Goal: Obtain resource: Obtain resource

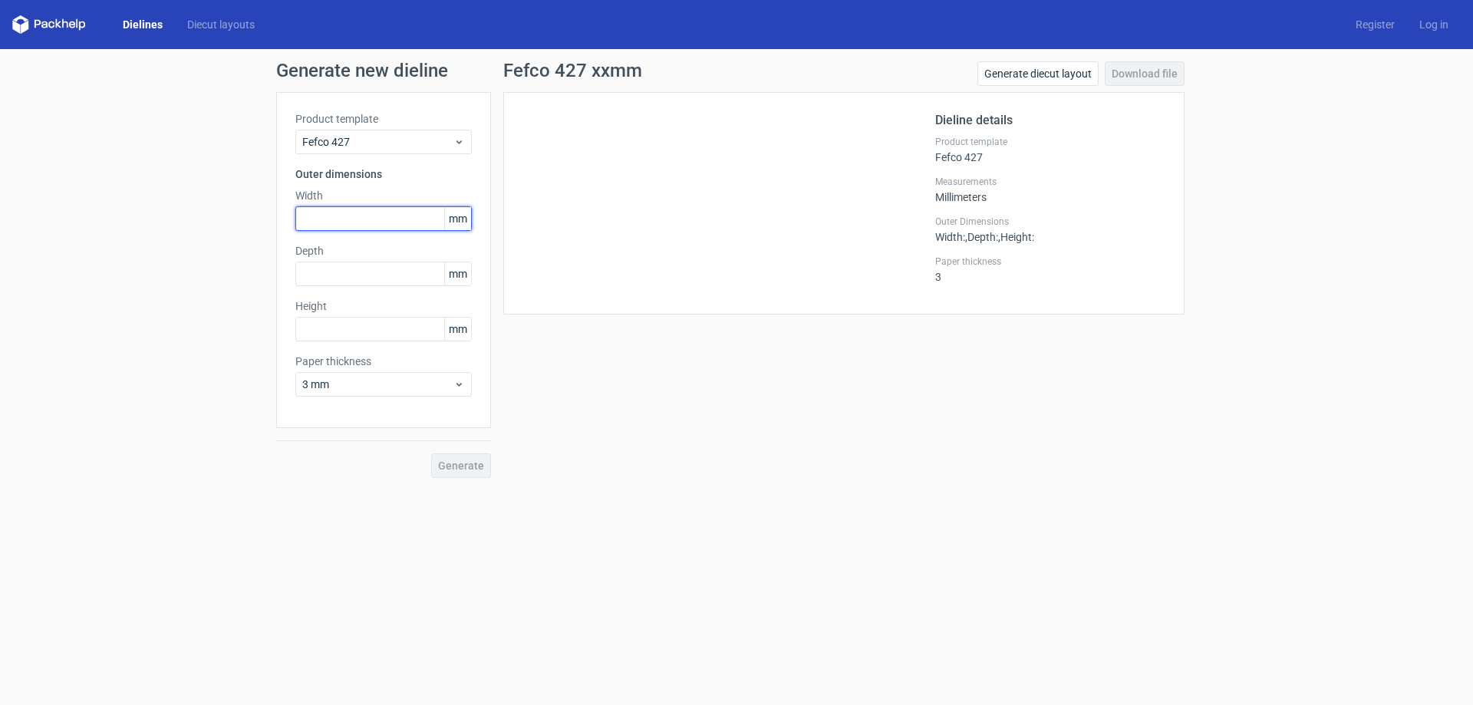
click at [366, 220] on input "text" at bounding box center [383, 218] width 176 height 25
click at [359, 225] on input "text" at bounding box center [383, 218] width 176 height 25
type input "262"
click at [345, 275] on input "text" at bounding box center [383, 274] width 176 height 25
click at [360, 258] on div "Depth mm" at bounding box center [383, 264] width 176 height 43
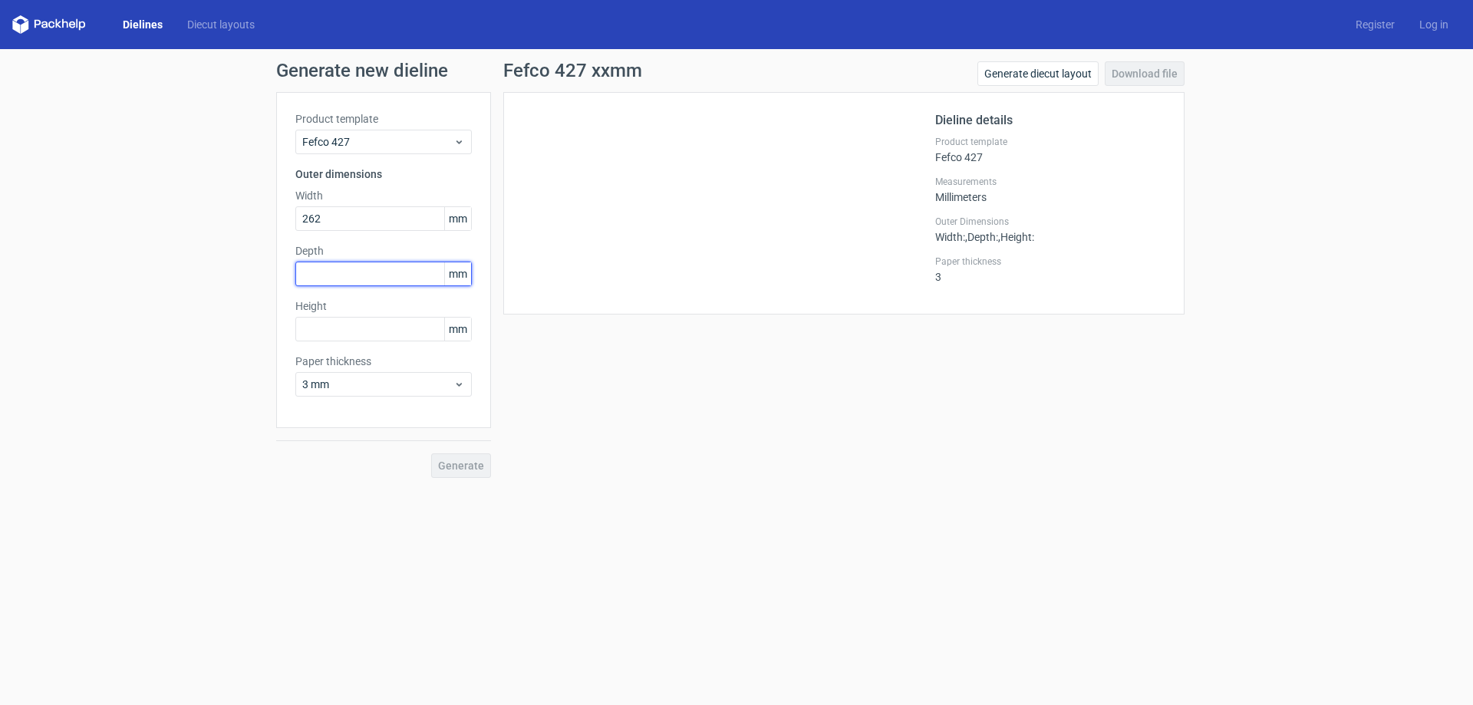
click at [357, 269] on input "text" at bounding box center [383, 274] width 176 height 25
type input "108"
click at [341, 327] on input "text" at bounding box center [383, 329] width 176 height 25
click at [340, 329] on input "text" at bounding box center [383, 329] width 176 height 25
click at [370, 377] on span "3 mm" at bounding box center [377, 384] width 151 height 15
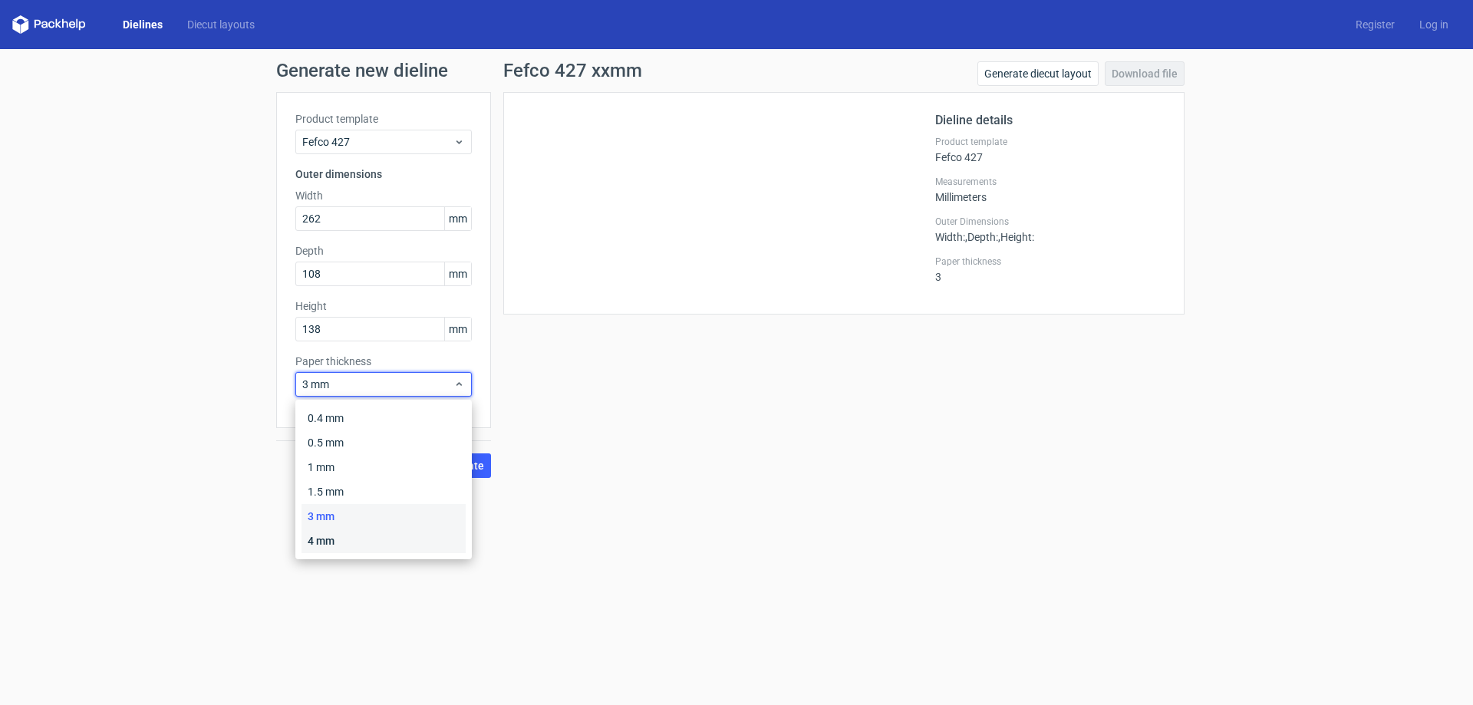
click at [336, 541] on div "4 mm" at bounding box center [383, 540] width 164 height 25
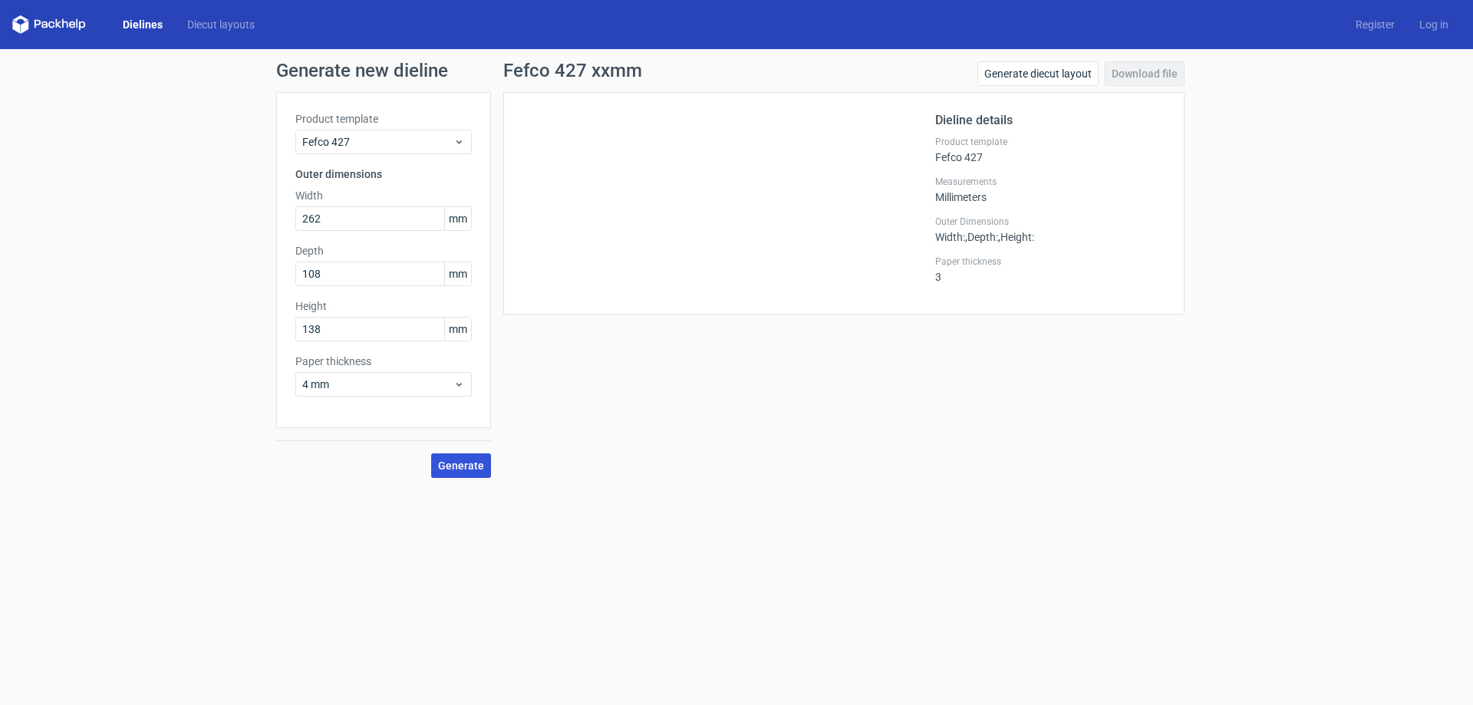
click at [470, 466] on span "Generate" at bounding box center [461, 465] width 46 height 11
click at [1153, 73] on link "Download file" at bounding box center [1144, 73] width 80 height 25
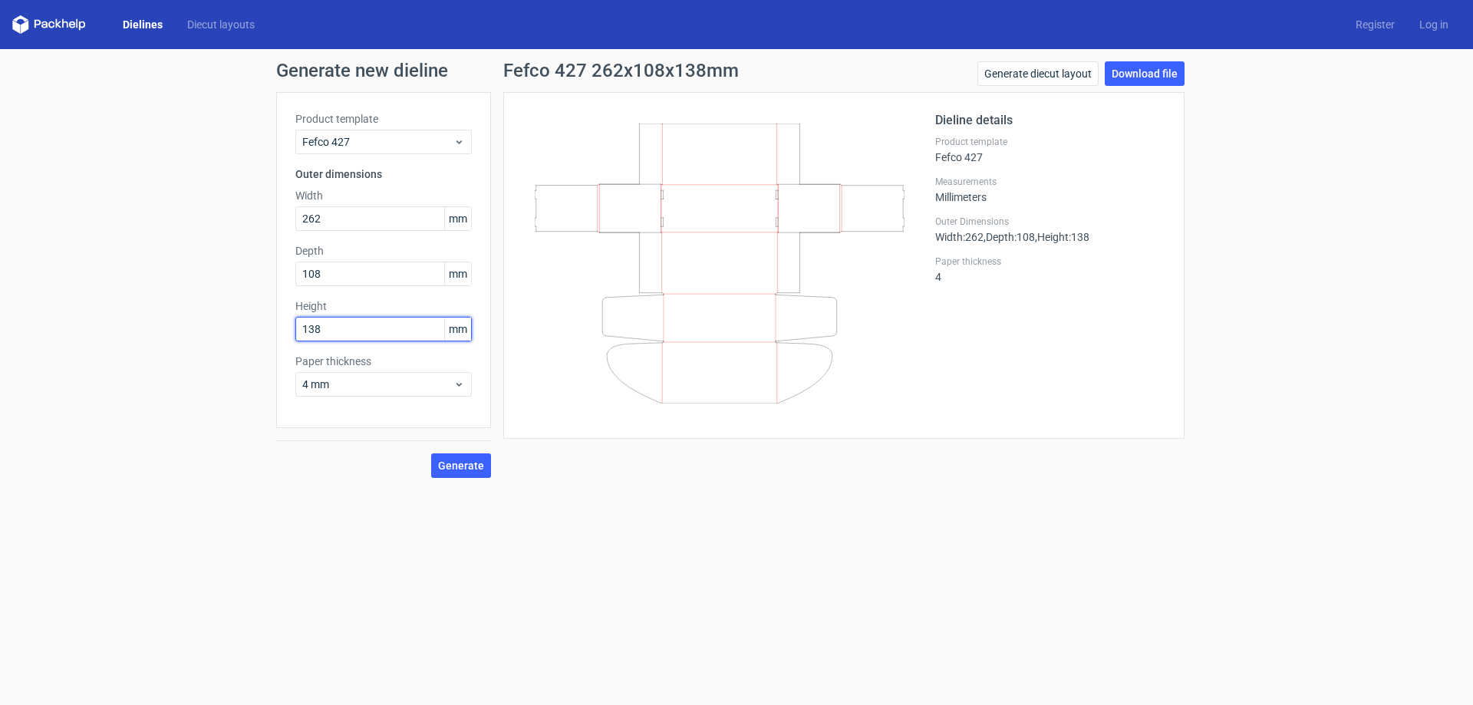
drag, startPoint x: 335, startPoint y: 331, endPoint x: 314, endPoint y: 325, distance: 21.4
click at [314, 325] on input "138" at bounding box center [383, 329] width 176 height 25
click at [464, 468] on span "Generate" at bounding box center [461, 465] width 46 height 11
click at [351, 334] on input "136" at bounding box center [383, 329] width 176 height 25
type input "136"
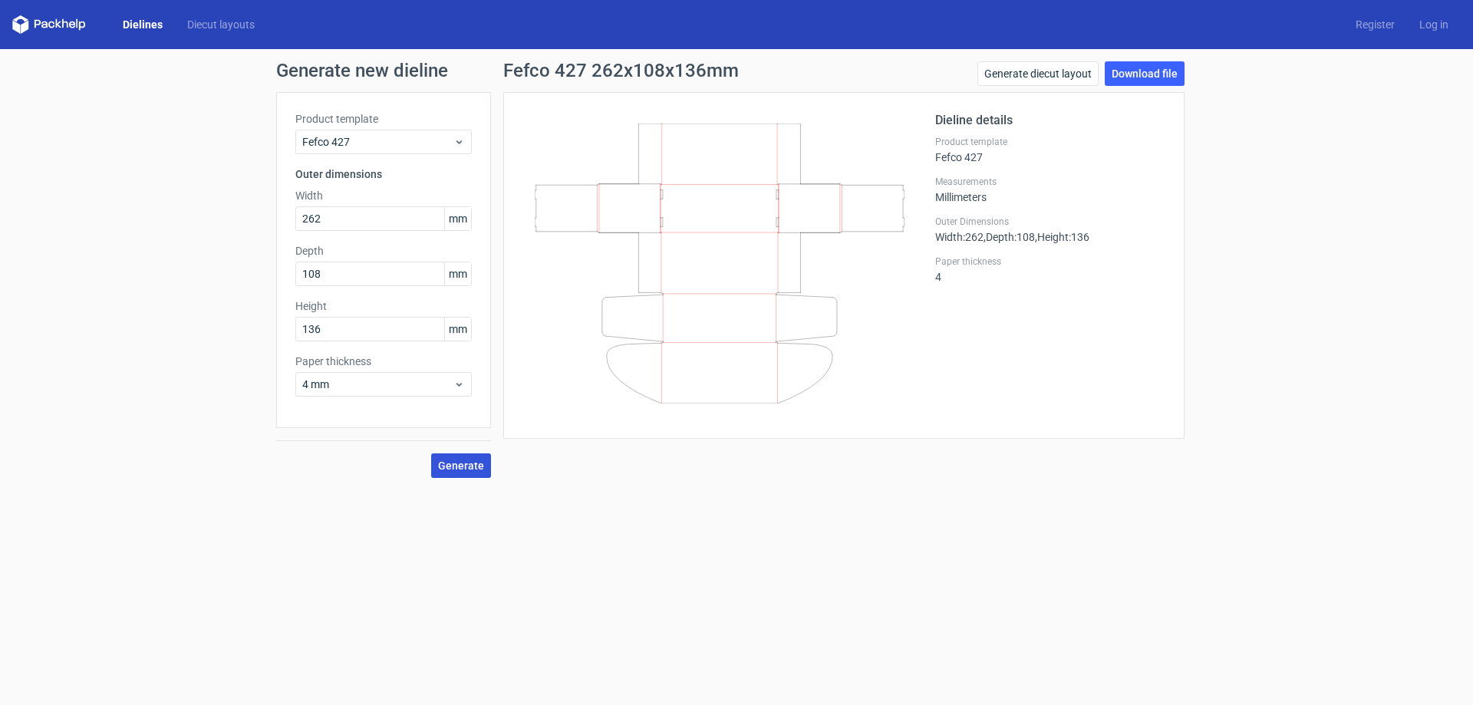
click at [458, 467] on span "Generate" at bounding box center [461, 465] width 46 height 11
click at [1380, 285] on div "Generate new dieline Product template Fefco 427 Outer dimensions Width 262 mm D…" at bounding box center [736, 269] width 1473 height 441
click at [1163, 73] on link "Download file" at bounding box center [1144, 73] width 80 height 25
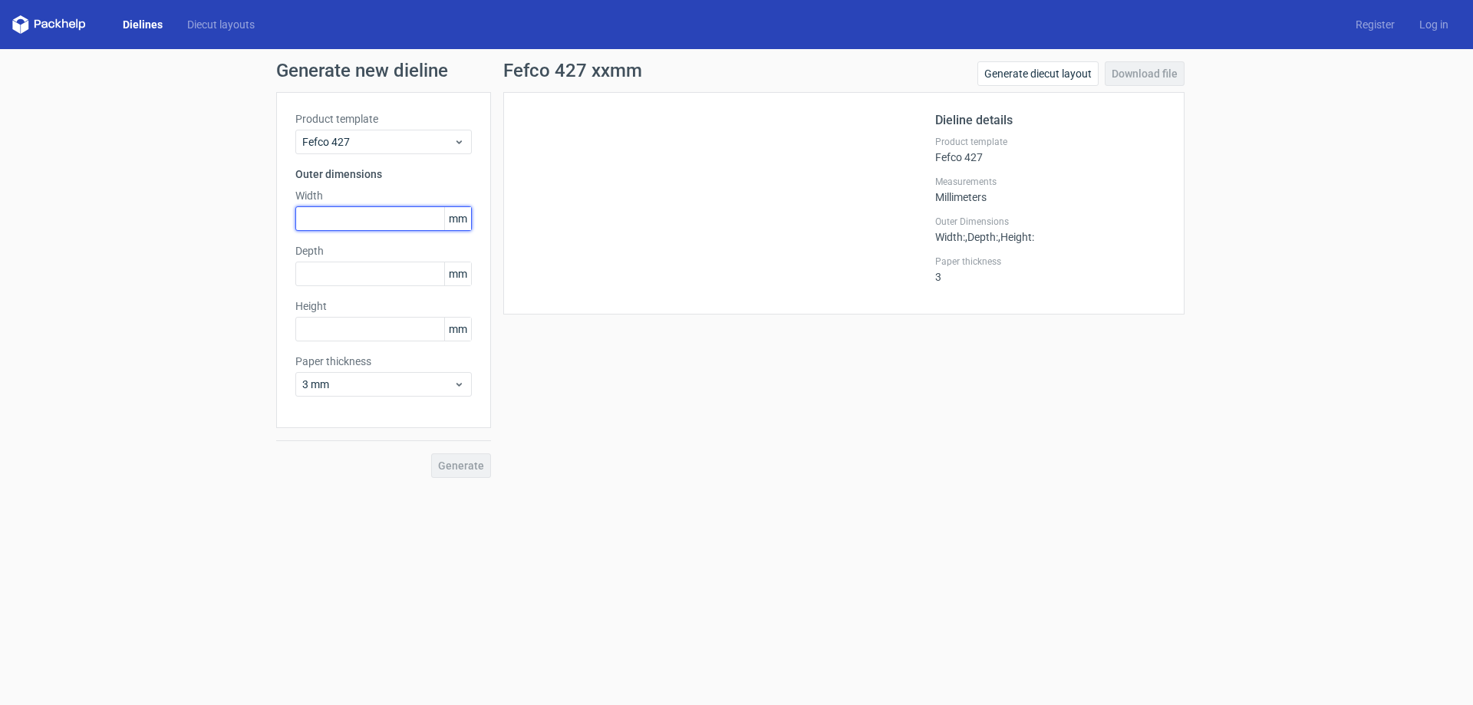
click at [363, 225] on input "text" at bounding box center [383, 218] width 176 height 25
type input "262"
click at [366, 273] on input "text" at bounding box center [383, 274] width 176 height 25
type input "108"
click at [339, 324] on input "text" at bounding box center [383, 329] width 176 height 25
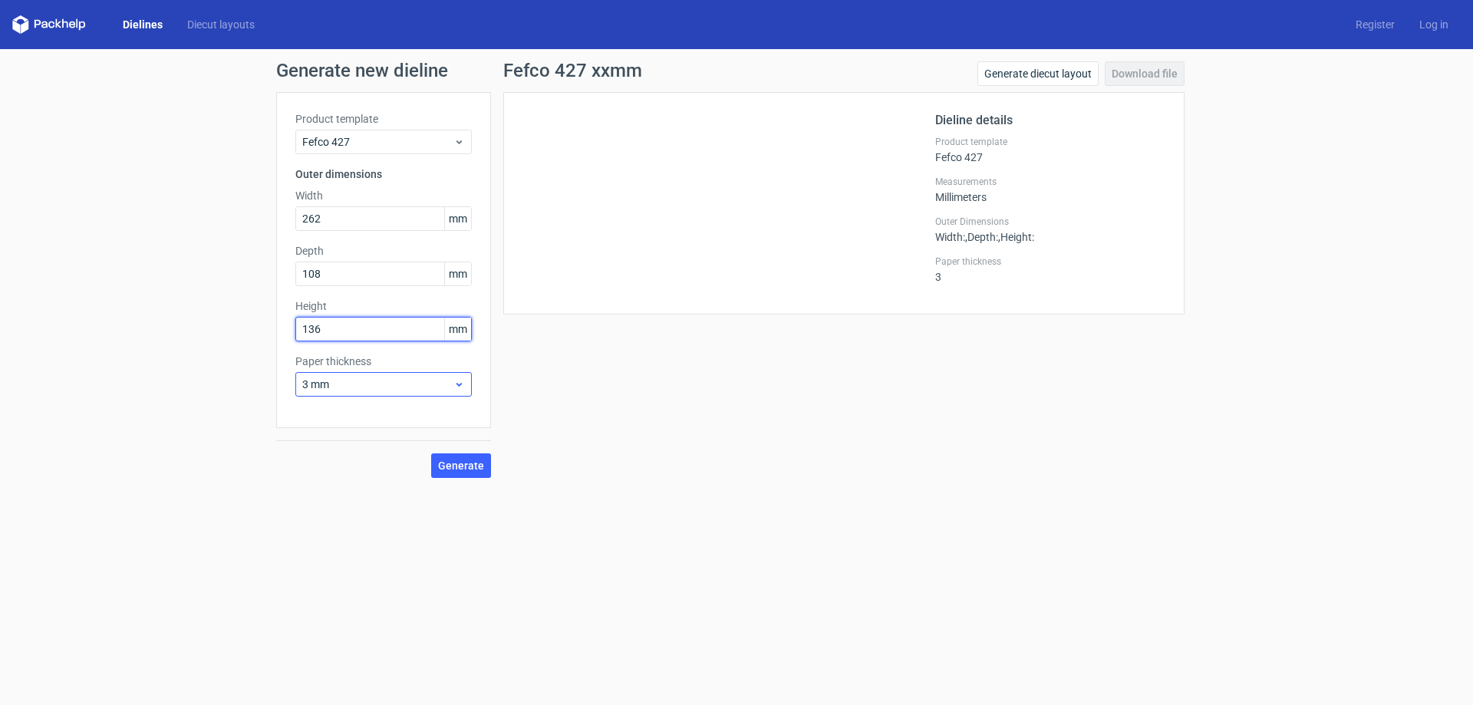
type input "136"
click at [347, 379] on span "3 mm" at bounding box center [377, 384] width 151 height 15
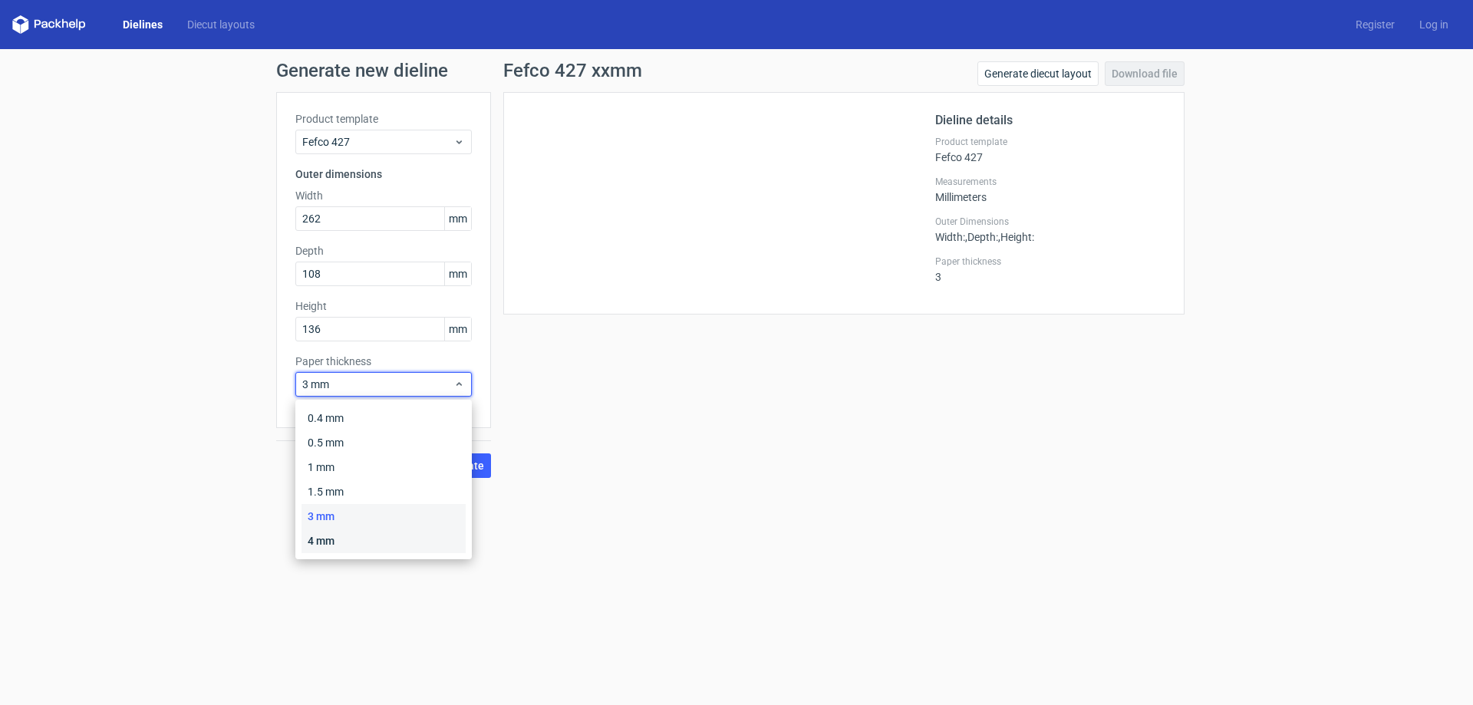
click at [348, 536] on div "4 mm" at bounding box center [383, 540] width 164 height 25
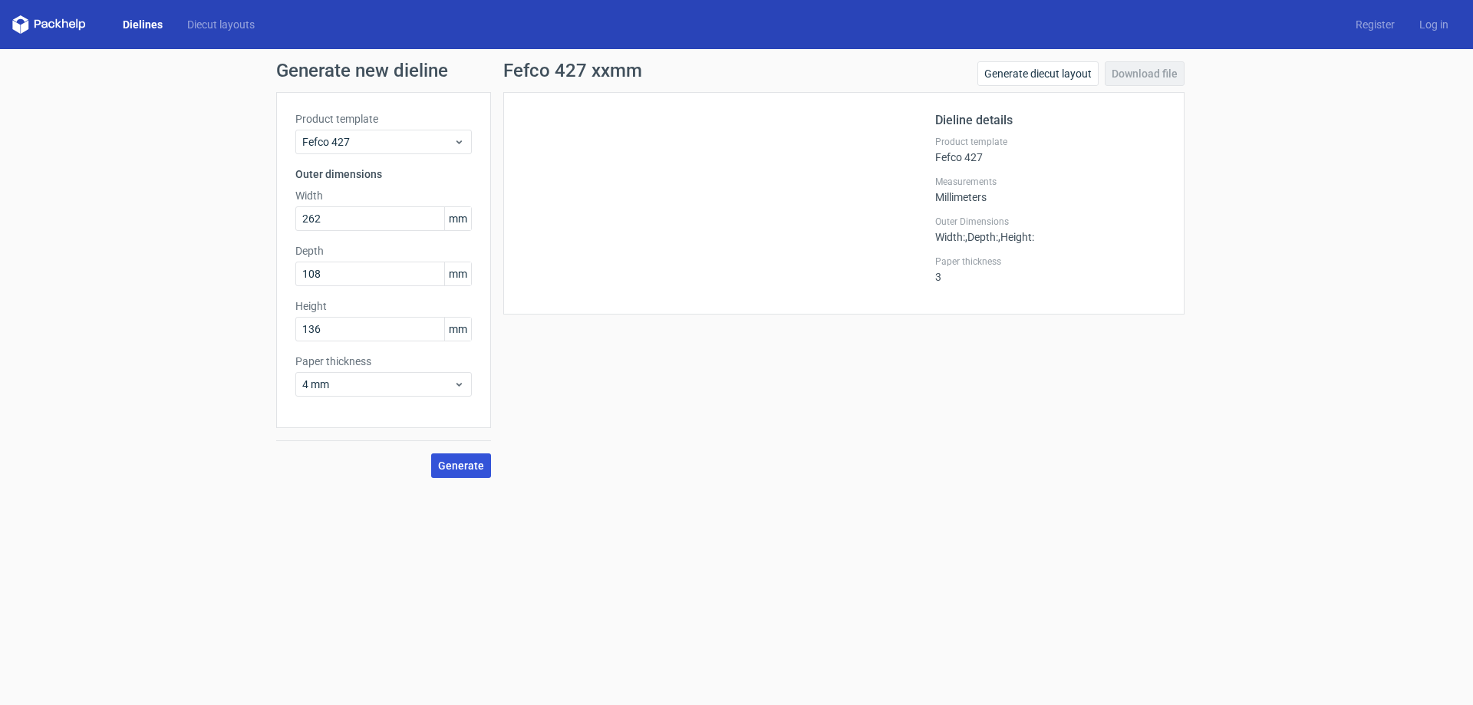
click at [459, 476] on button "Generate" at bounding box center [461, 465] width 60 height 25
click at [1174, 63] on link "Download file" at bounding box center [1144, 73] width 80 height 25
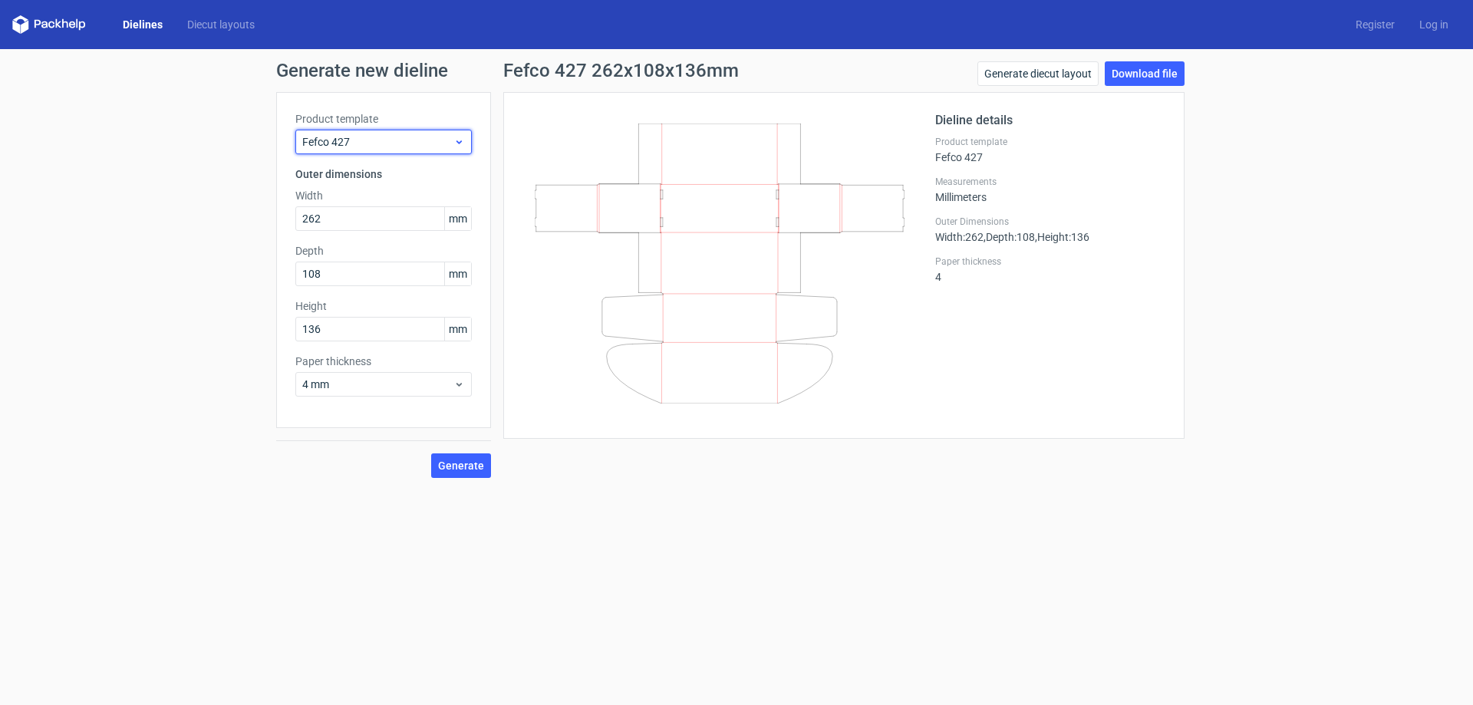
click at [413, 143] on span "Fefco 427" at bounding box center [377, 141] width 151 height 15
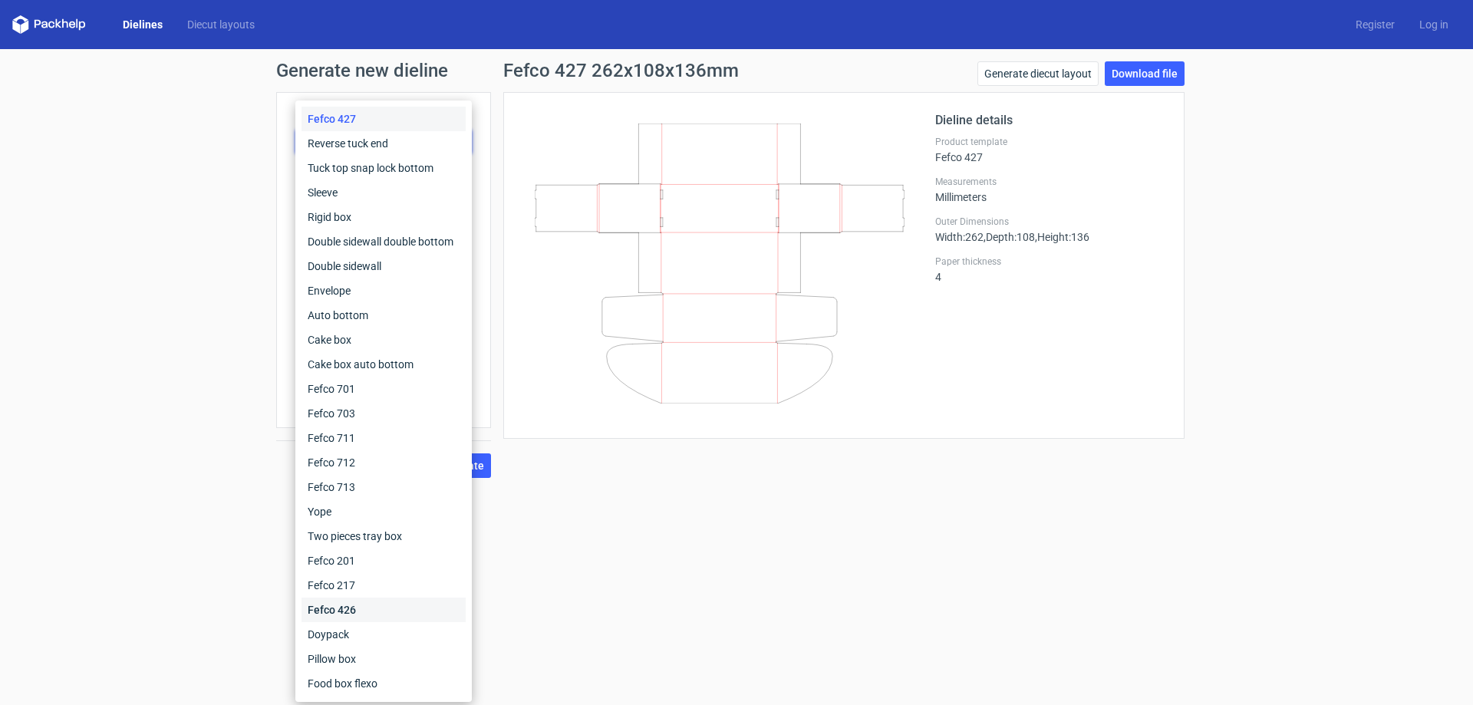
click at [376, 607] on div "Fefco 426" at bounding box center [383, 609] width 164 height 25
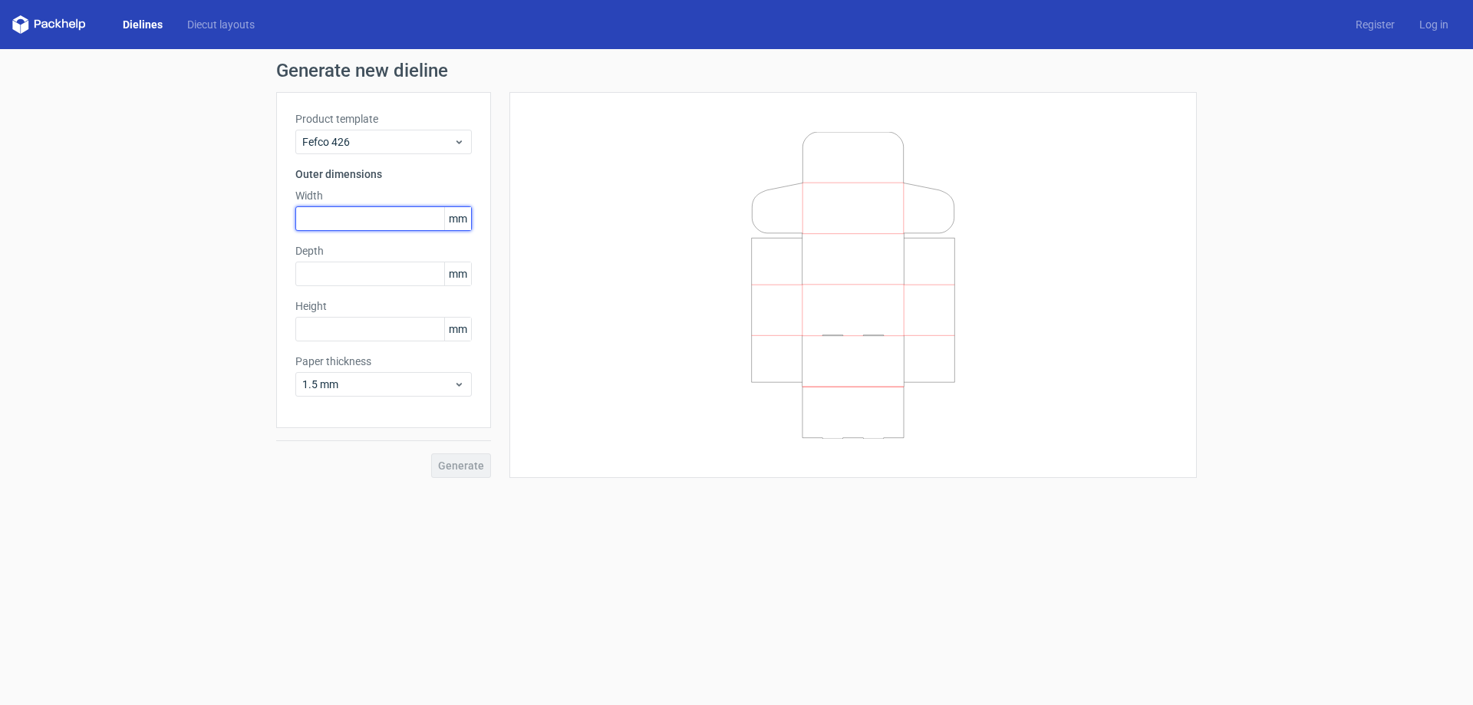
click at [340, 225] on input "text" at bounding box center [383, 218] width 176 height 25
click at [332, 383] on span "1.5 mm" at bounding box center [377, 384] width 151 height 15
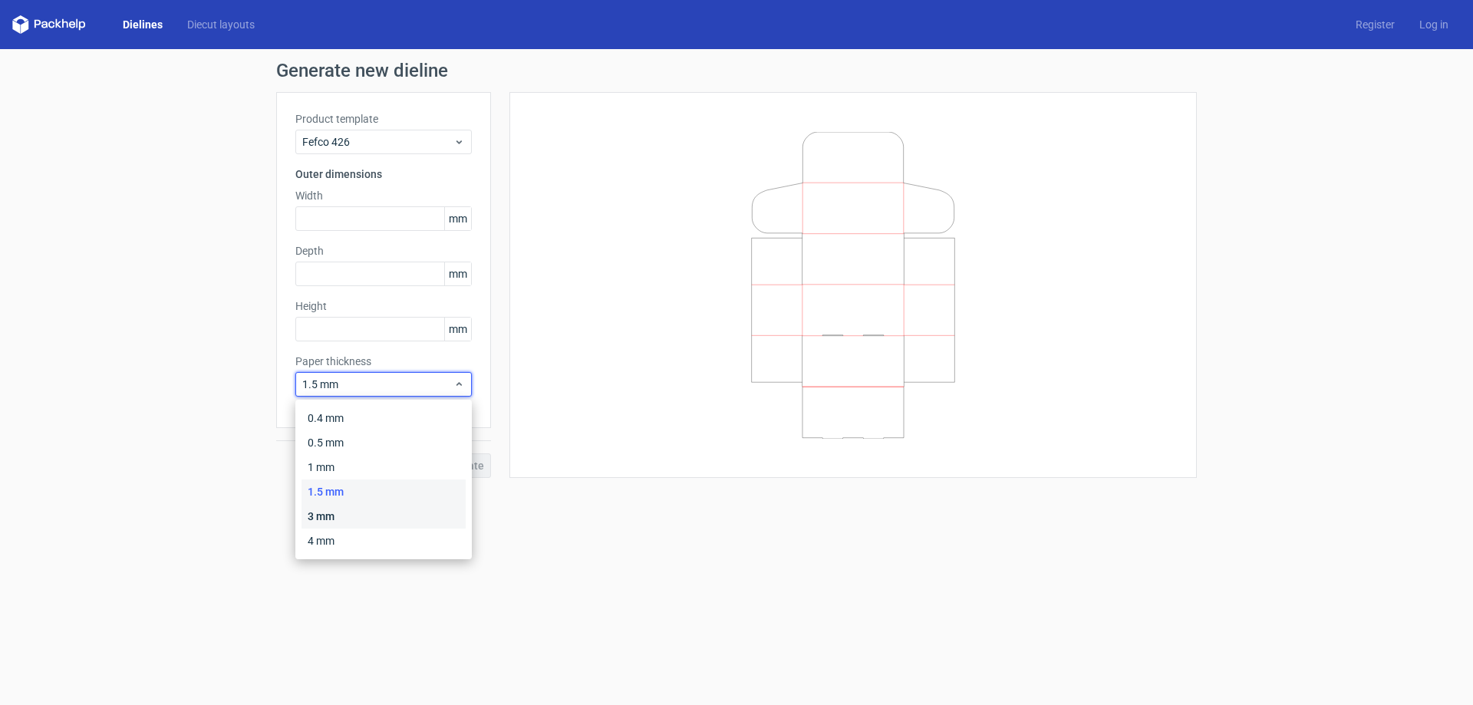
click at [343, 517] on div "3 mm" at bounding box center [383, 516] width 164 height 25
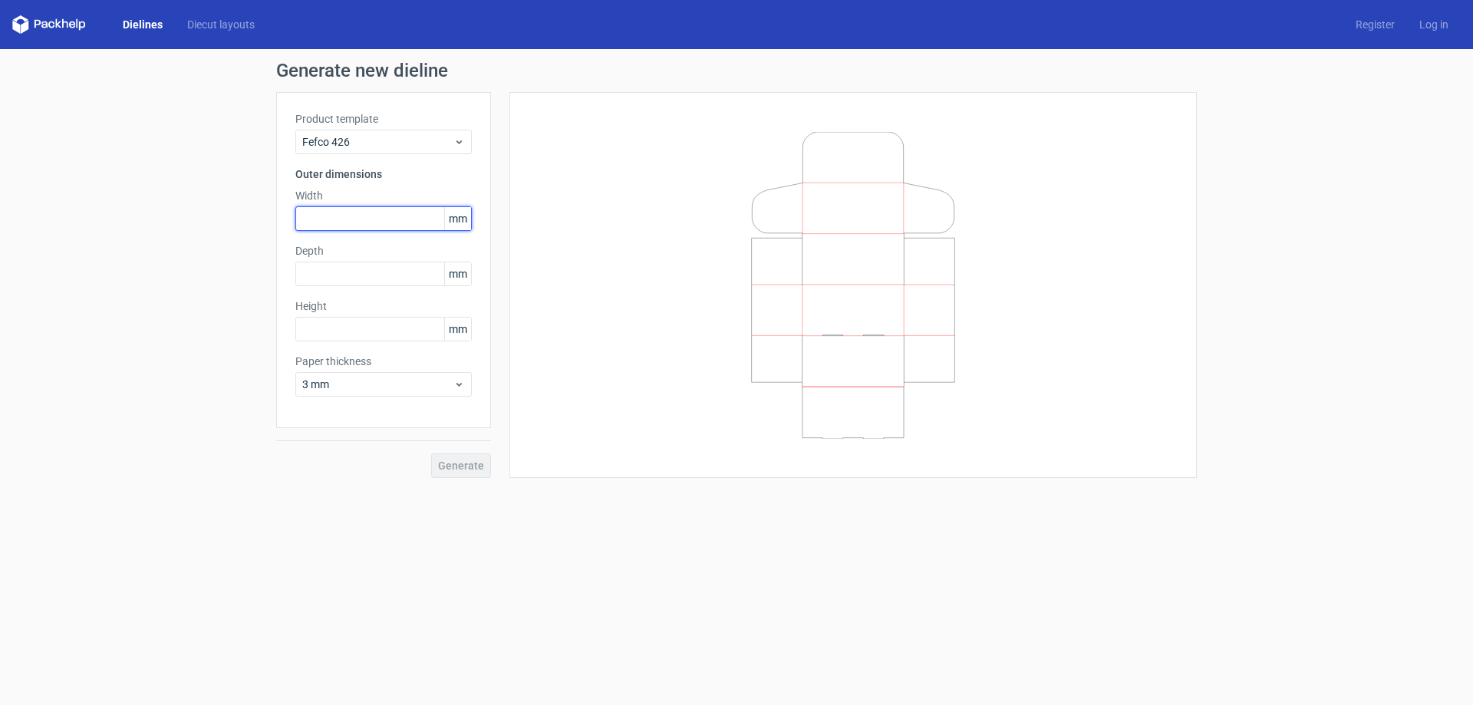
click at [349, 219] on input "text" at bounding box center [383, 218] width 176 height 25
type input "262"
click at [349, 259] on div "Depth mm" at bounding box center [383, 264] width 176 height 43
click at [348, 271] on input "text" at bounding box center [383, 274] width 176 height 25
type input "108"
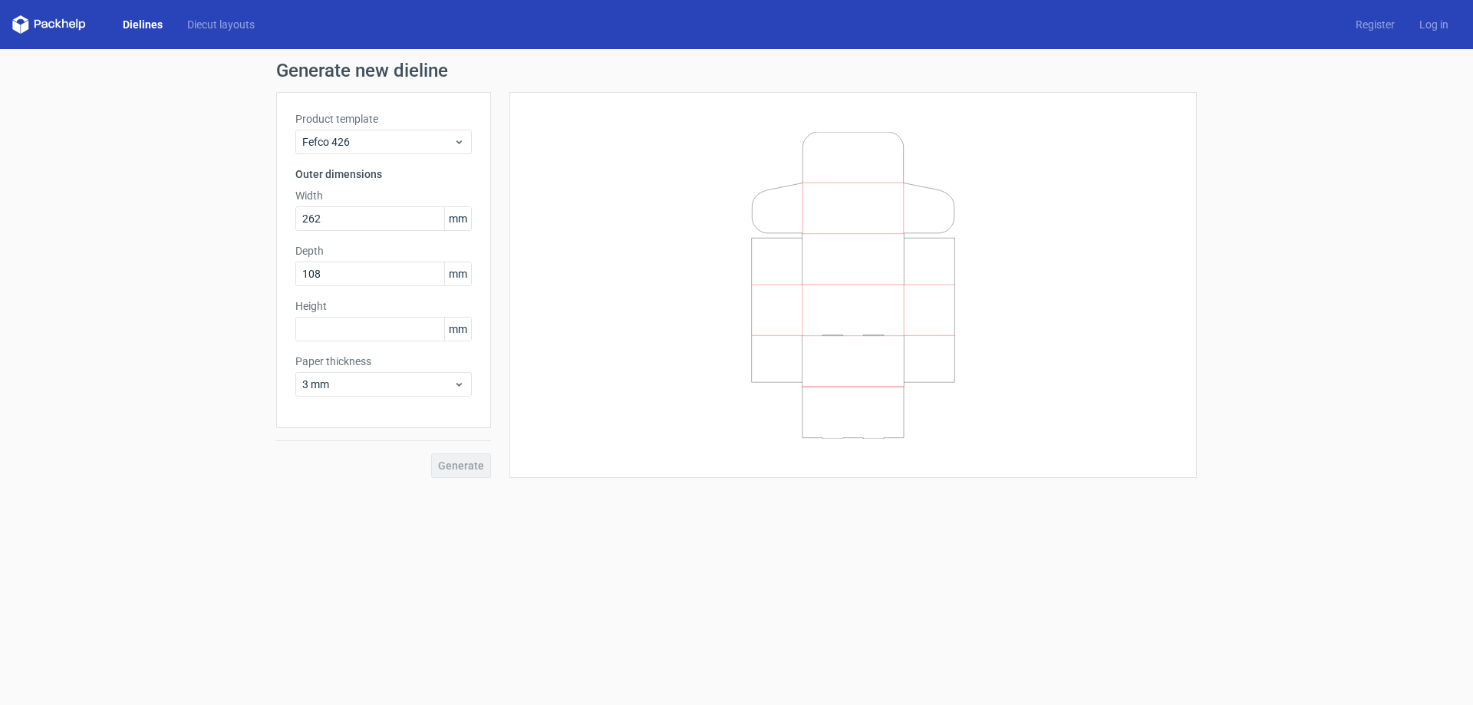
click at [370, 309] on label "Height" at bounding box center [383, 305] width 176 height 15
click at [363, 324] on input "text" at bounding box center [383, 329] width 176 height 25
type input "136"
click at [449, 462] on span "Generate" at bounding box center [461, 465] width 46 height 11
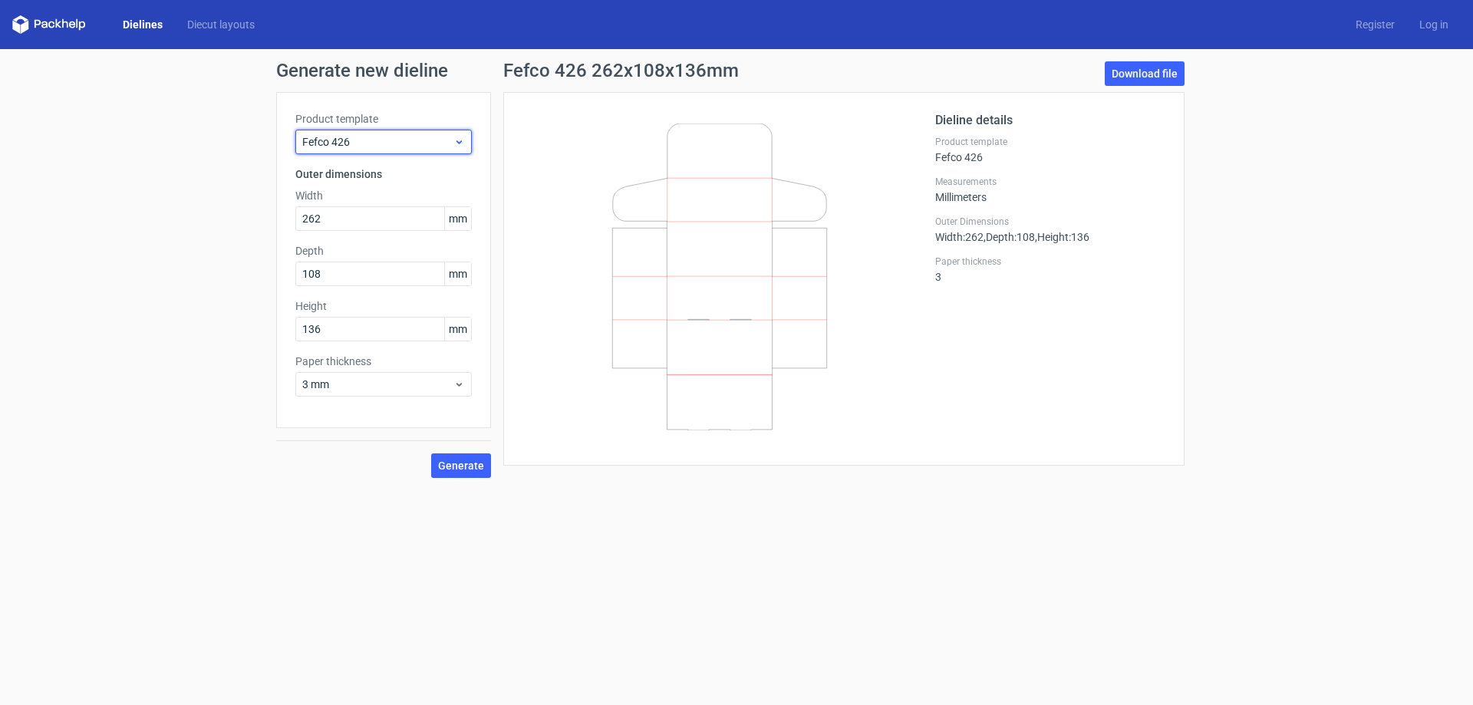
click at [438, 139] on span "Fefco 426" at bounding box center [377, 141] width 151 height 15
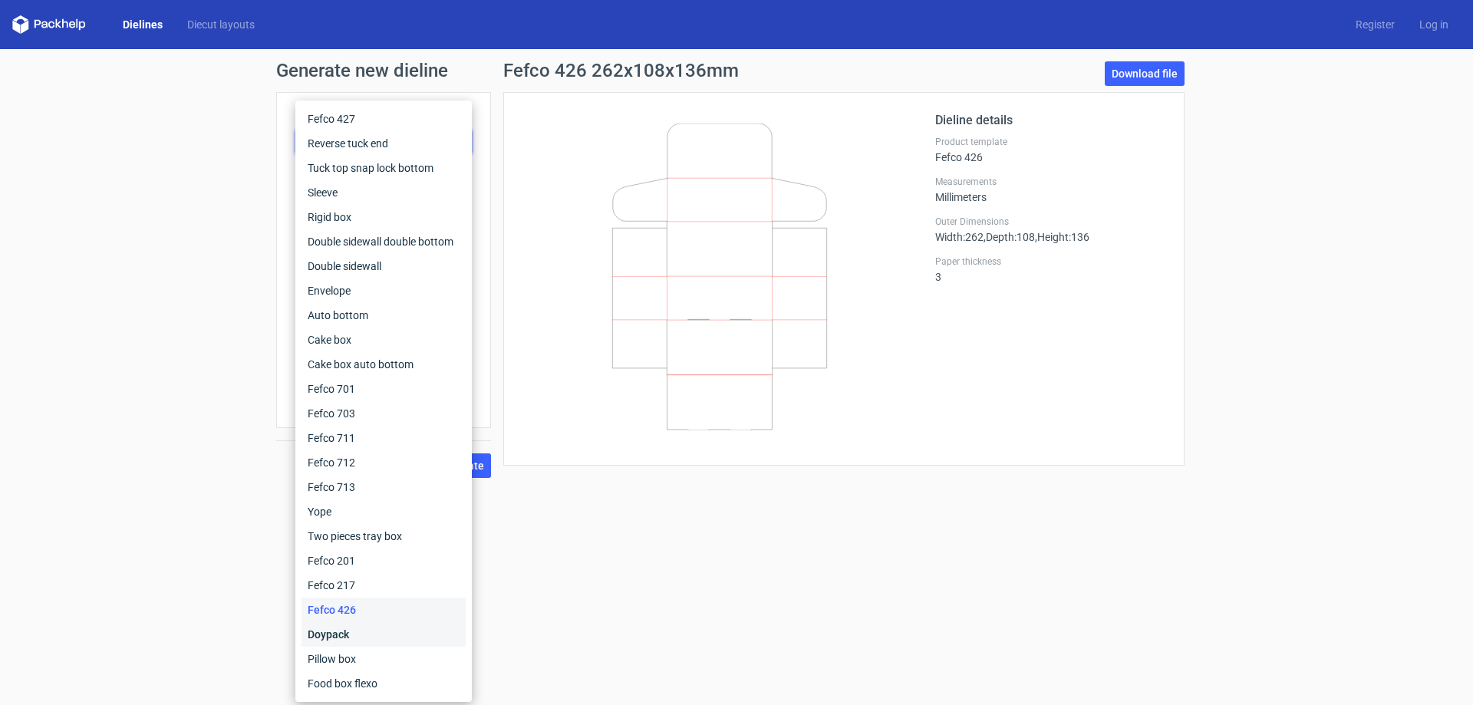
click at [337, 626] on div "Doypack" at bounding box center [383, 634] width 164 height 25
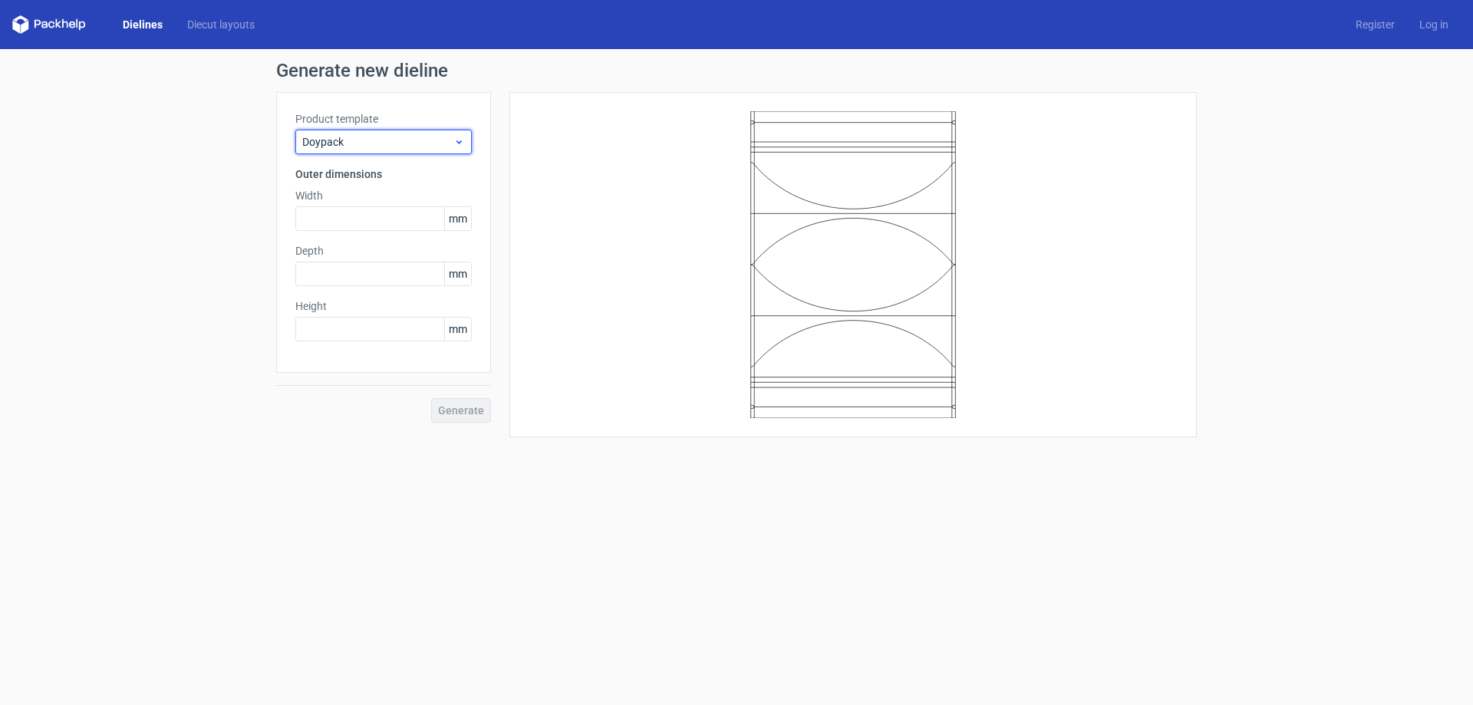
click at [446, 136] on span "Doypack" at bounding box center [377, 141] width 151 height 15
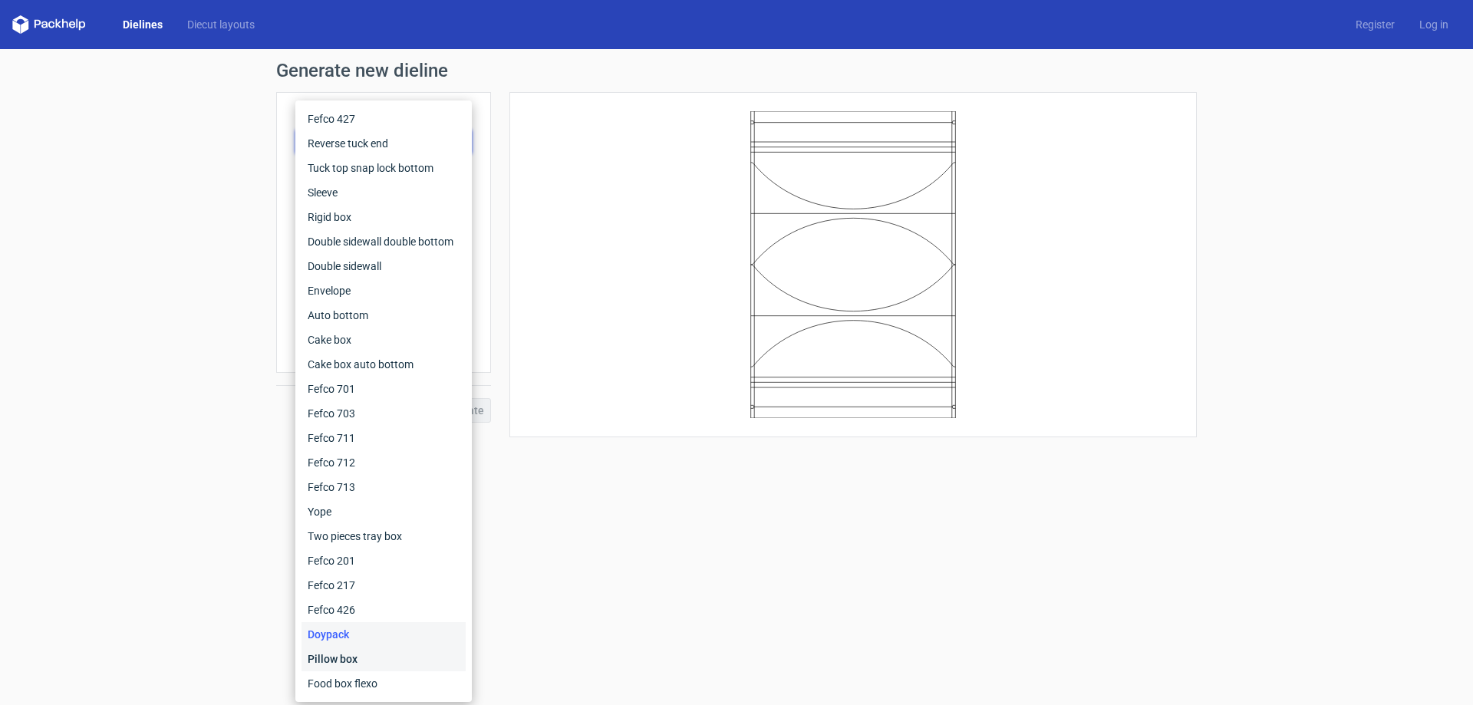
click at [349, 654] on div "Pillow box" at bounding box center [383, 659] width 164 height 25
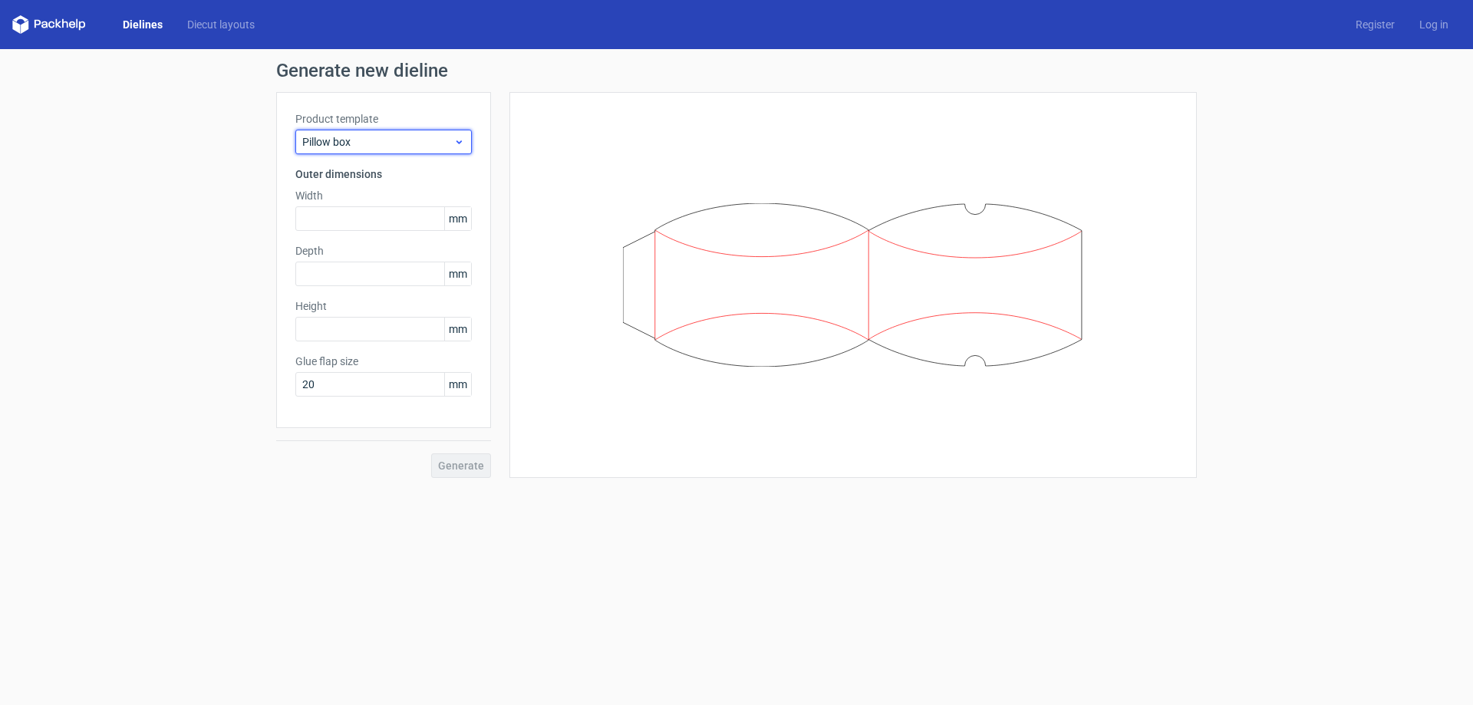
click at [448, 140] on span "Pillow box" at bounding box center [377, 141] width 151 height 15
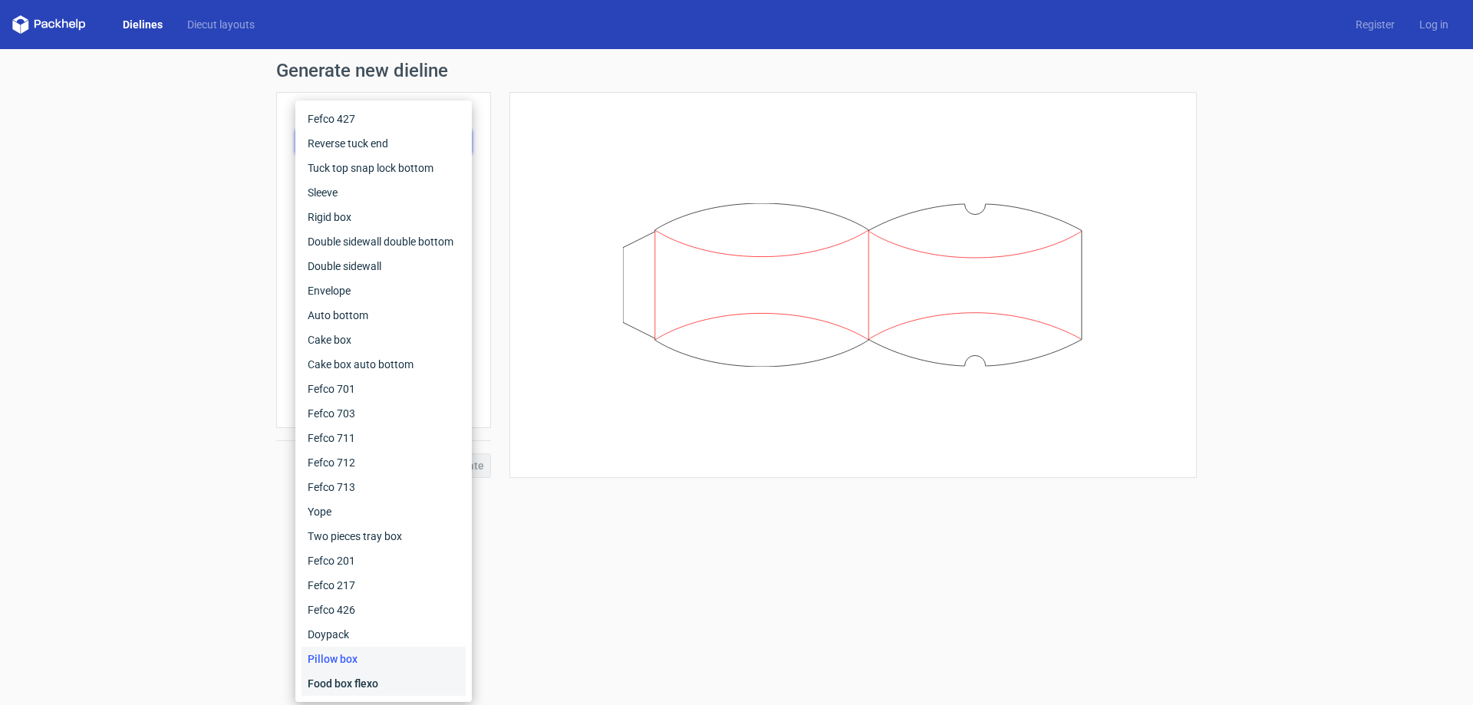
click at [348, 686] on div "Food box flexo" at bounding box center [383, 683] width 164 height 25
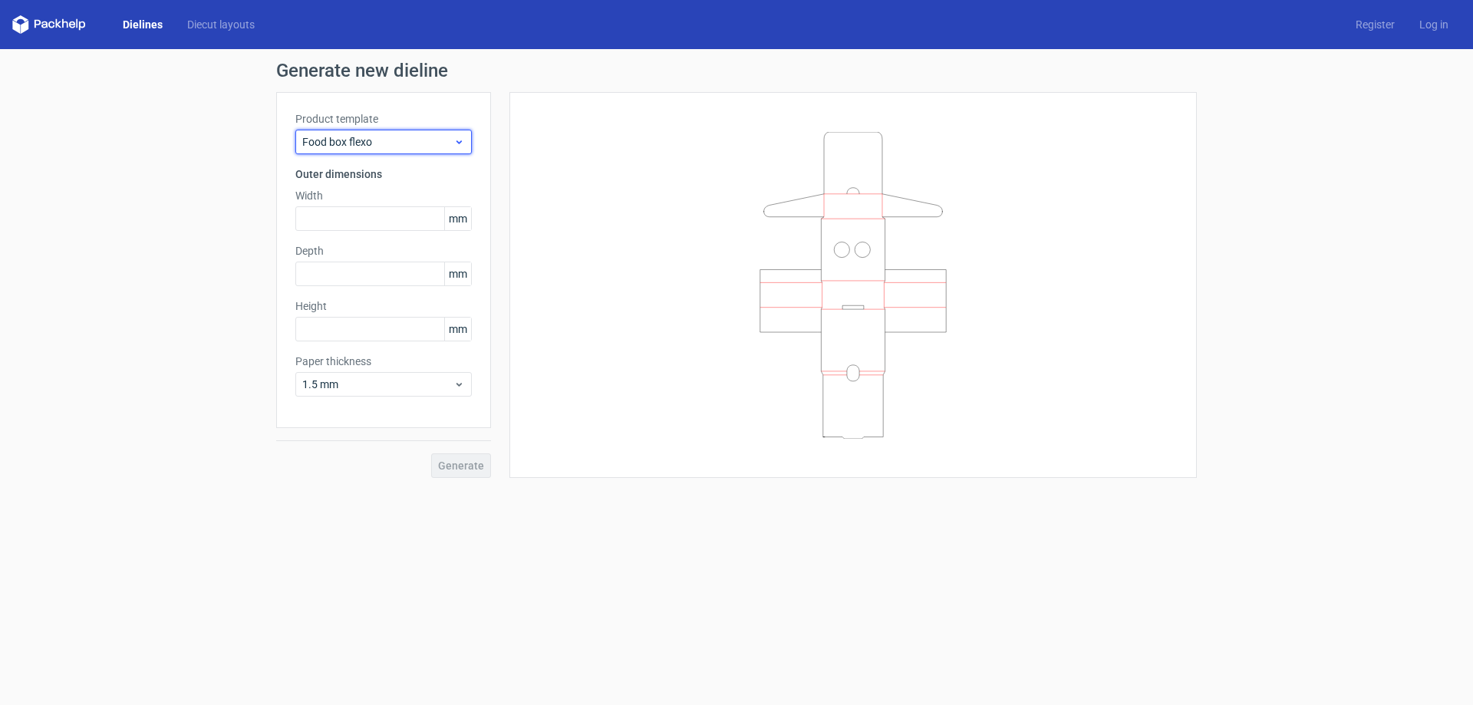
click at [461, 137] on icon at bounding box center [459, 142] width 12 height 12
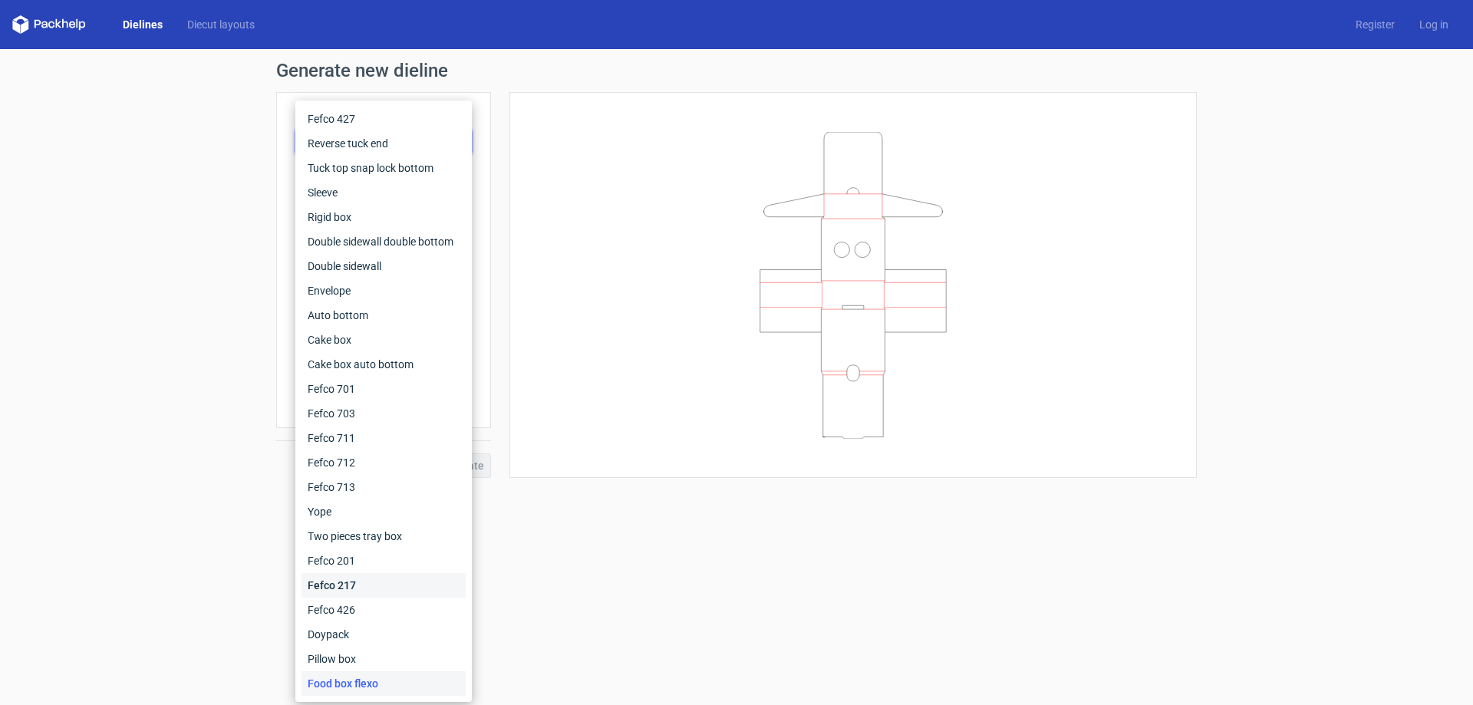
click at [360, 578] on div "Fefco 217" at bounding box center [383, 585] width 164 height 25
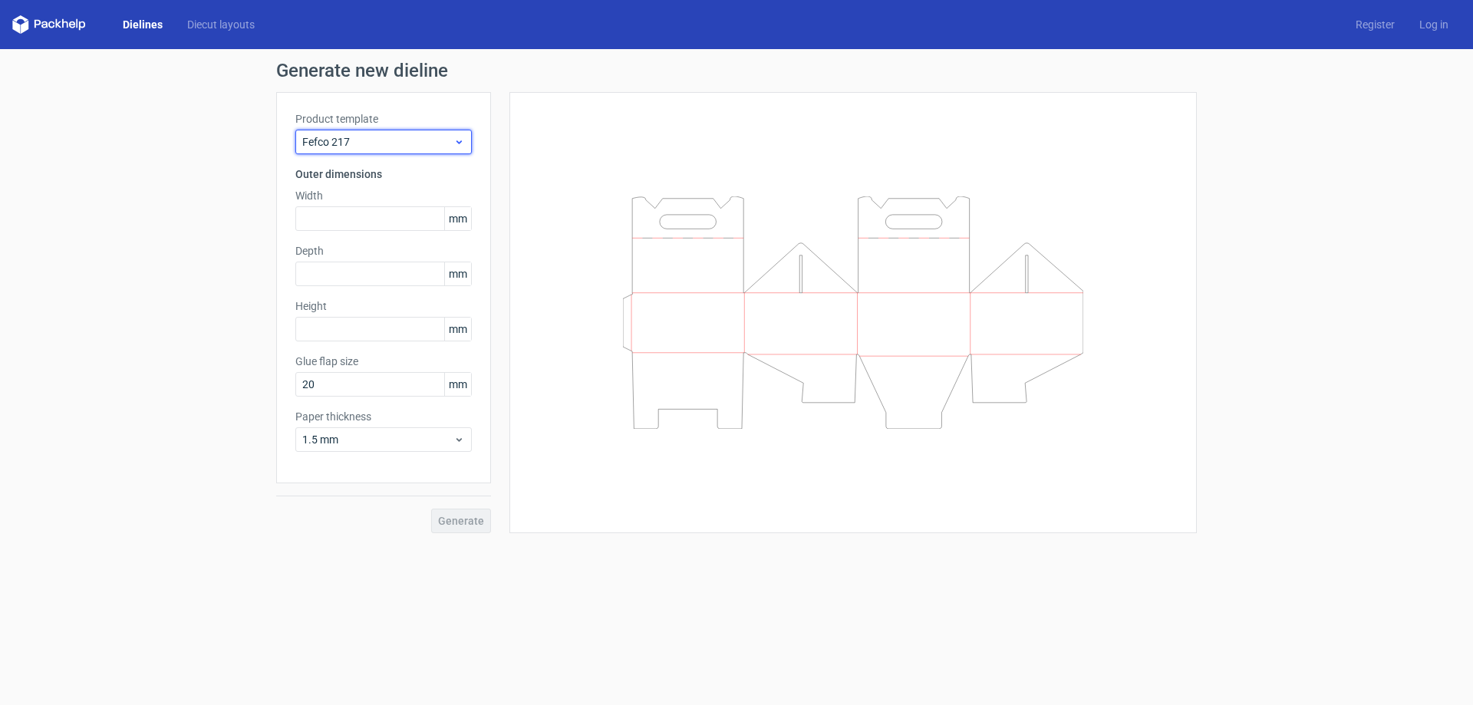
click at [456, 136] on icon at bounding box center [459, 142] width 12 height 12
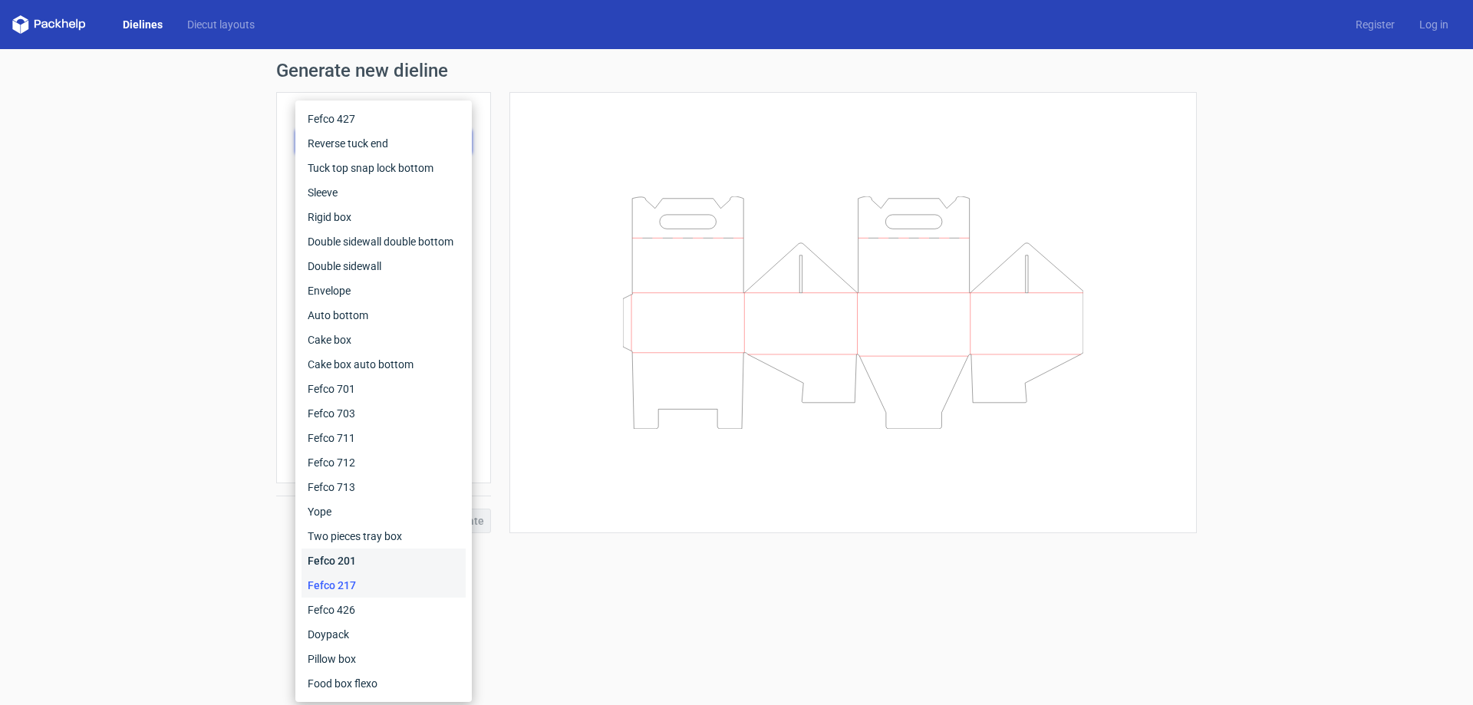
click at [341, 565] on div "Fefco 201" at bounding box center [383, 560] width 164 height 25
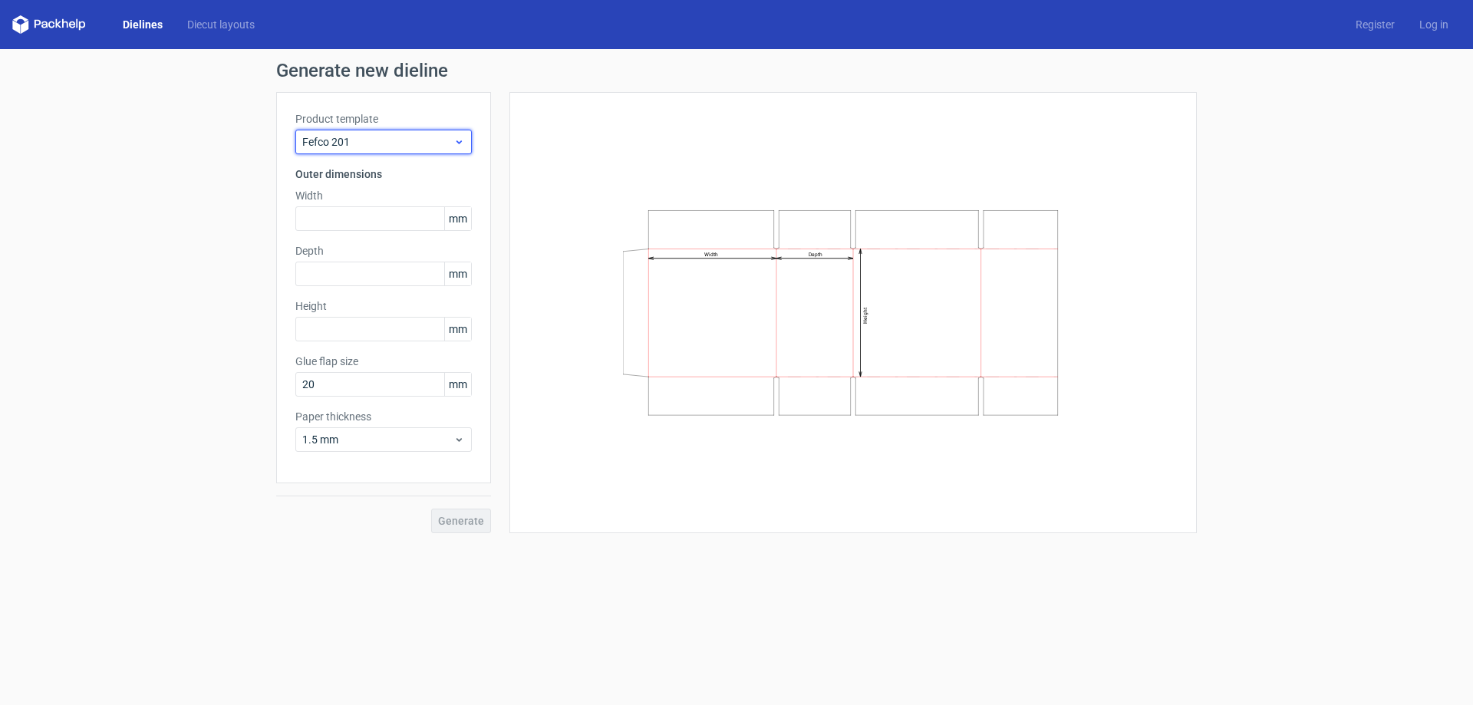
click at [434, 146] on span "Fefco 201" at bounding box center [377, 141] width 151 height 15
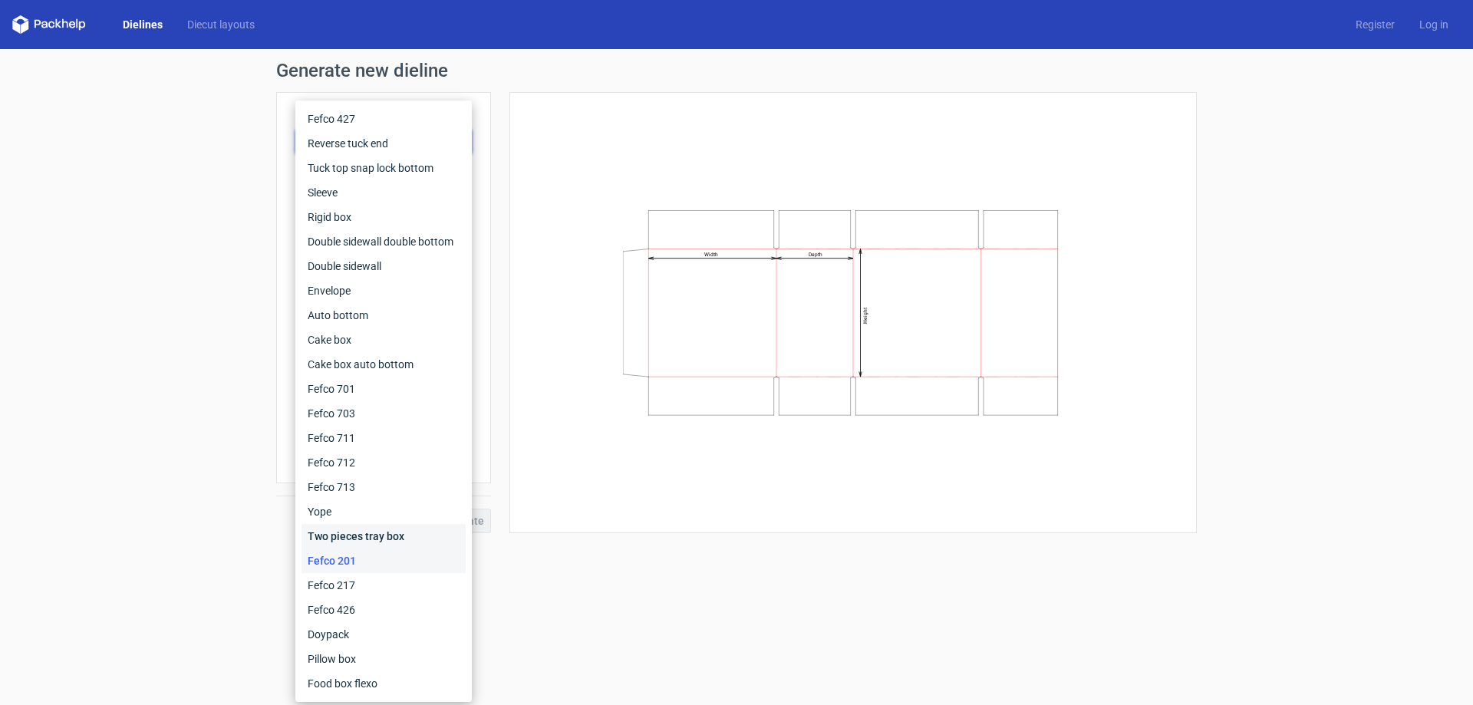
click at [378, 540] on div "Two pieces tray box" at bounding box center [383, 536] width 164 height 25
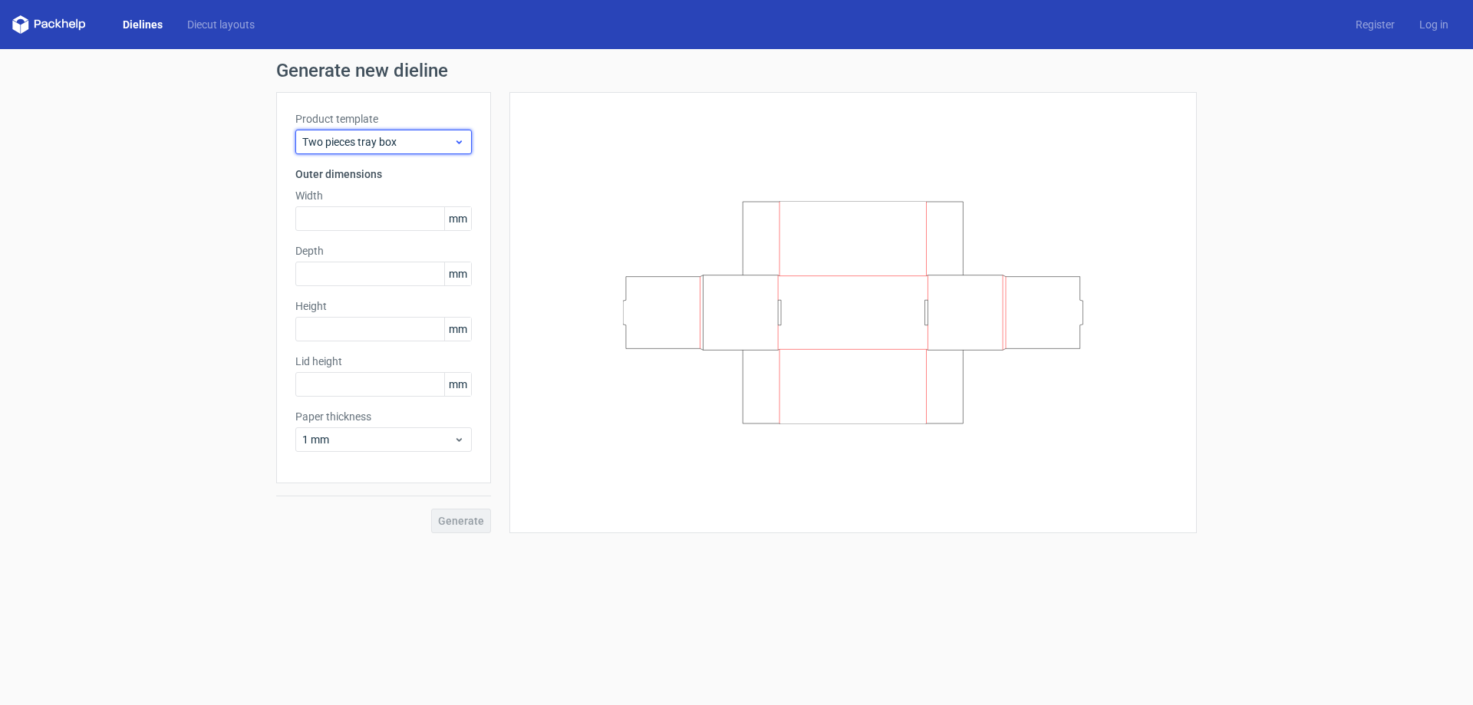
click at [407, 150] on div "Two pieces tray box" at bounding box center [383, 142] width 176 height 25
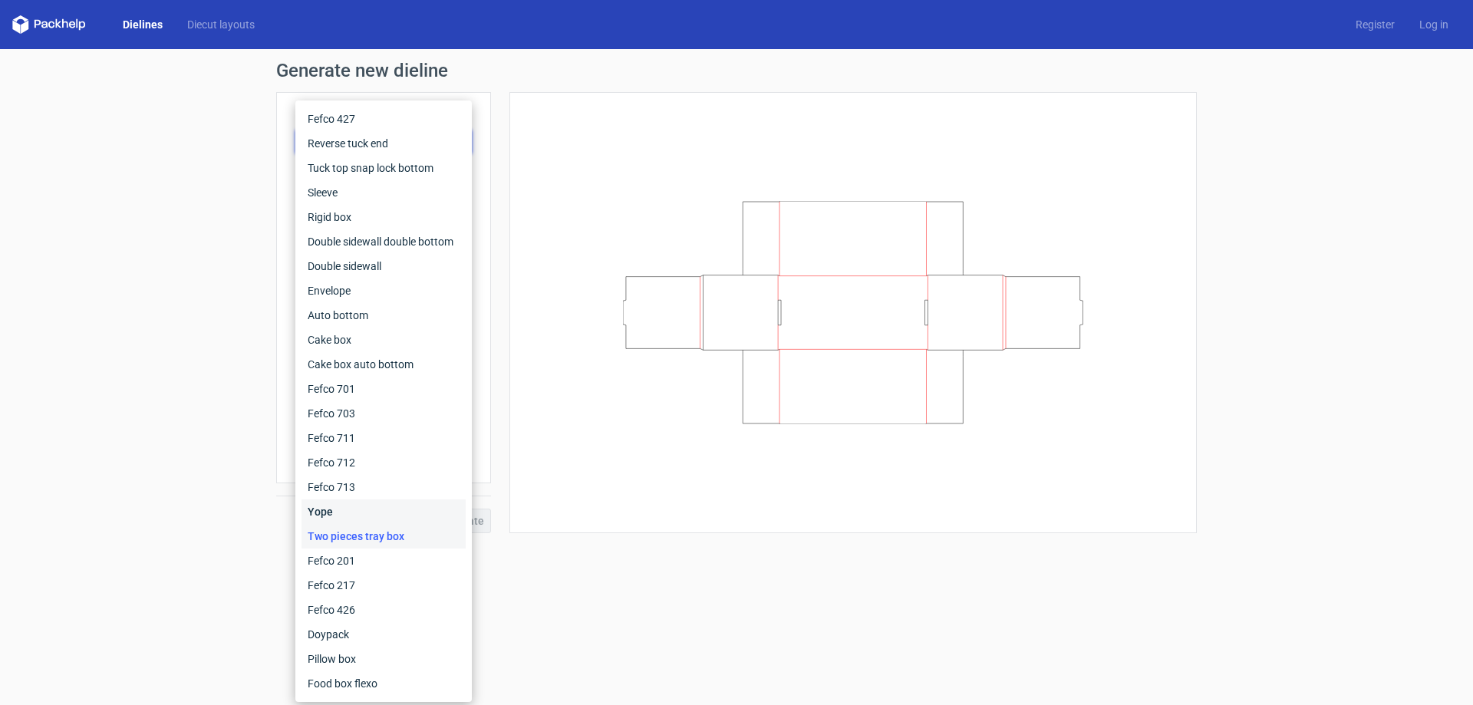
click at [331, 510] on div "Yope" at bounding box center [383, 511] width 164 height 25
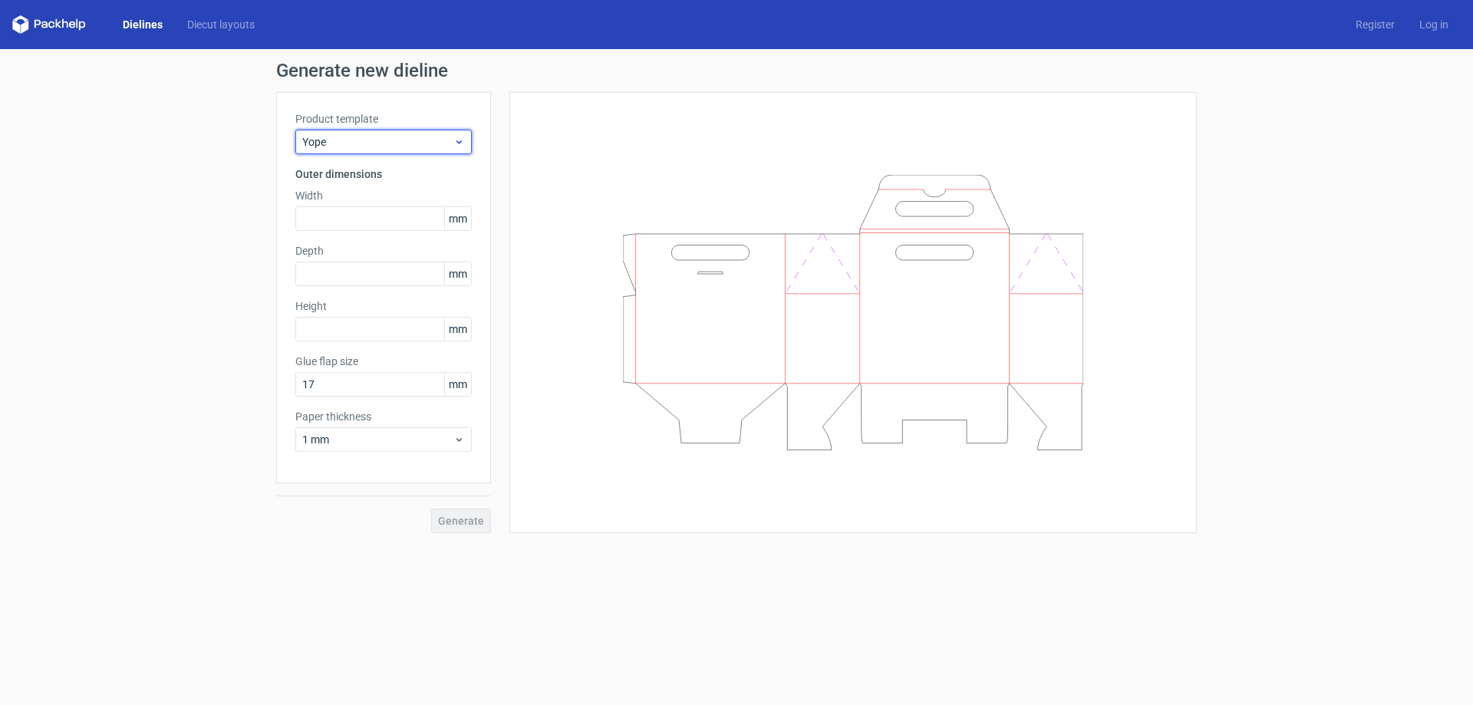
click at [413, 144] on span "Yope" at bounding box center [377, 141] width 151 height 15
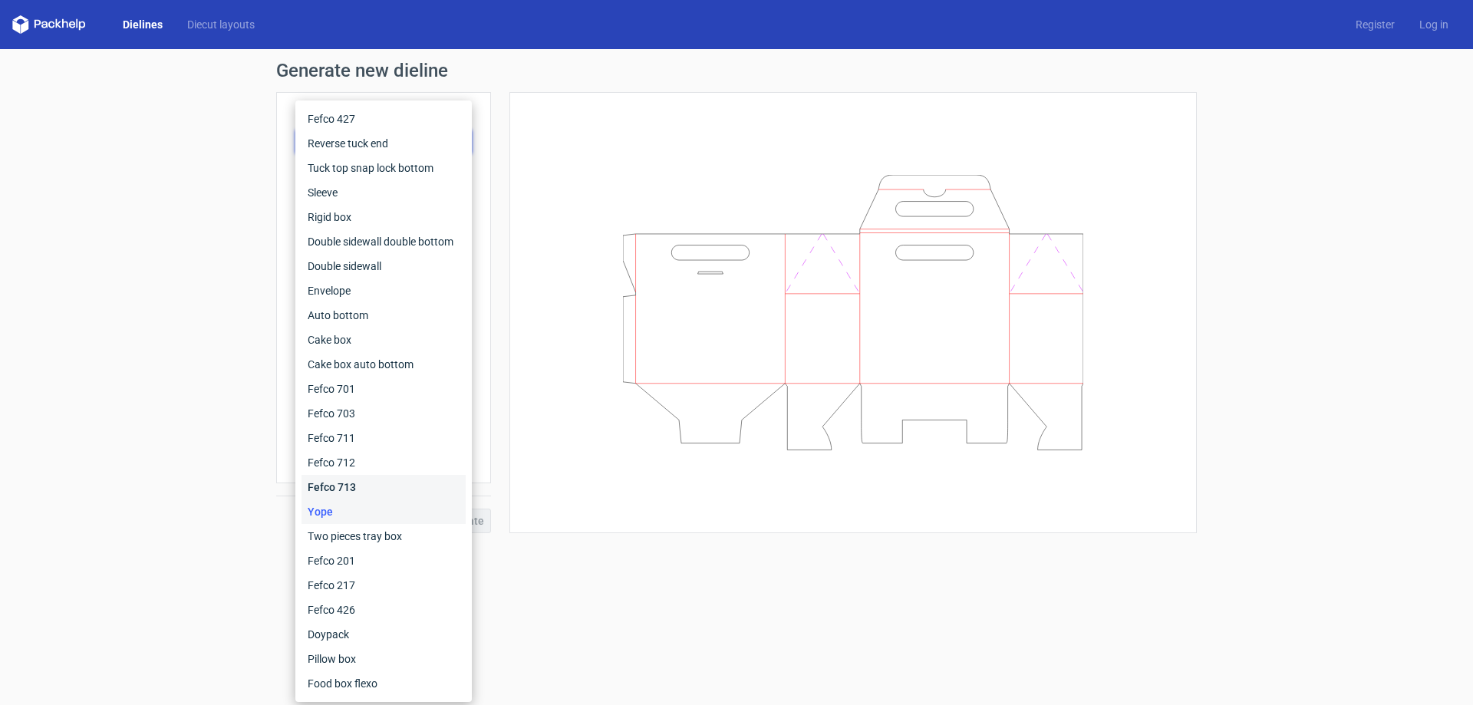
click at [338, 487] on div "Fefco 713" at bounding box center [383, 487] width 164 height 25
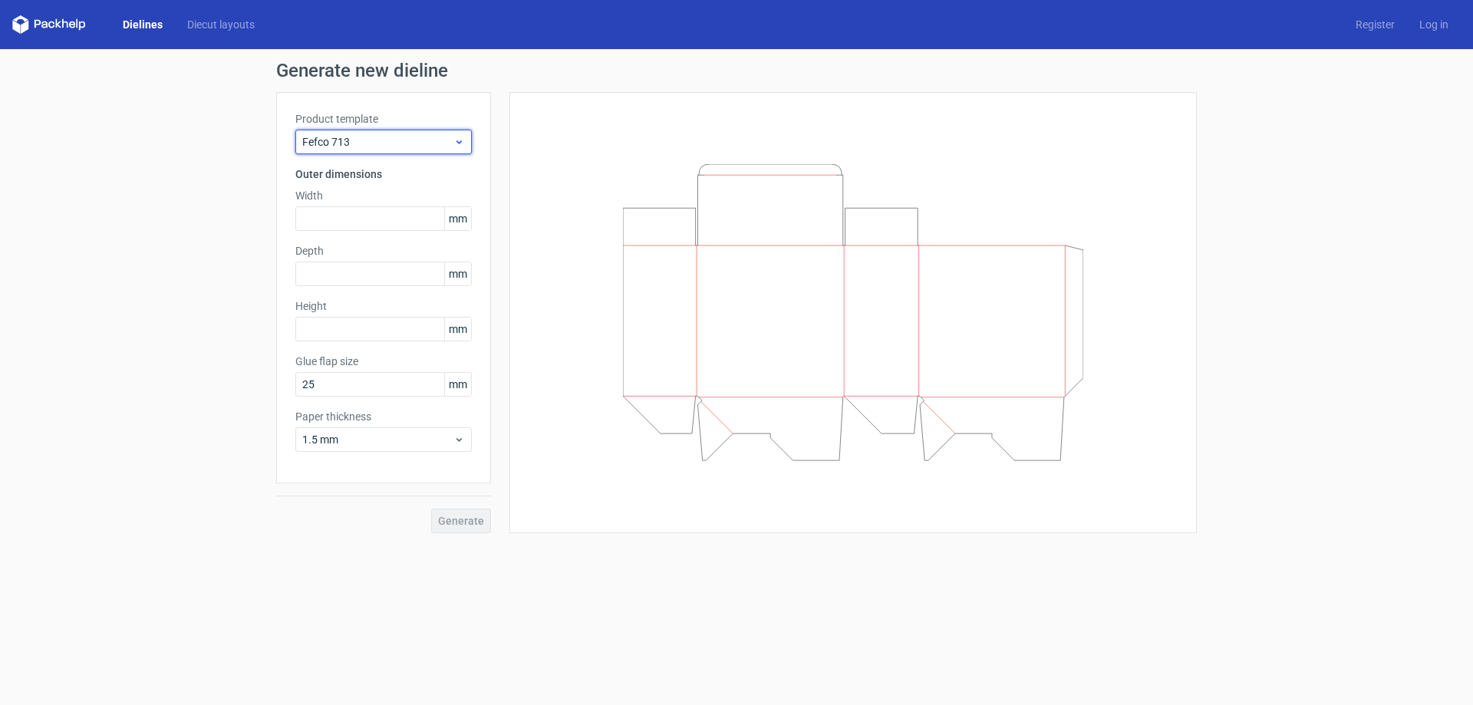
click at [456, 137] on icon at bounding box center [459, 142] width 12 height 12
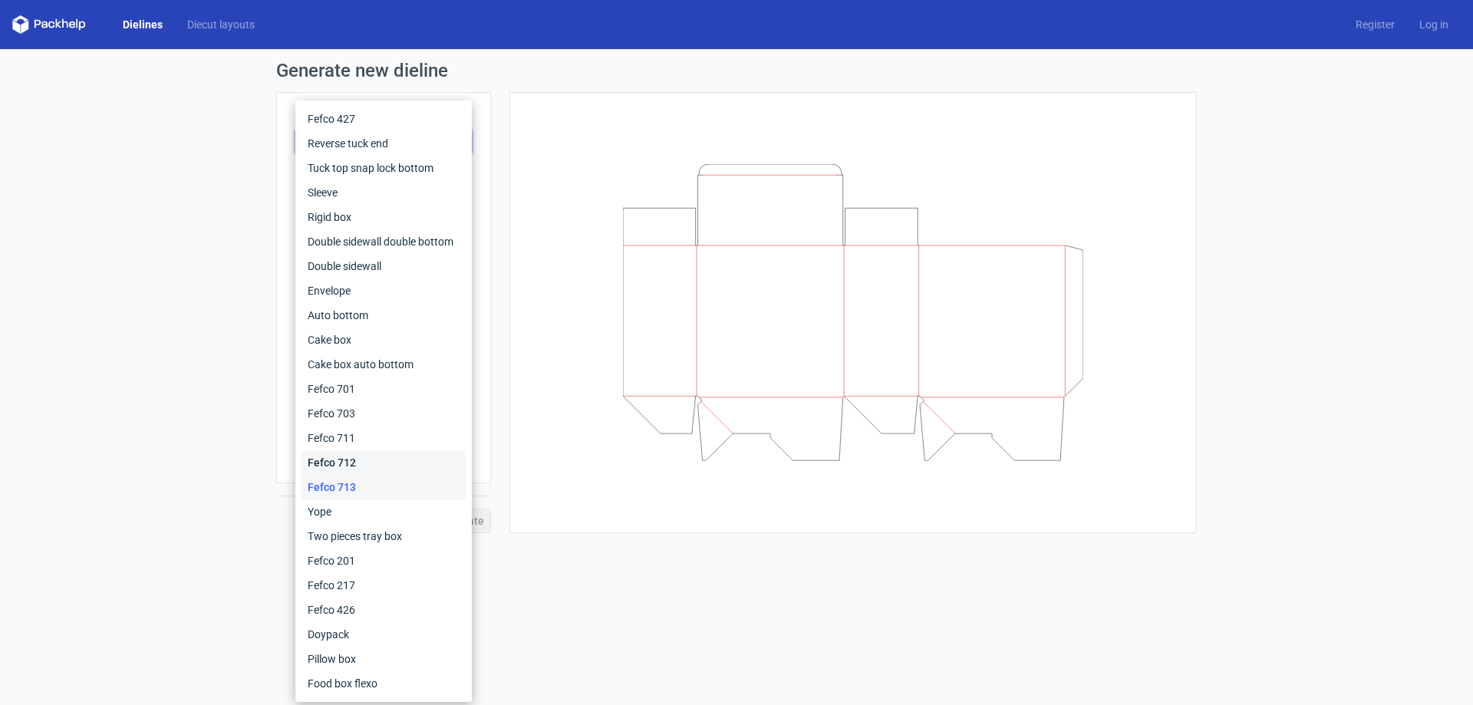
click at [356, 458] on div "Fefco 712" at bounding box center [383, 462] width 164 height 25
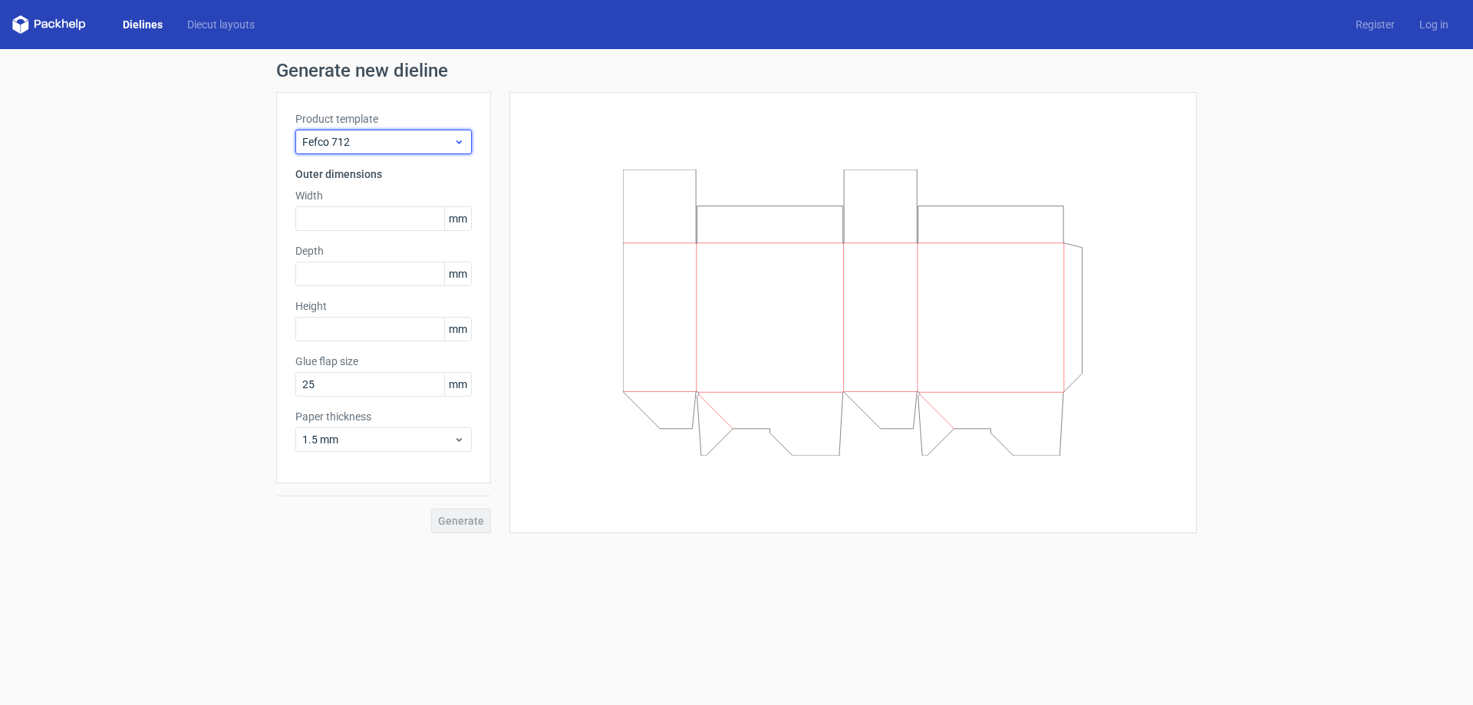
click at [466, 146] on div "Fefco 712" at bounding box center [383, 142] width 176 height 25
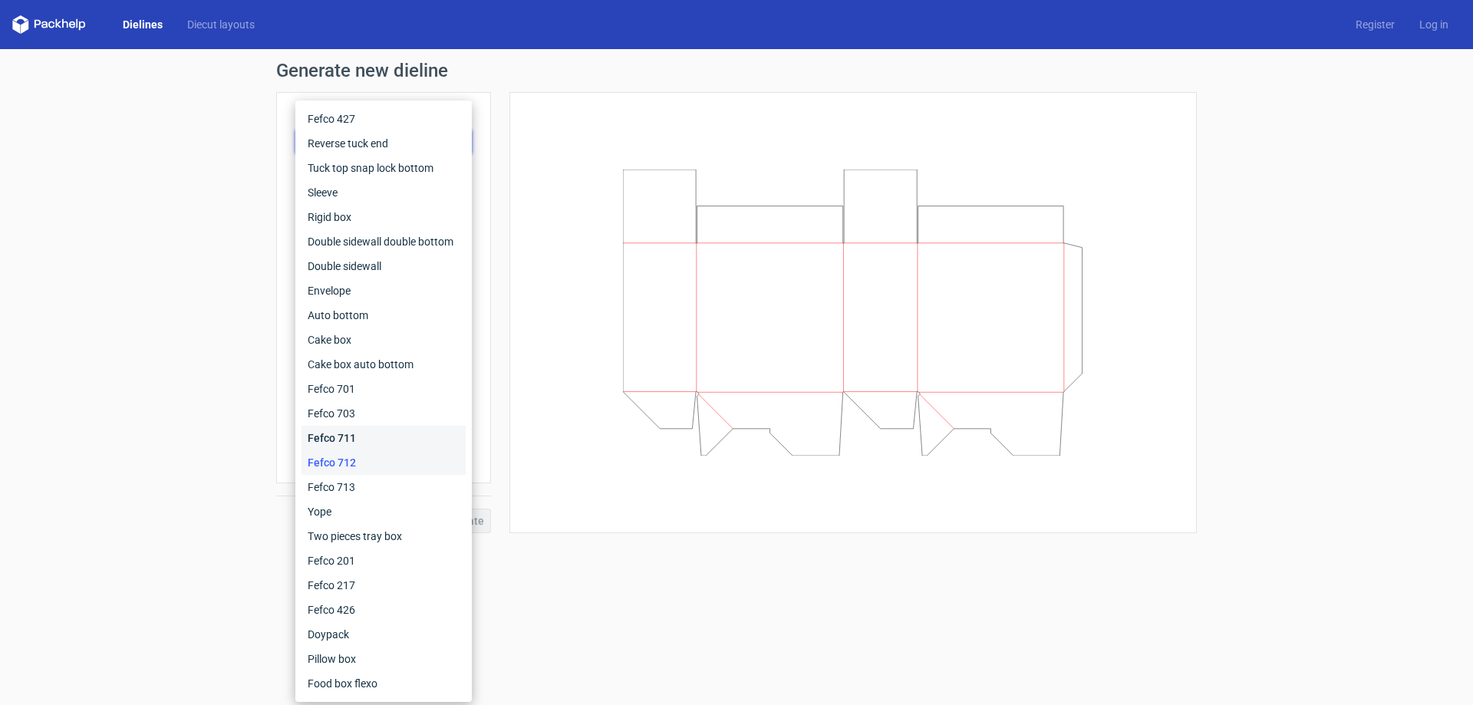
click at [344, 432] on div "Fefco 711" at bounding box center [383, 438] width 164 height 25
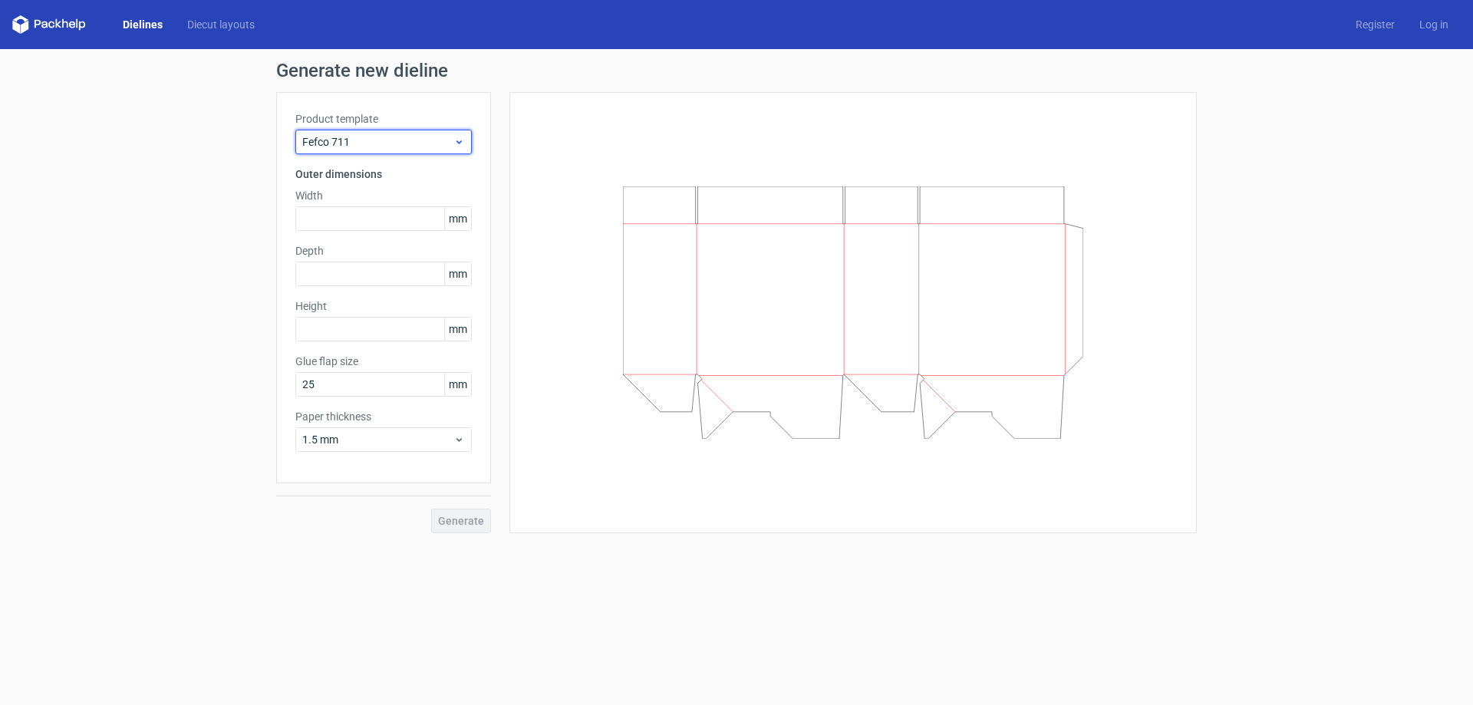
click at [437, 141] on span "Fefco 711" at bounding box center [377, 141] width 151 height 15
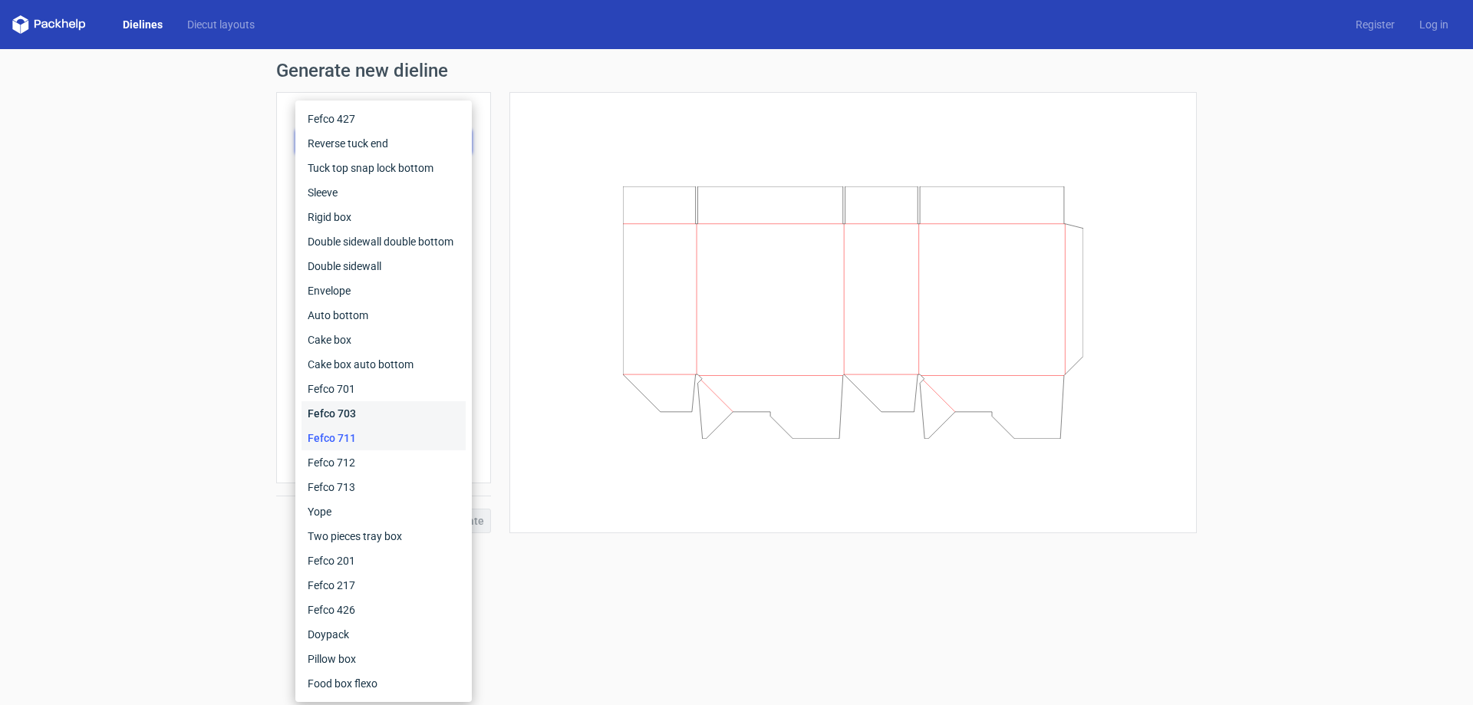
click at [329, 416] on div "Fefco 703" at bounding box center [383, 413] width 164 height 25
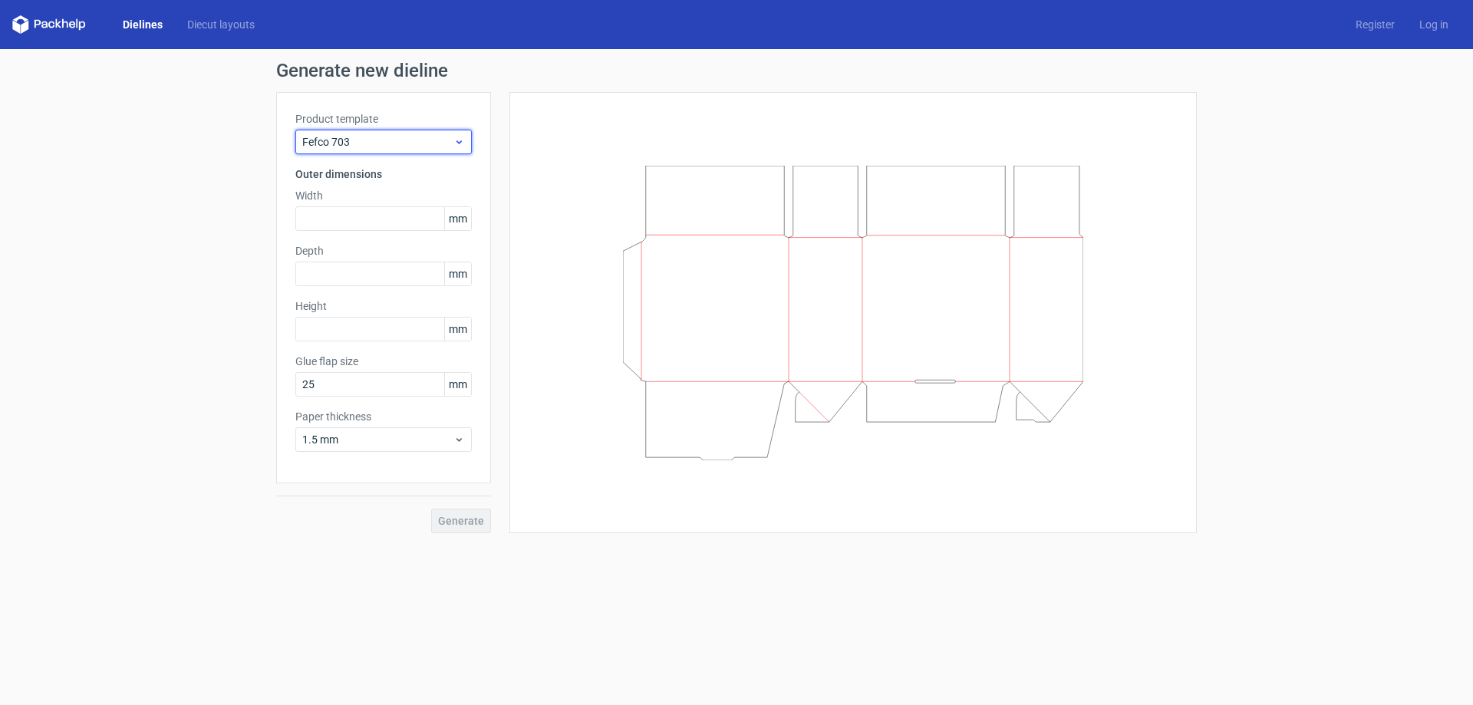
click at [461, 138] on icon at bounding box center [459, 142] width 12 height 12
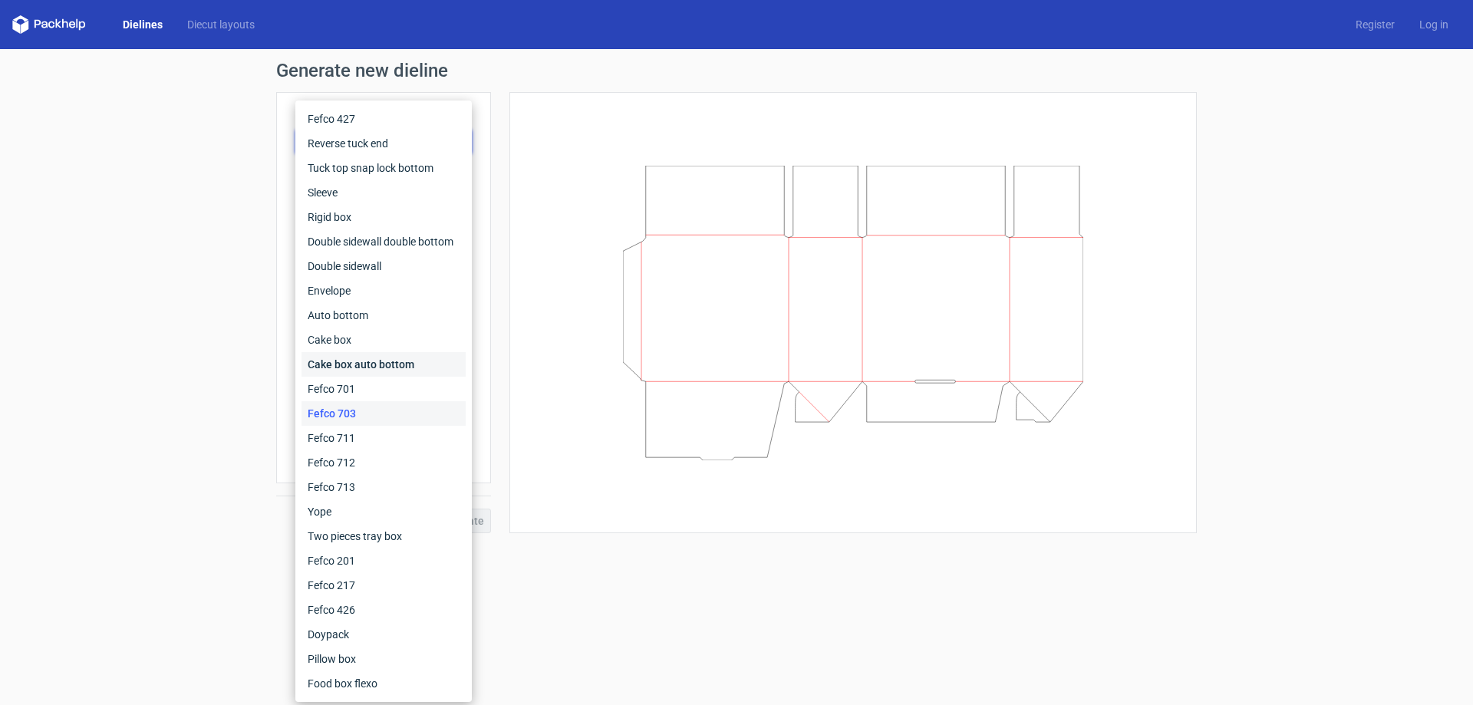
click at [372, 365] on div "Cake box auto bottom" at bounding box center [383, 364] width 164 height 25
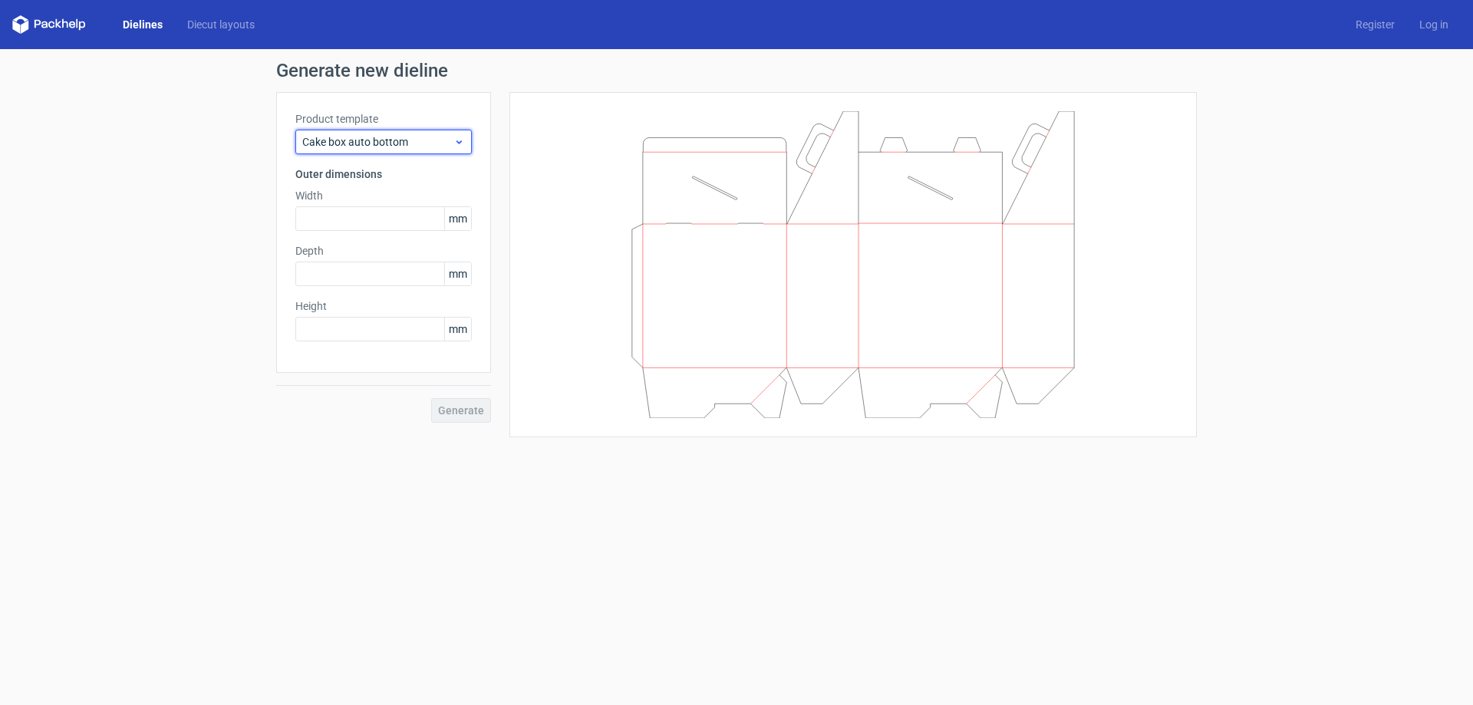
click at [439, 150] on div "Cake box auto bottom" at bounding box center [383, 142] width 176 height 25
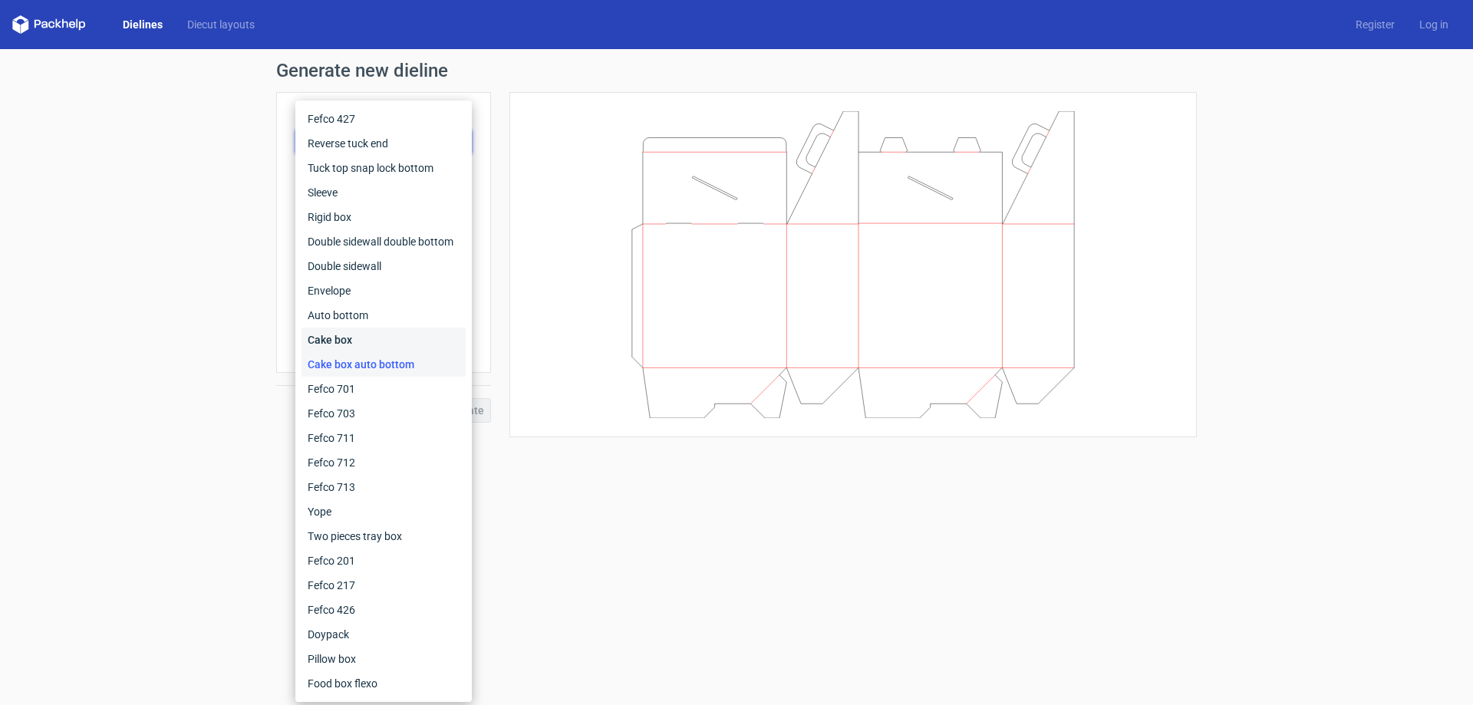
click at [337, 337] on div "Cake box" at bounding box center [383, 340] width 164 height 25
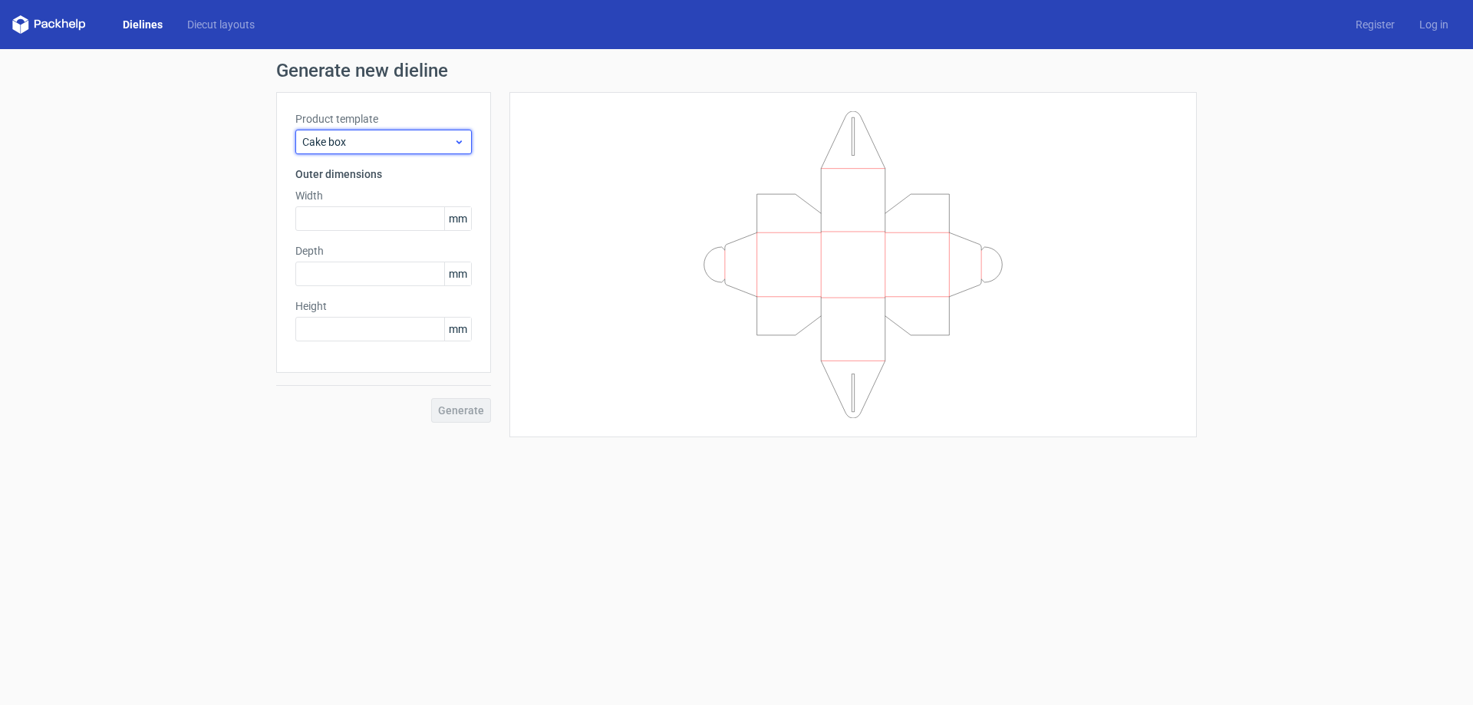
click at [399, 137] on span "Cake box" at bounding box center [377, 141] width 151 height 15
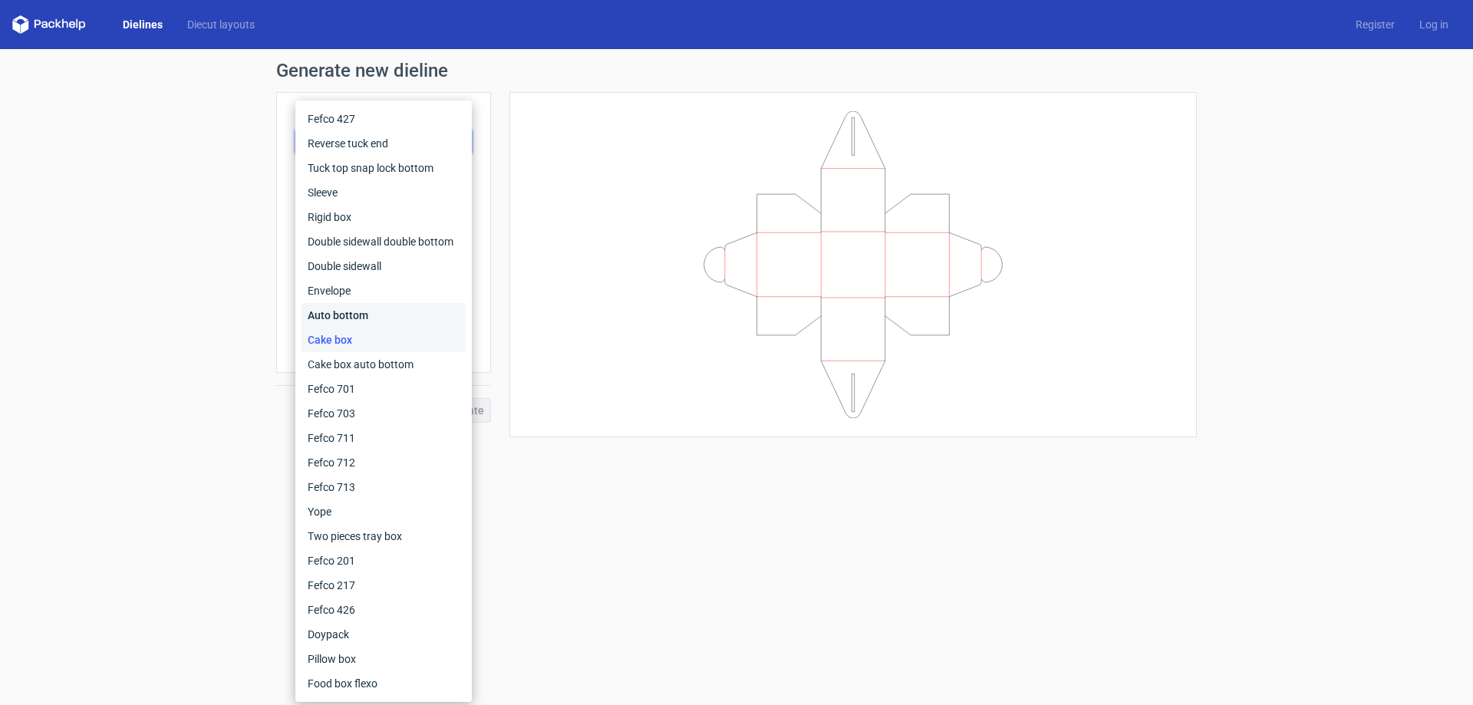
click at [344, 313] on div "Auto bottom" at bounding box center [383, 315] width 164 height 25
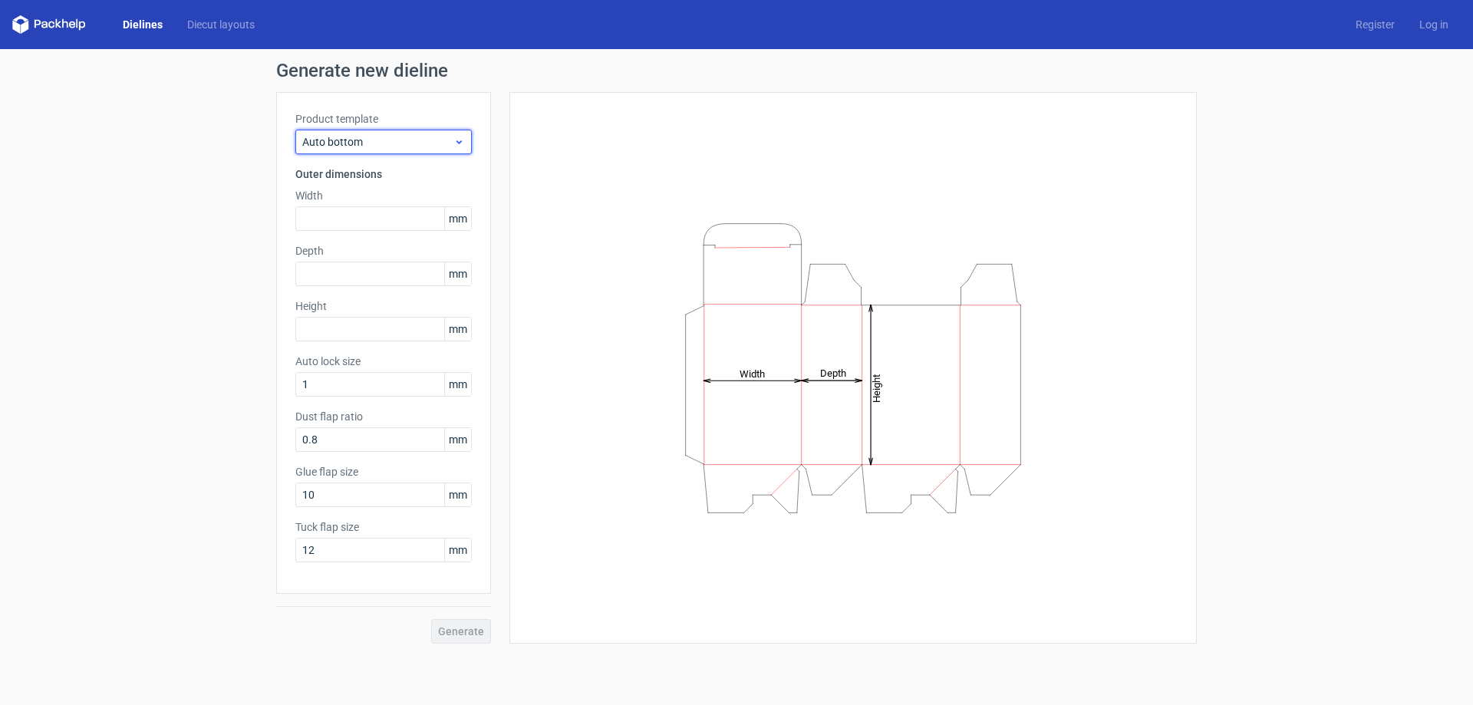
click at [382, 148] on span "Auto bottom" at bounding box center [377, 141] width 151 height 15
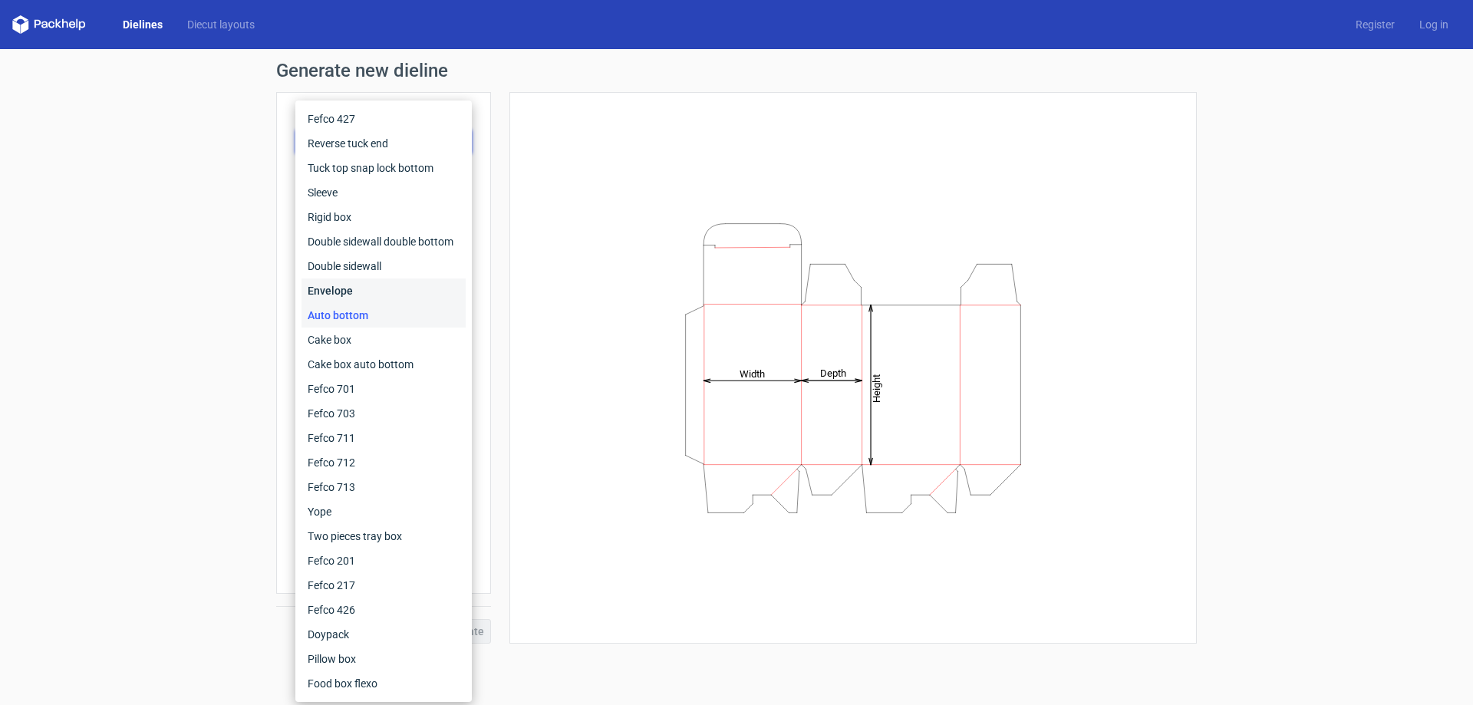
click at [332, 295] on div "Envelope" at bounding box center [383, 290] width 164 height 25
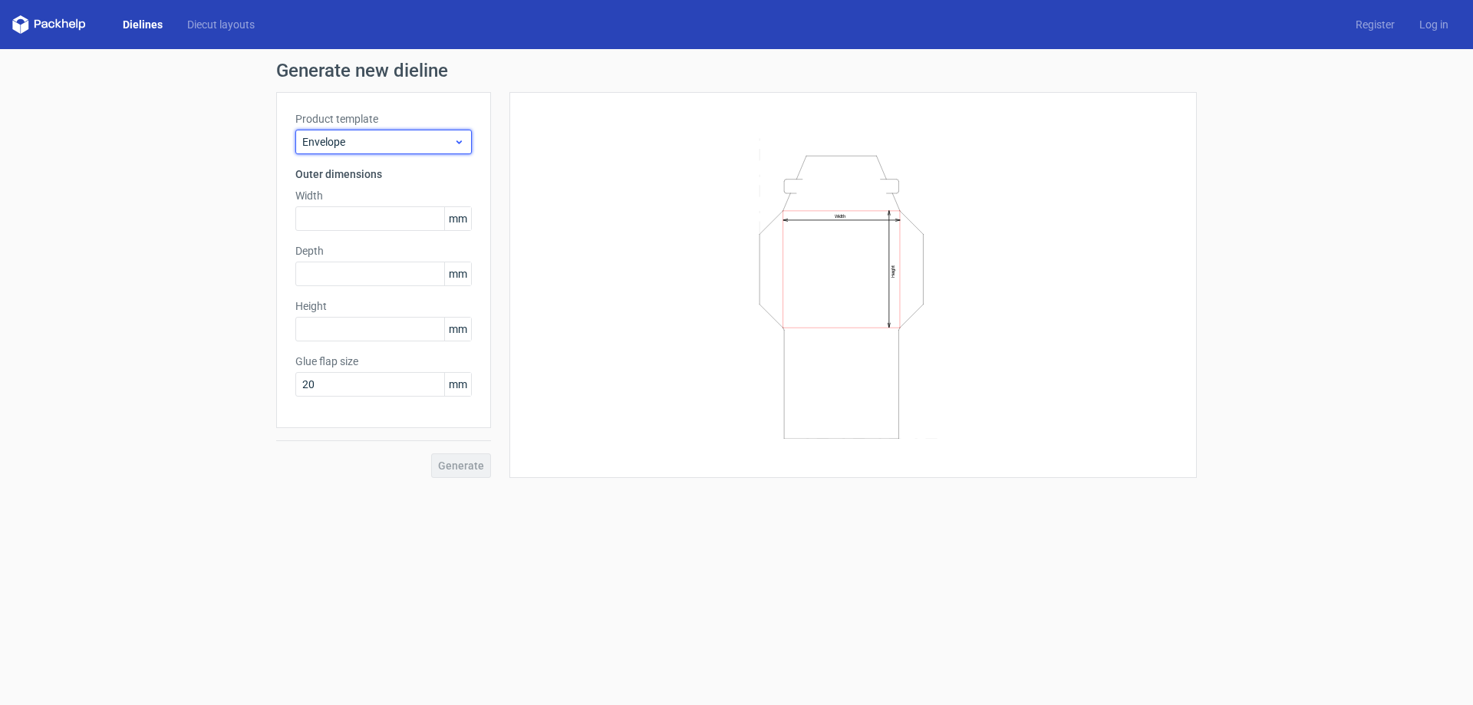
click at [395, 141] on span "Envelope" at bounding box center [377, 141] width 151 height 15
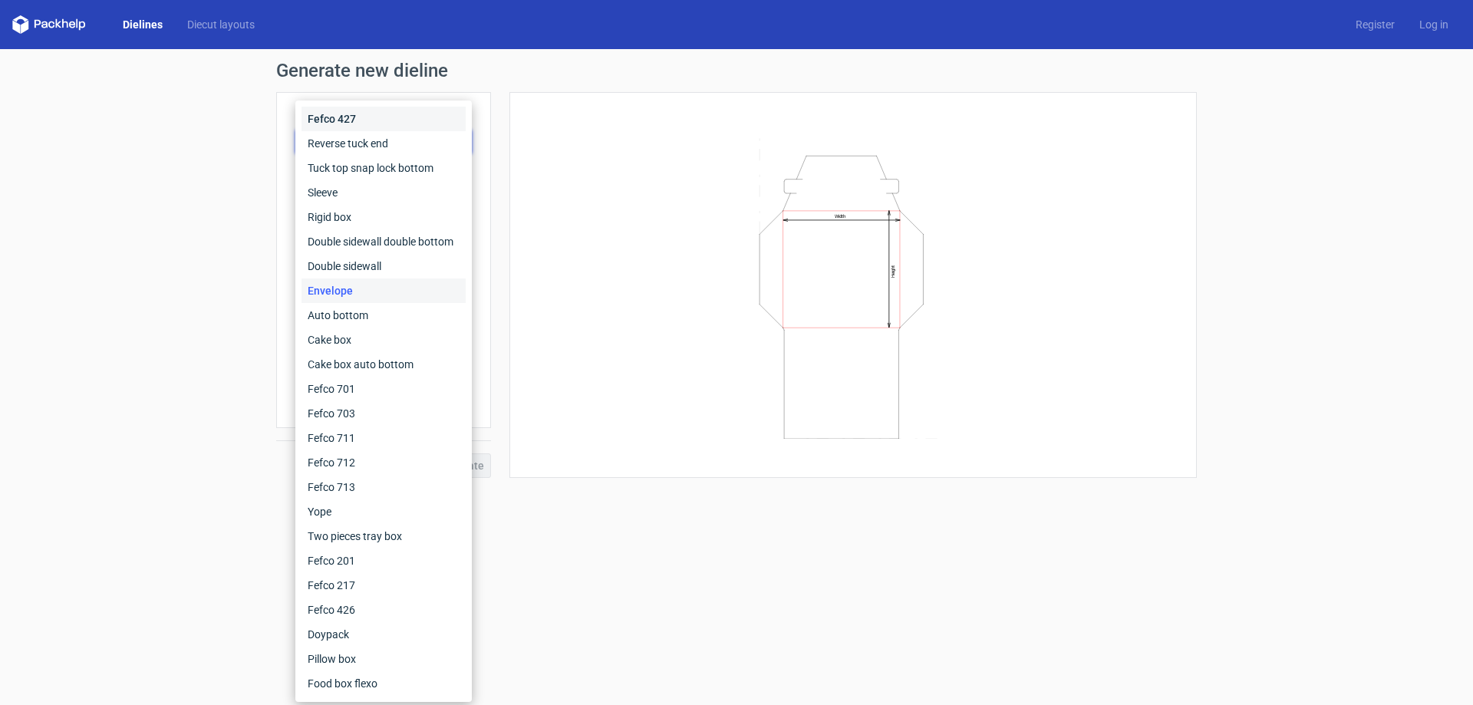
click at [359, 122] on div "Fefco 427" at bounding box center [383, 119] width 164 height 25
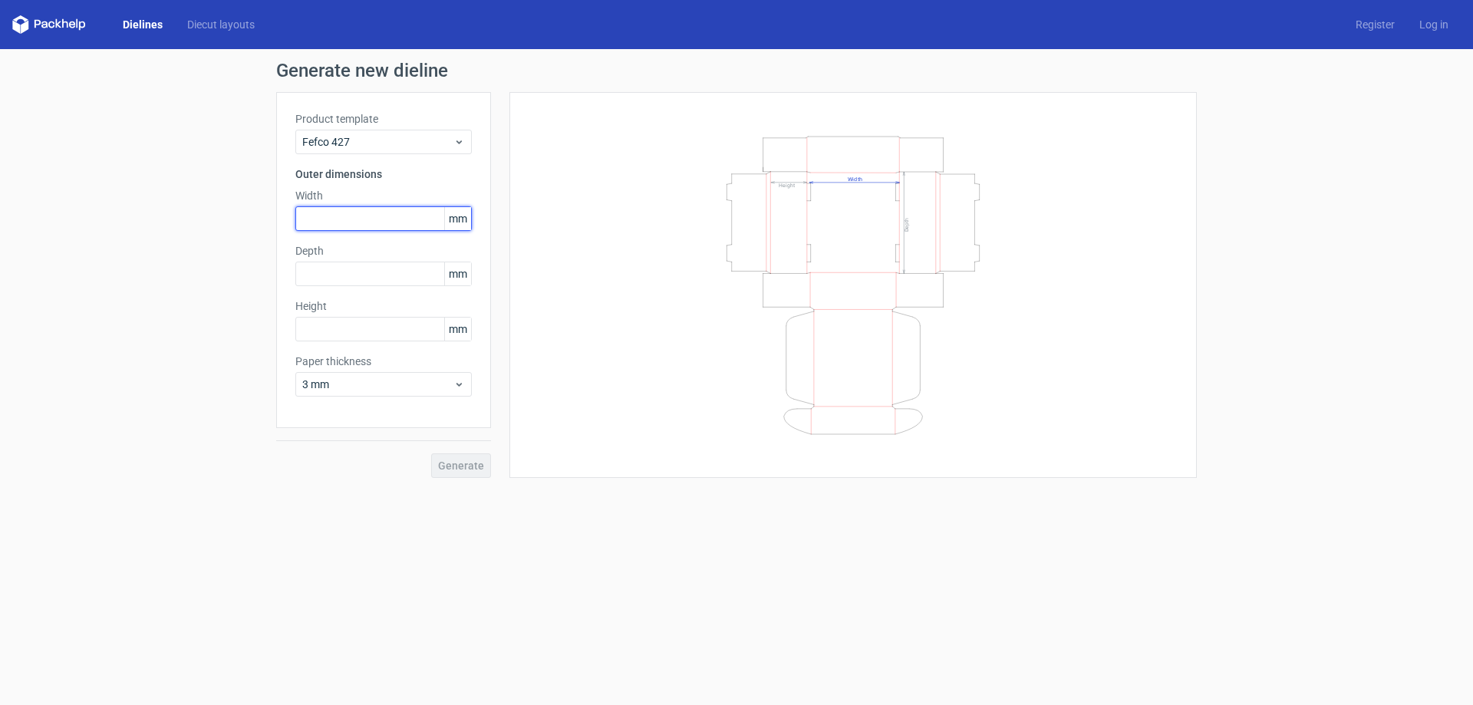
click at [334, 221] on input "text" at bounding box center [383, 218] width 176 height 25
type input "262"
click at [314, 268] on input "text" at bounding box center [383, 274] width 176 height 25
type input "108"
click at [338, 327] on input "text" at bounding box center [383, 329] width 176 height 25
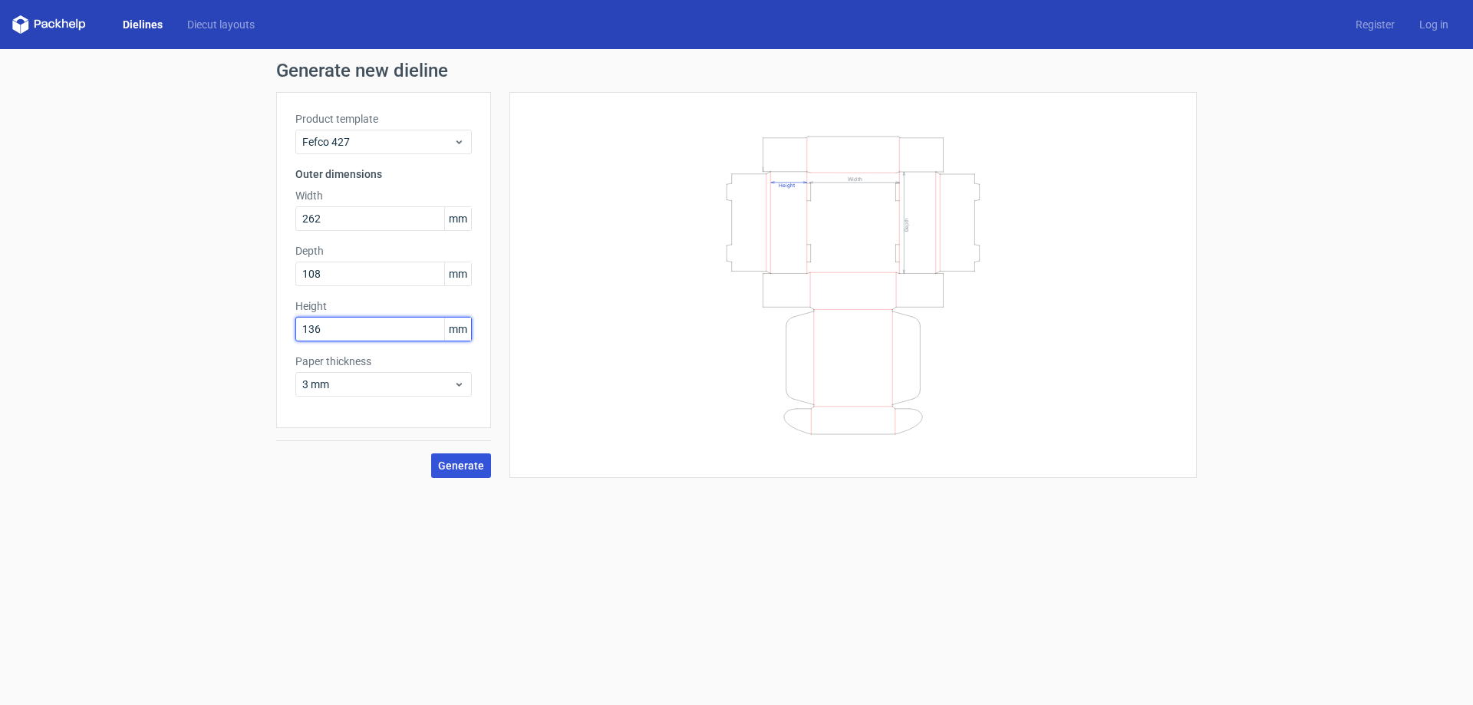
type input "136"
click at [460, 461] on span "Generate" at bounding box center [461, 465] width 46 height 11
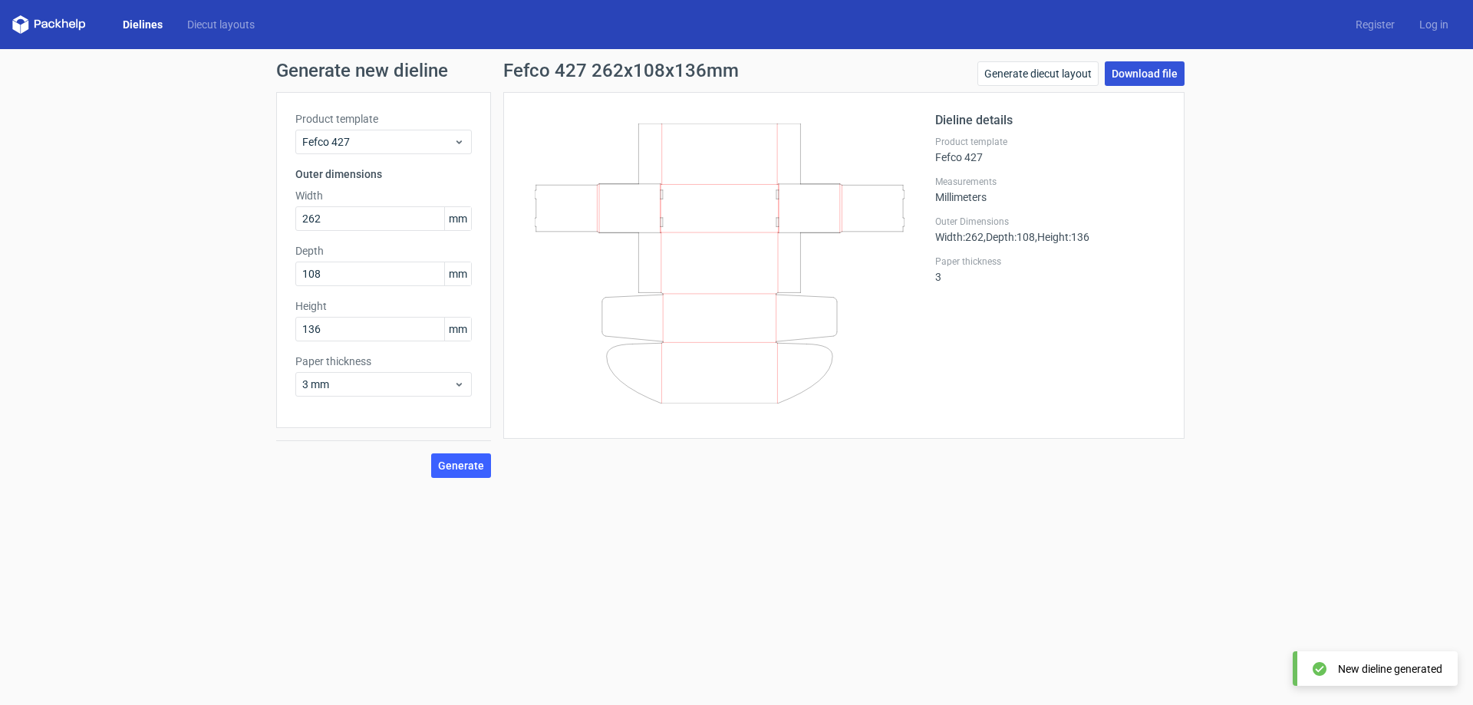
click at [1175, 81] on link "Download file" at bounding box center [1144, 73] width 80 height 25
drag, startPoint x: 1289, startPoint y: 363, endPoint x: 1289, endPoint y: 292, distance: 70.6
click at [1289, 363] on div "Generate new dieline Product template Fefco 427 Outer dimensions Width 262 mm D…" at bounding box center [736, 269] width 1473 height 441
click at [1282, 299] on div "Generate new dieline Product template Fefco 427 Outer dimensions Width 262 mm D…" at bounding box center [736, 269] width 1473 height 441
click at [1183, 438] on div "Dieline details Product template Fefco 427 Measurements Millimeters Outer Dimen…" at bounding box center [843, 265] width 681 height 347
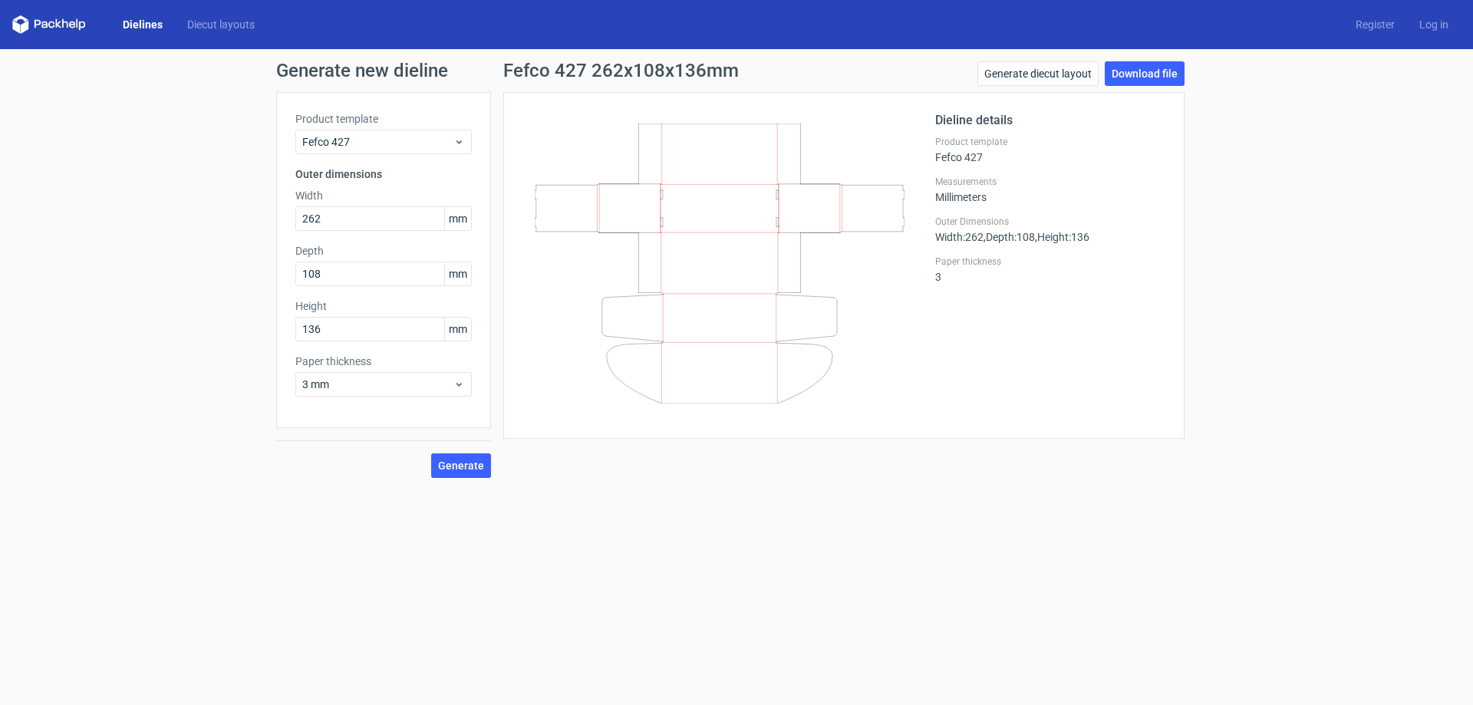
click at [735, 258] on icon at bounding box center [720, 263] width 370 height 280
drag, startPoint x: 705, startPoint y: 188, endPoint x: 749, endPoint y: 344, distance: 161.9
click at [749, 344] on icon at bounding box center [720, 263] width 370 height 280
click at [321, 381] on span "3 mm" at bounding box center [377, 384] width 151 height 15
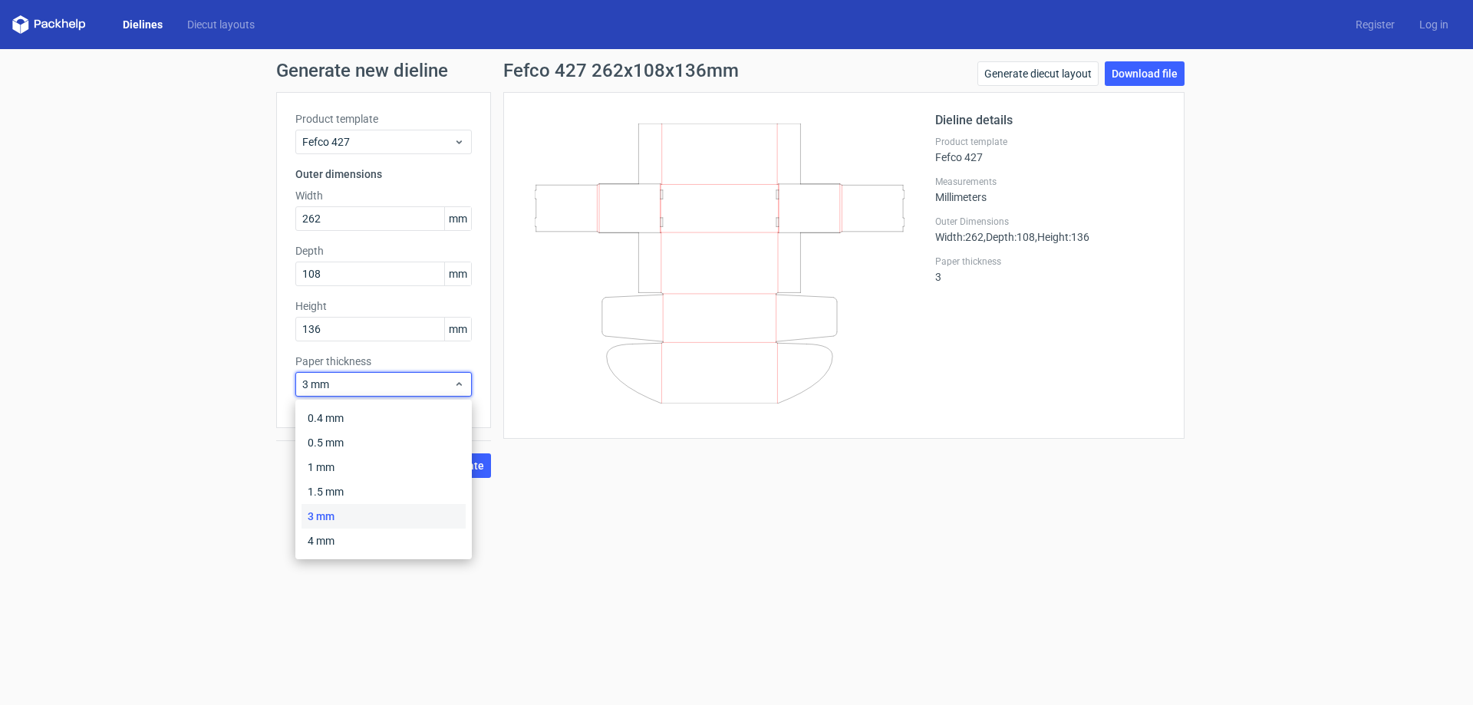
click at [145, 420] on div "Generate new dieline Product template Fefco 427 Outer dimensions Width 262 mm D…" at bounding box center [736, 269] width 1473 height 441
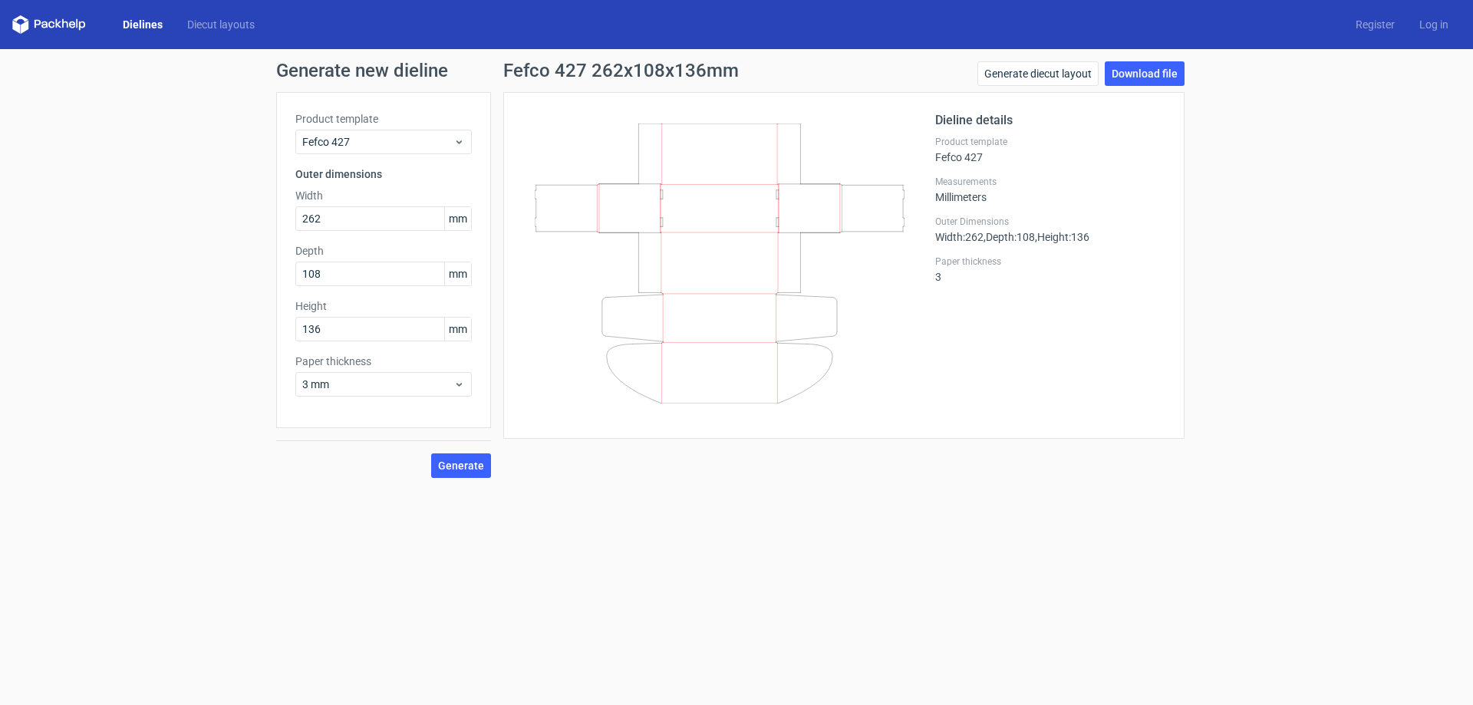
drag, startPoint x: 30, startPoint y: 21, endPoint x: 94, endPoint y: 21, distance: 64.4
click at [94, 21] on div "Dielines Diecut layouts" at bounding box center [139, 24] width 255 height 18
click at [796, 196] on icon at bounding box center [720, 263] width 370 height 280
click at [1144, 72] on link "Download file" at bounding box center [1144, 73] width 80 height 25
click at [1048, 75] on link "Generate diecut layout" at bounding box center [1037, 73] width 121 height 25
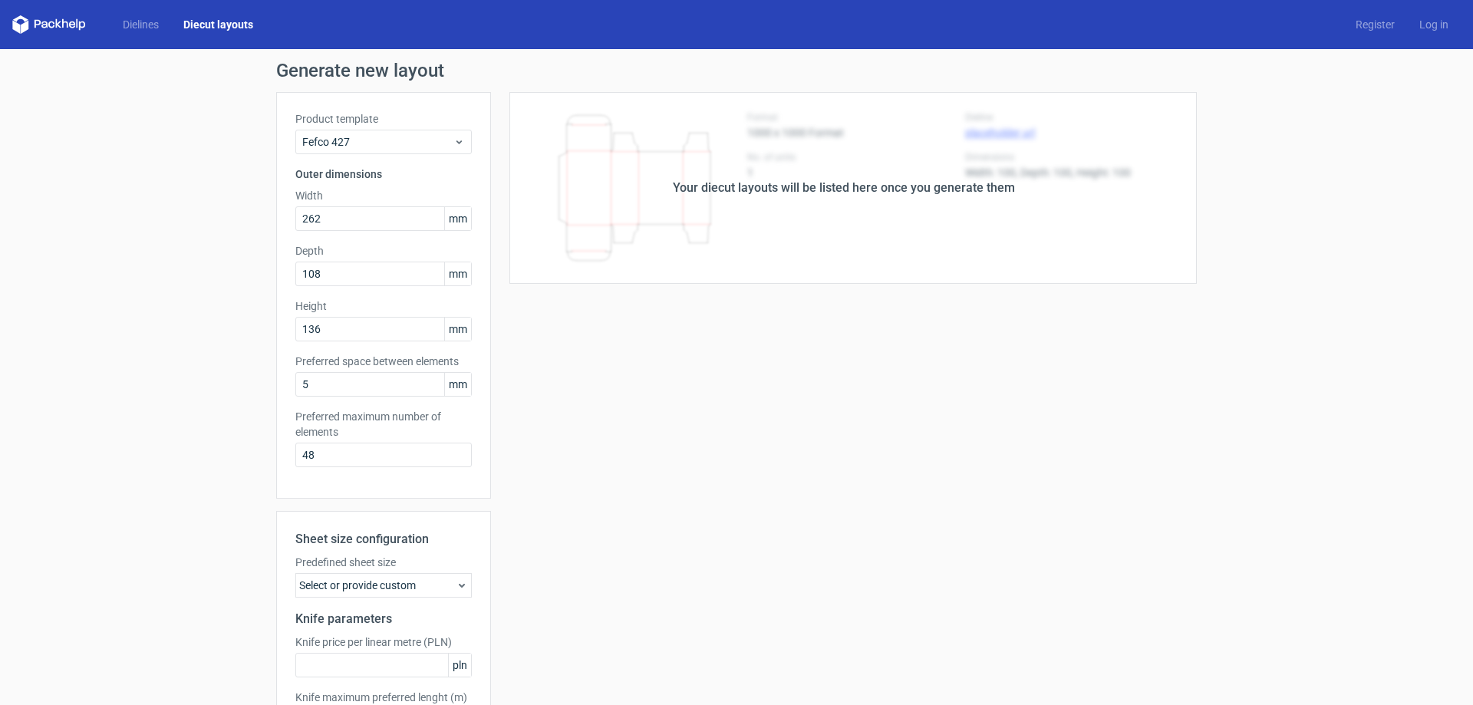
click at [682, 193] on div "Your diecut layouts will be listed here once you generate them" at bounding box center [844, 188] width 342 height 18
click at [857, 171] on div "Your diecut layouts will be listed here once you generate them" at bounding box center [844, 188] width 706 height 192
drag, startPoint x: 879, startPoint y: 190, endPoint x: 896, endPoint y: 201, distance: 20.0
click at [881, 191] on div "Your diecut layouts will be listed here once you generate them" at bounding box center [844, 188] width 342 height 18
click at [982, 183] on div "Your diecut layouts will be listed here once you generate them" at bounding box center [844, 188] width 342 height 18
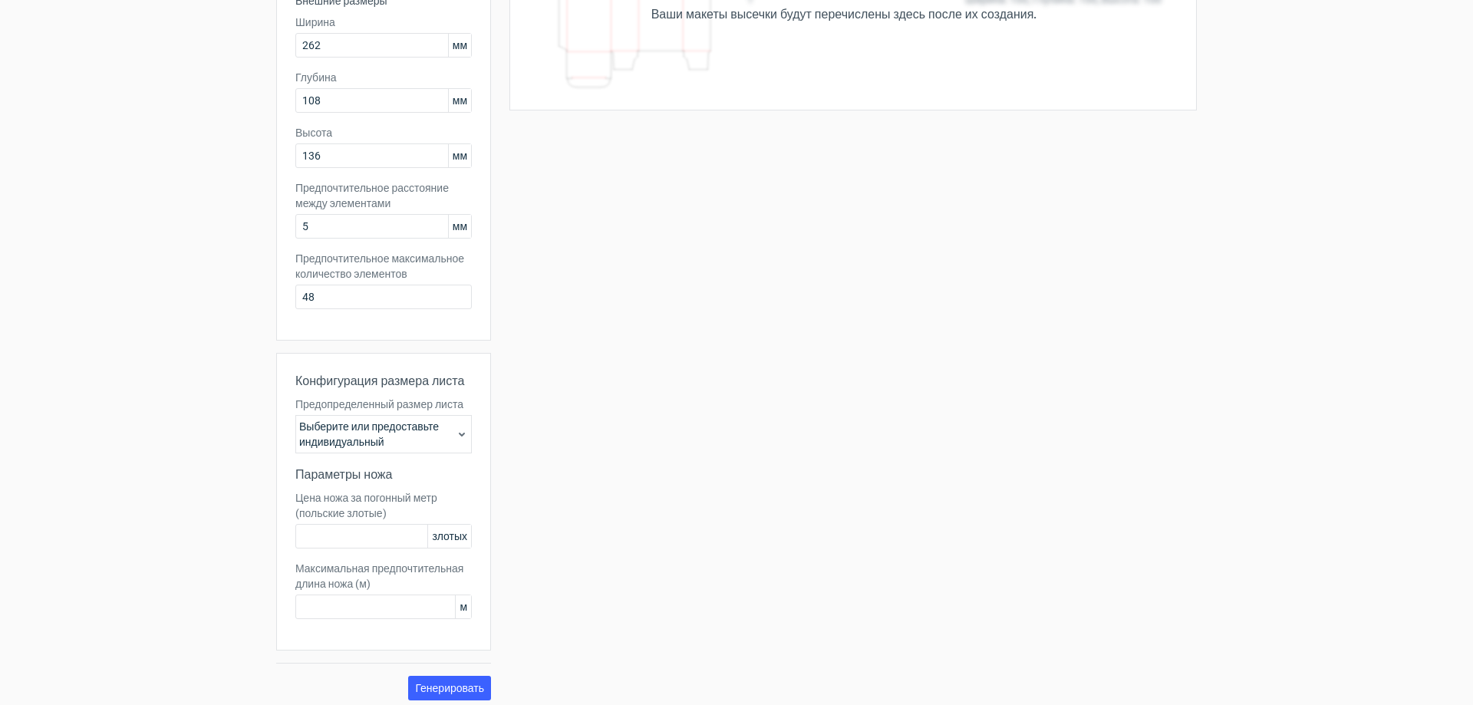
scroll to position [181, 0]
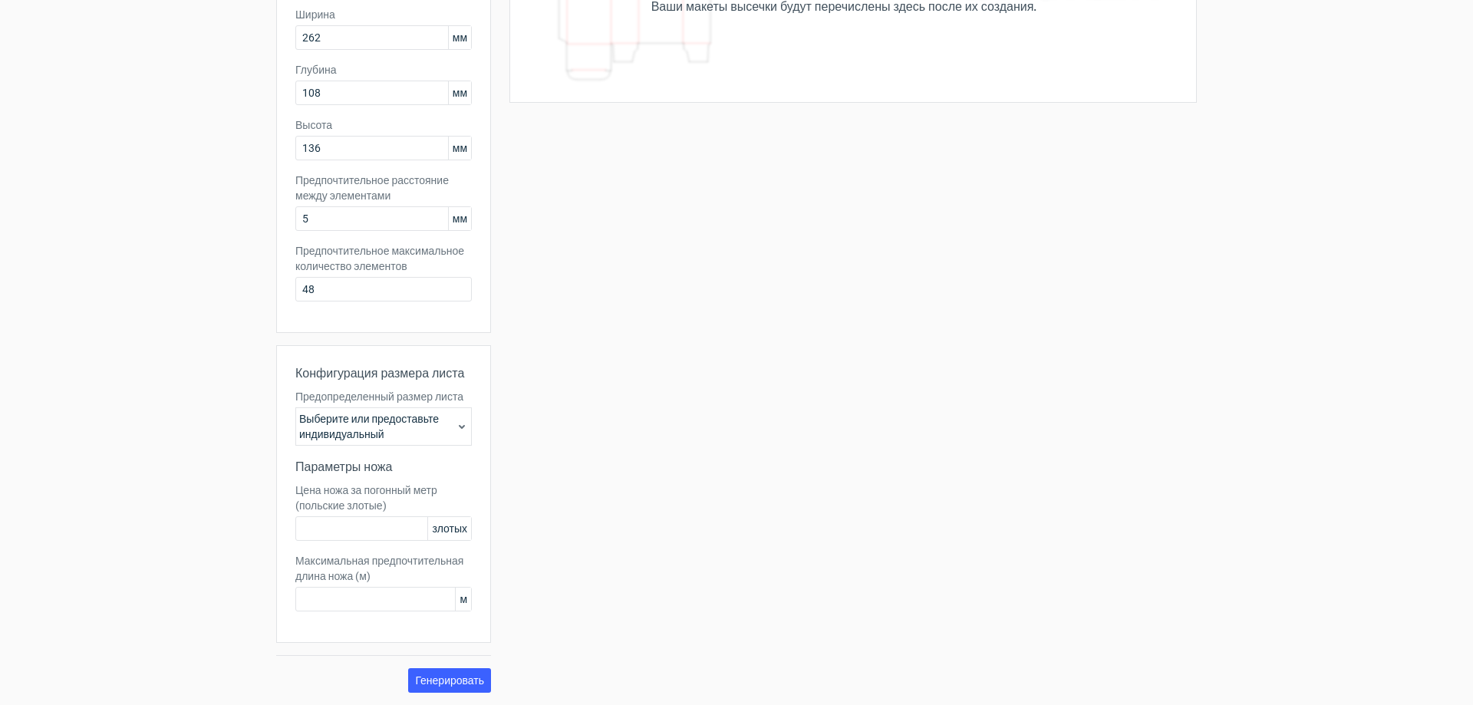
click at [455, 433] on div "Выберите или предоставьте индивидуальный" at bounding box center [383, 426] width 176 height 38
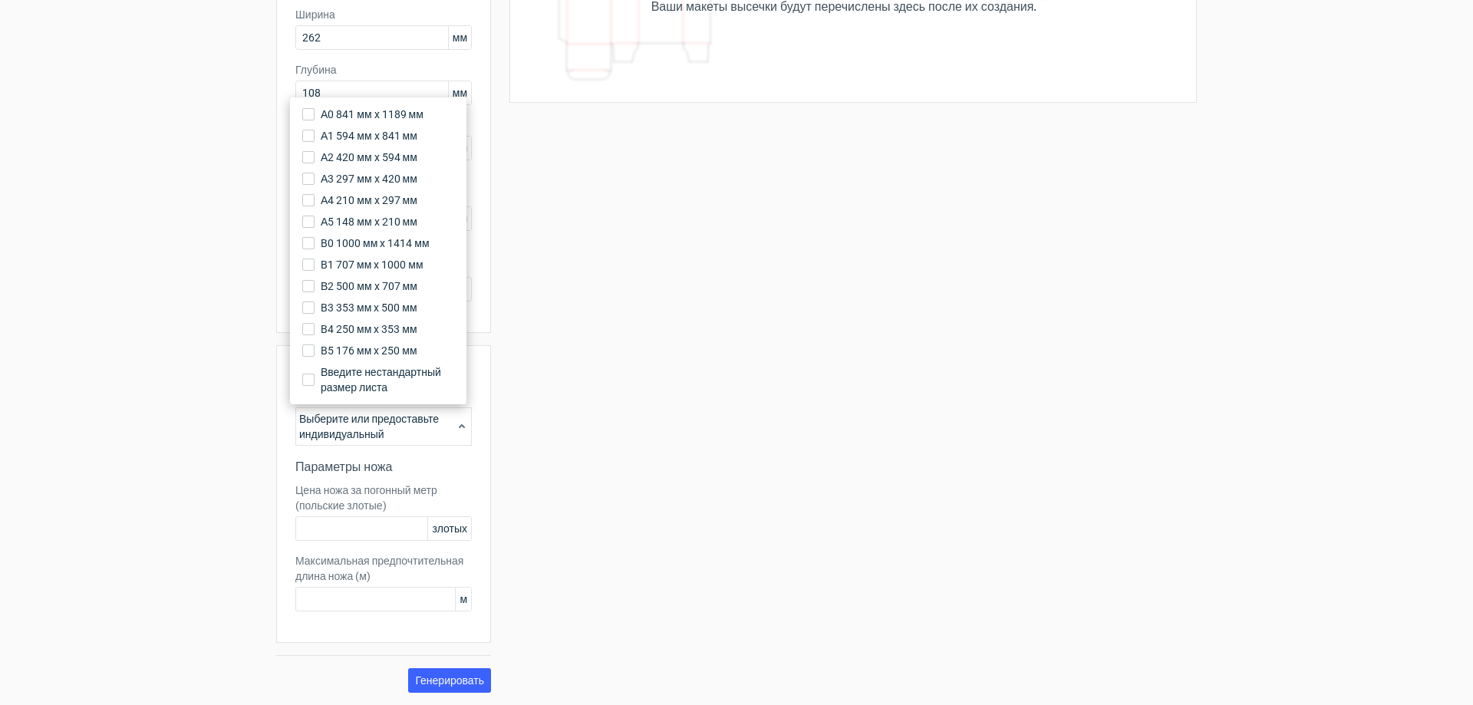
click at [456, 431] on icon at bounding box center [462, 426] width 12 height 12
click at [358, 348] on font "B5 176 мм x 250 мм" at bounding box center [369, 350] width 97 height 12
click at [314, 348] on input "B5 176 мм x 250 мм" at bounding box center [308, 350] width 12 height 12
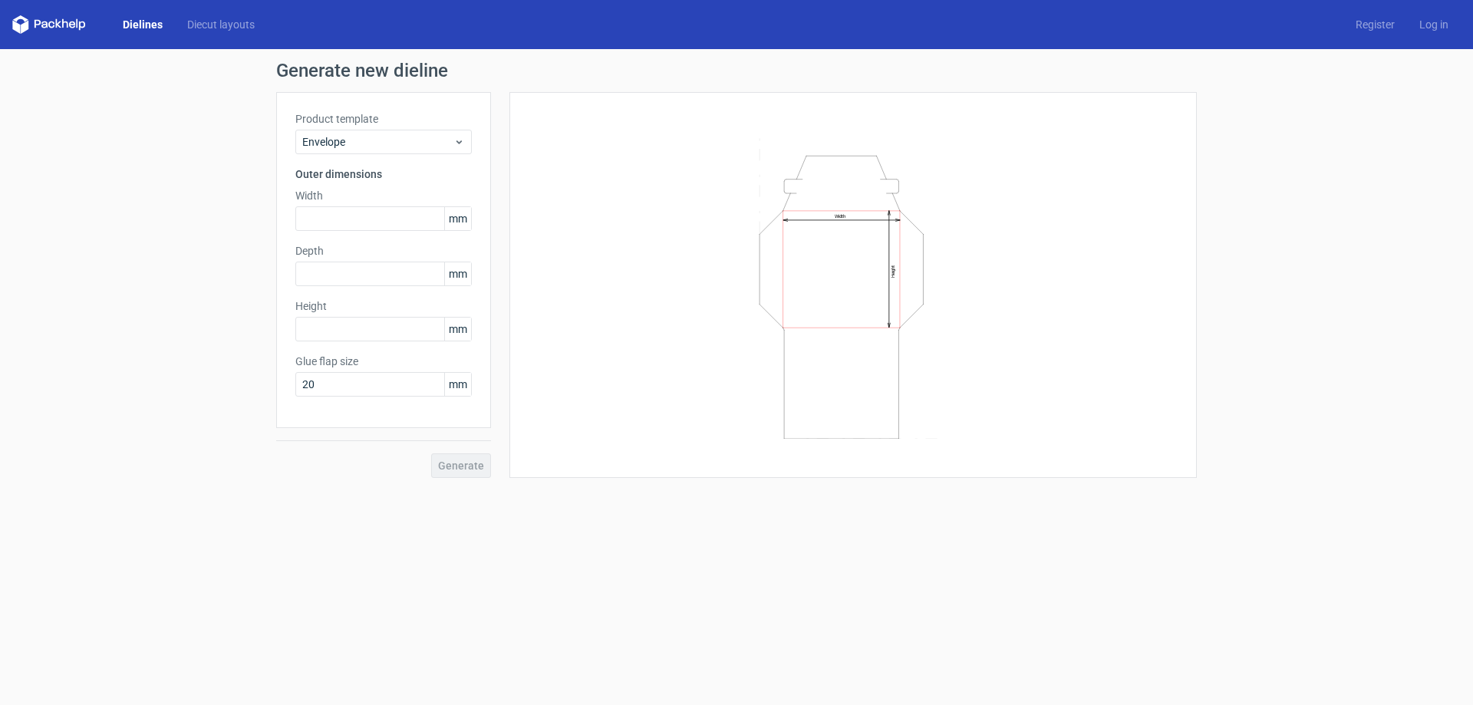
click at [348, 126] on label "Product template" at bounding box center [383, 118] width 176 height 15
click at [360, 145] on span "Envelope" at bounding box center [377, 141] width 151 height 15
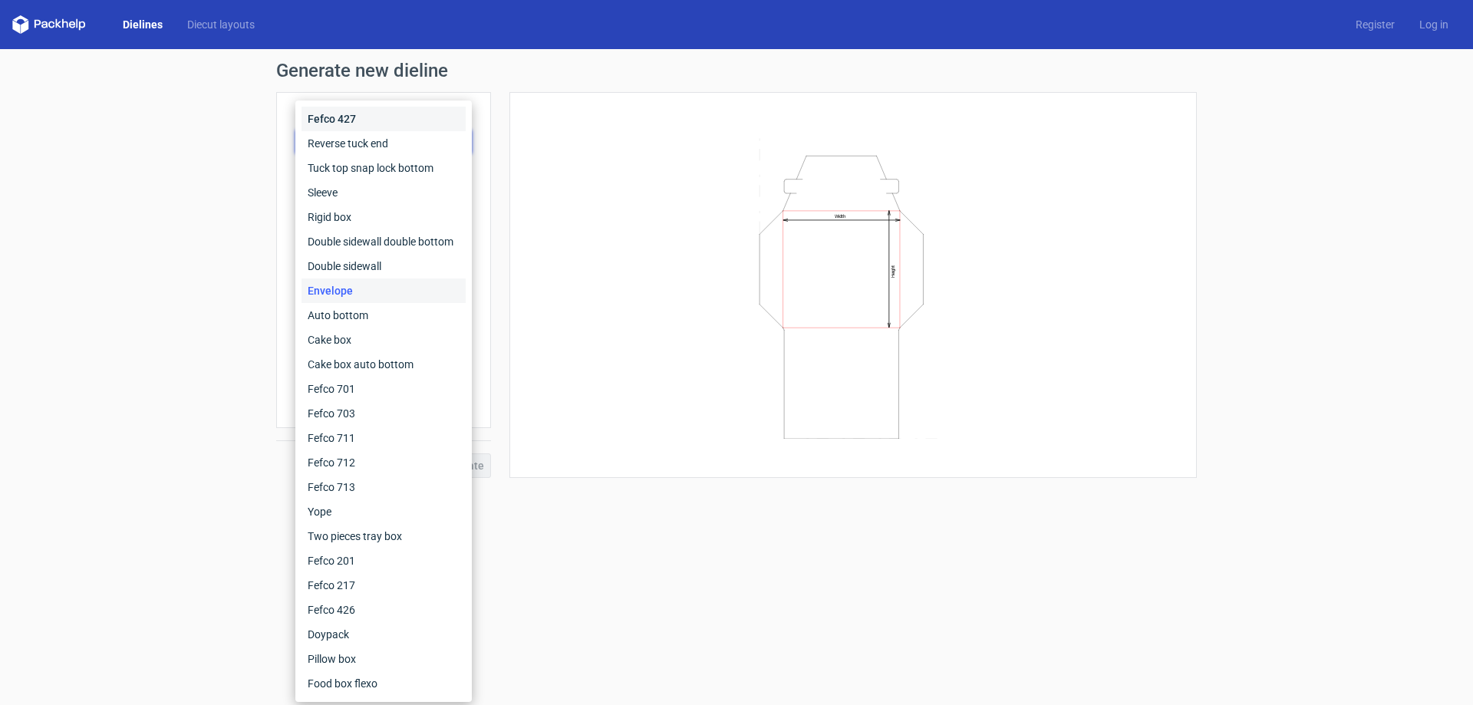
click at [345, 115] on div "Fefco 427" at bounding box center [383, 119] width 164 height 25
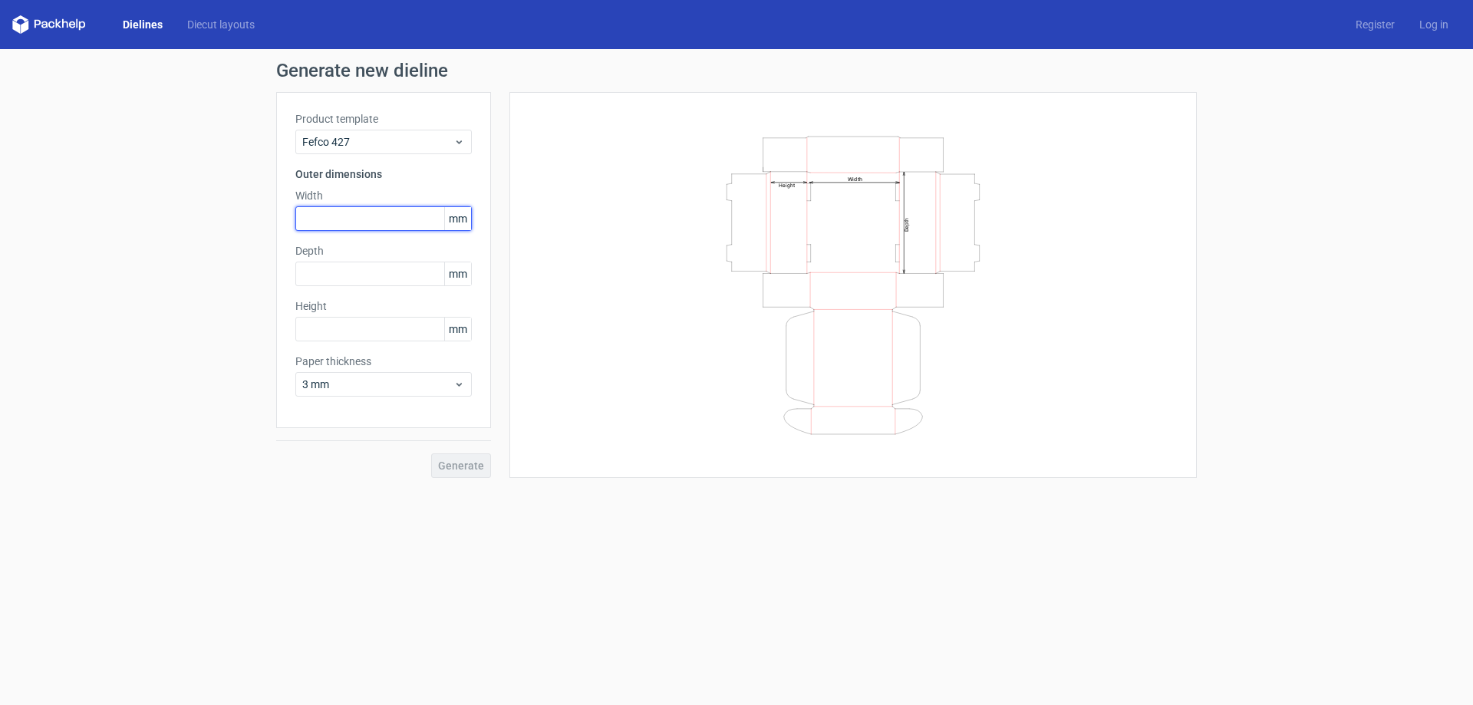
click at [344, 219] on input "text" at bounding box center [383, 218] width 176 height 25
type input "262"
click at [343, 261] on div "Depth mm" at bounding box center [383, 264] width 176 height 43
click at [338, 275] on input "text" at bounding box center [383, 274] width 176 height 25
type input "108"
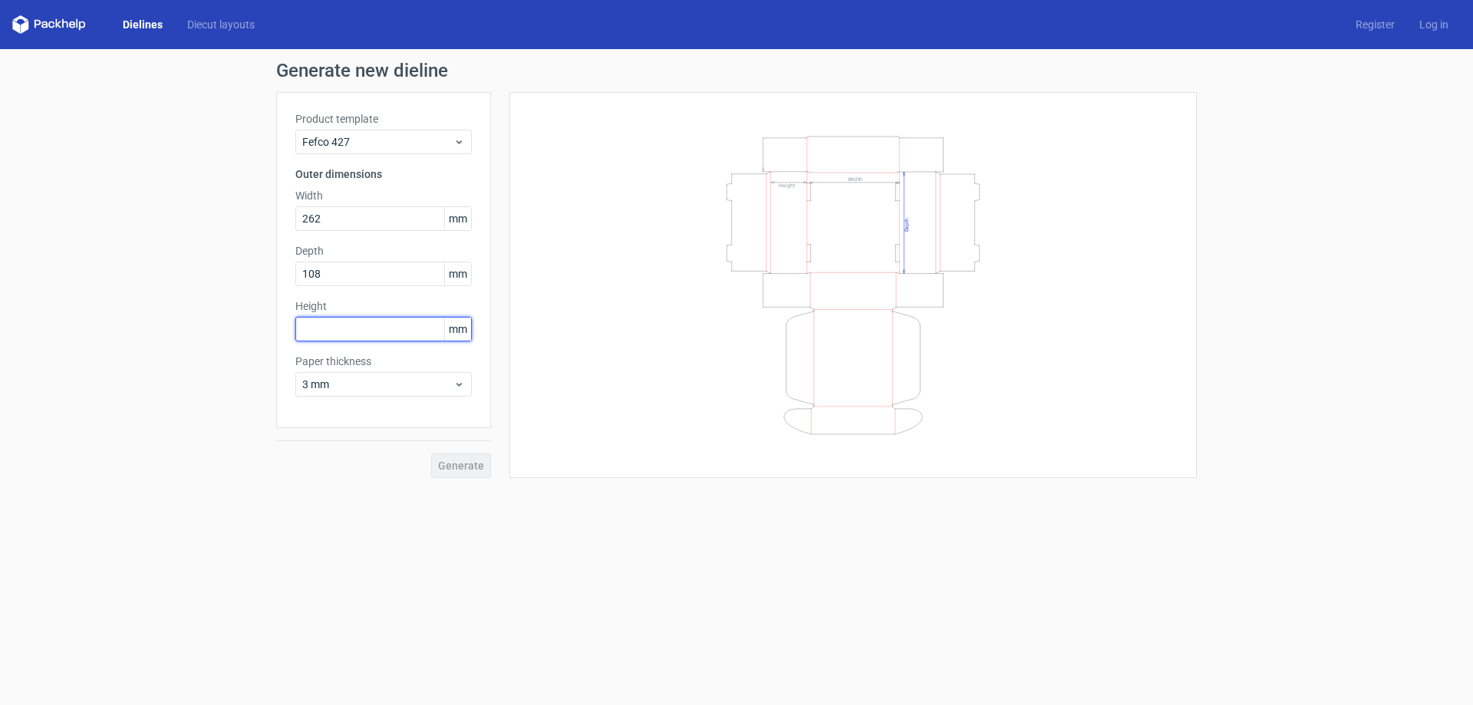
click at [321, 332] on input "text" at bounding box center [383, 329] width 176 height 25
type input "136"
click at [342, 391] on span "3 mm" at bounding box center [377, 384] width 151 height 15
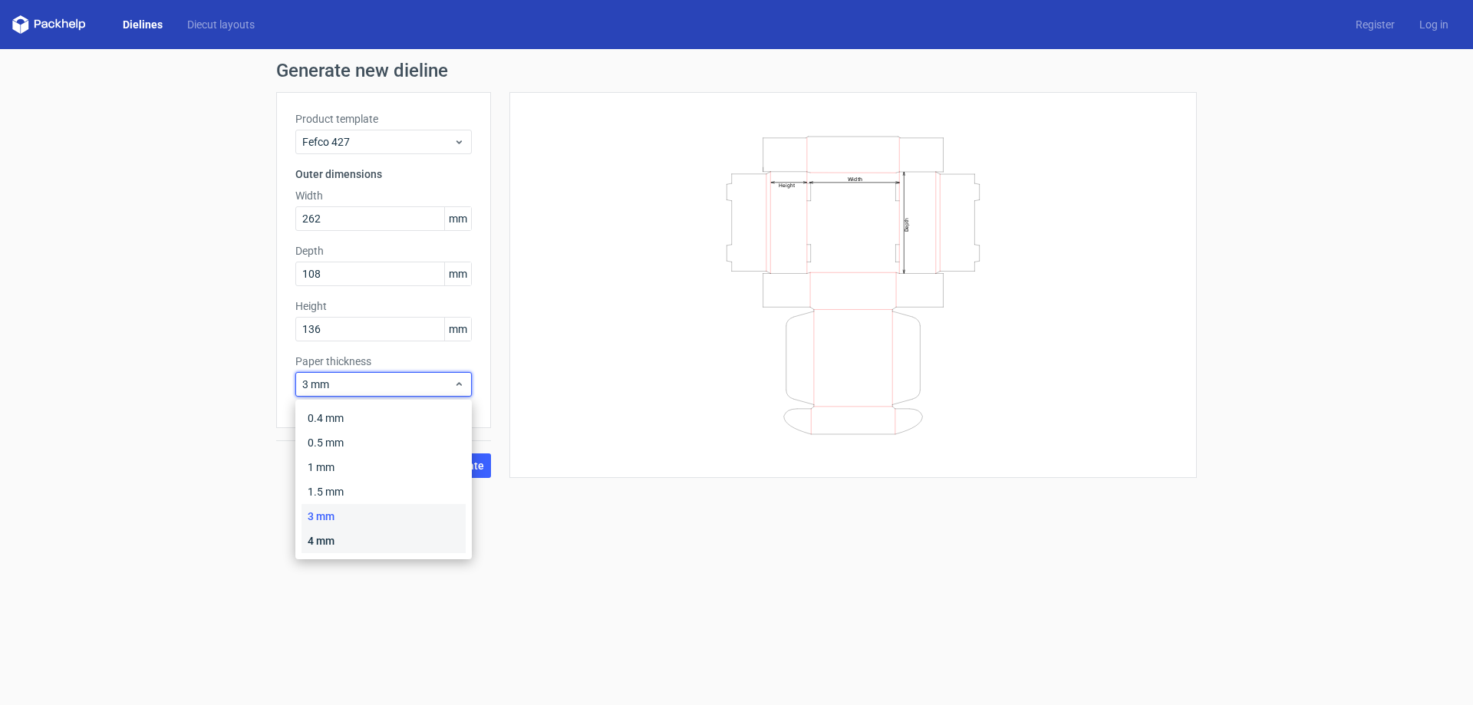
click at [340, 538] on div "4 mm" at bounding box center [383, 540] width 164 height 25
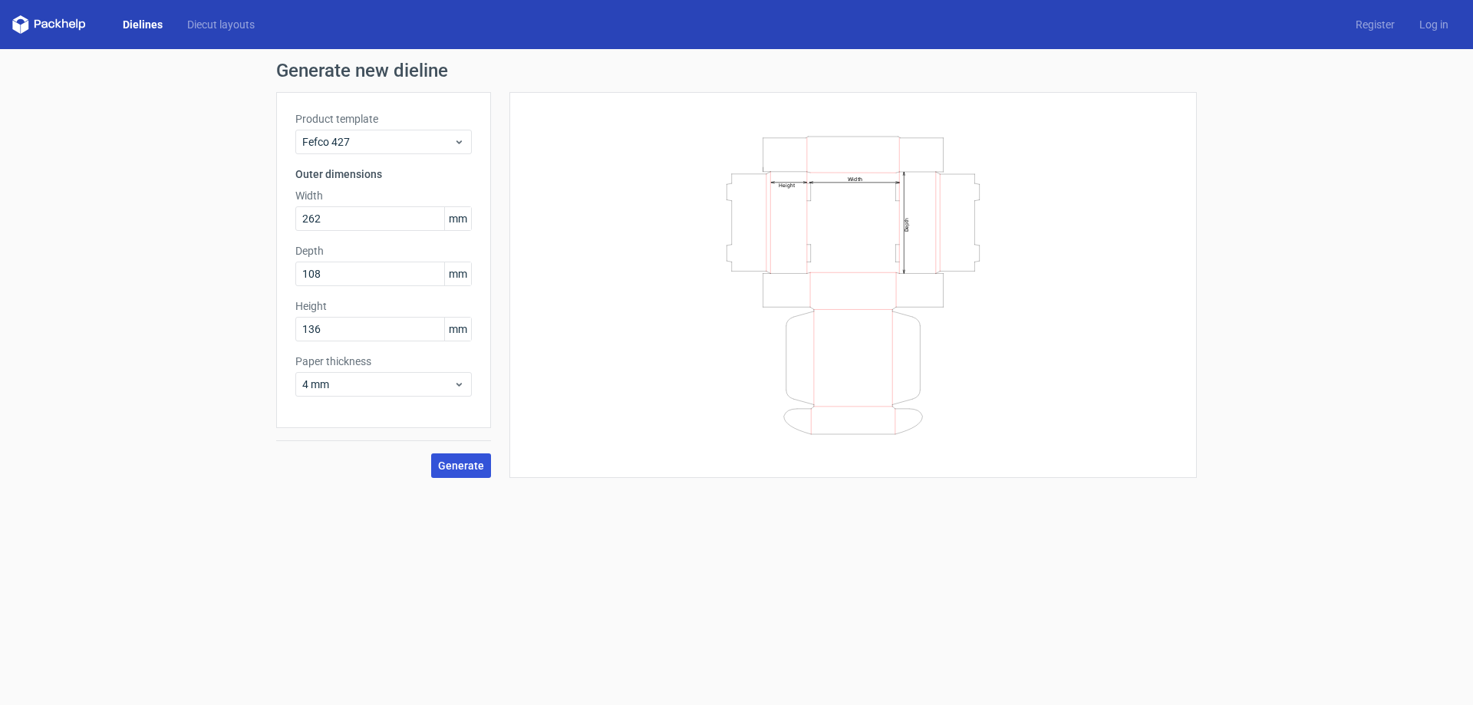
click at [476, 468] on span "Generate" at bounding box center [461, 465] width 46 height 11
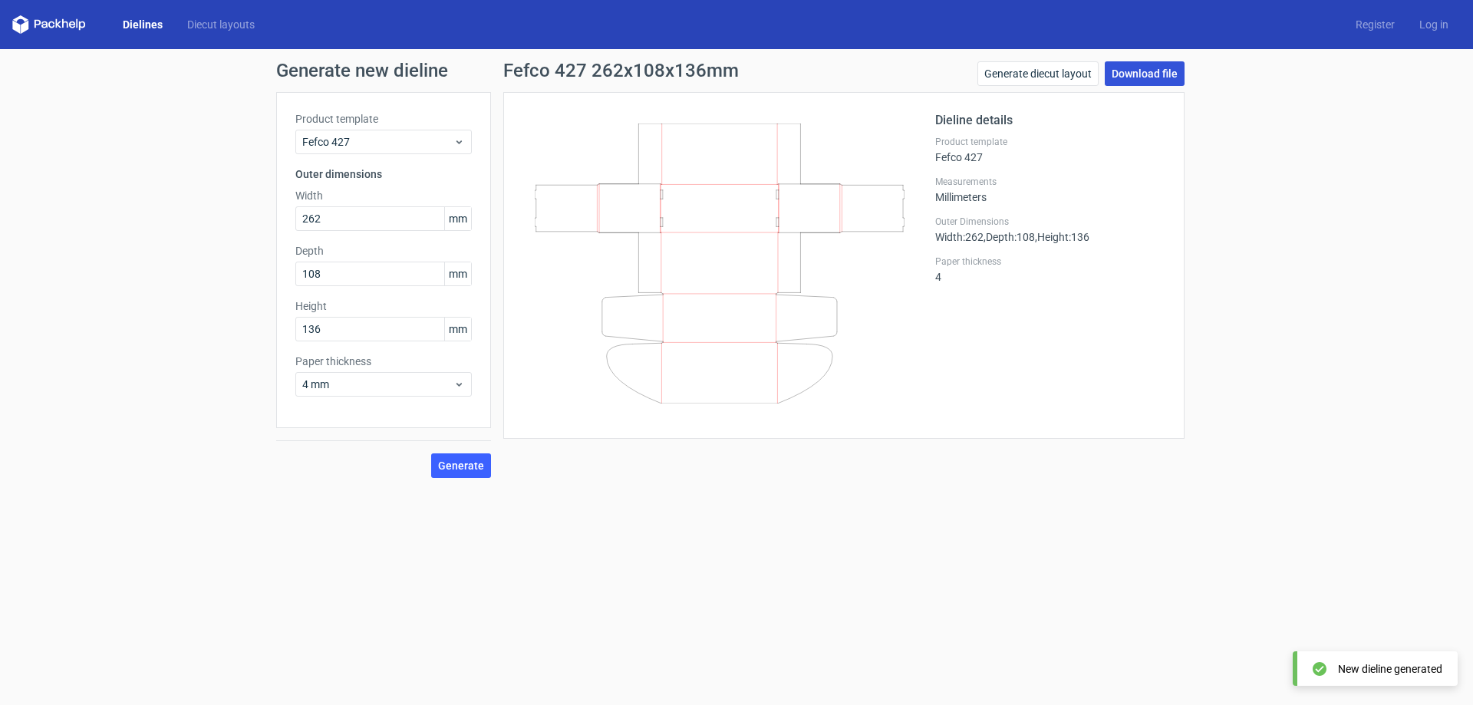
click at [1145, 76] on link "Download file" at bounding box center [1144, 73] width 80 height 25
click at [932, 568] on form "Generate new dieline Product template Fefco 427 Outer dimensions Width 262 mm D…" at bounding box center [736, 377] width 1473 height 656
click at [759, 231] on icon at bounding box center [720, 263] width 370 height 280
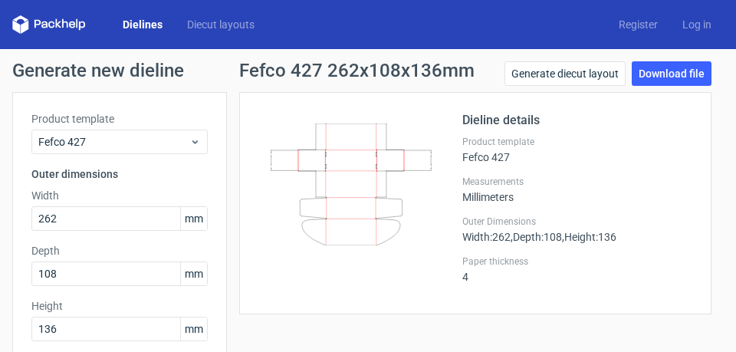
drag, startPoint x: 362, startPoint y: 207, endPoint x: 437, endPoint y: 312, distance: 129.2
click at [437, 312] on div "Dieline details Product template Fefco 427 Measurements Millimeters Outer Dimen…" at bounding box center [475, 203] width 472 height 222
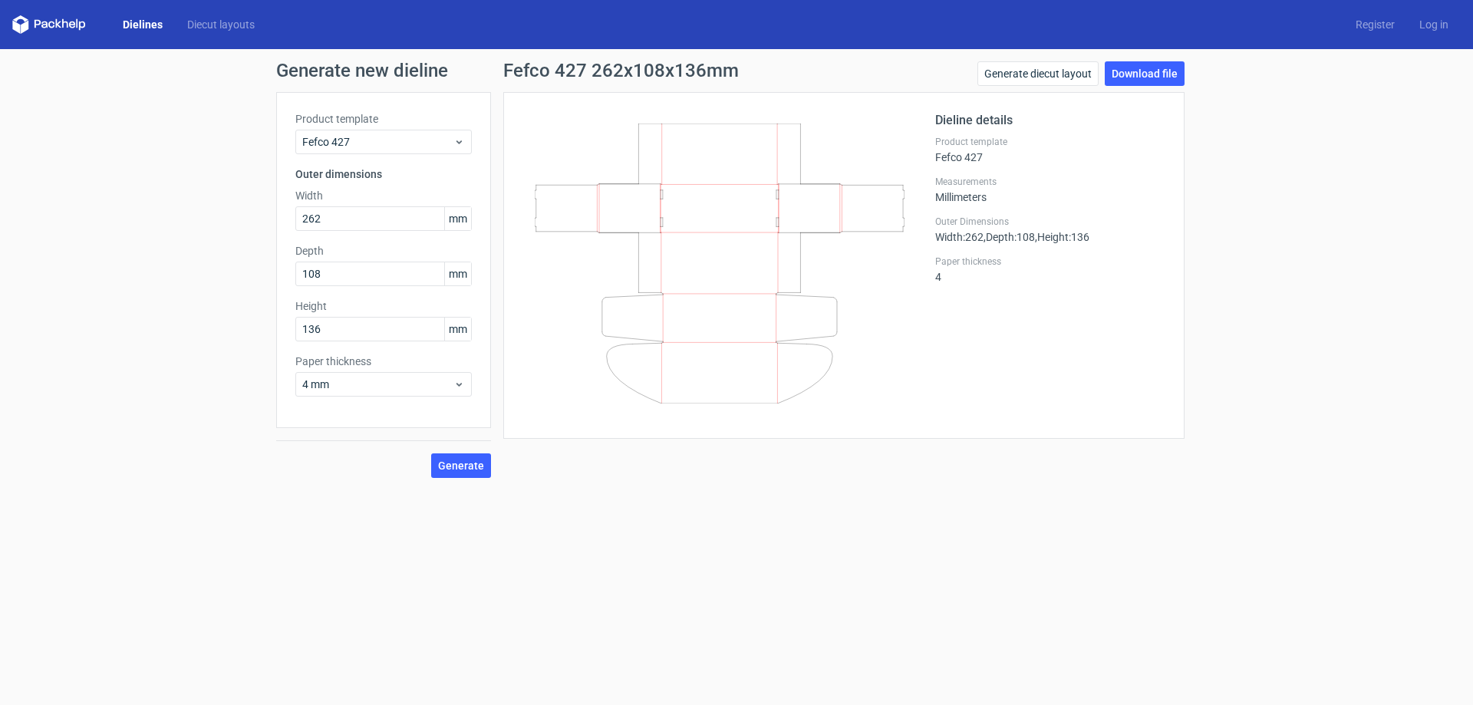
click at [1059, 571] on form "Generate new dieline Product template Fefco 427 Outer dimensions Width 262 mm D…" at bounding box center [736, 377] width 1473 height 656
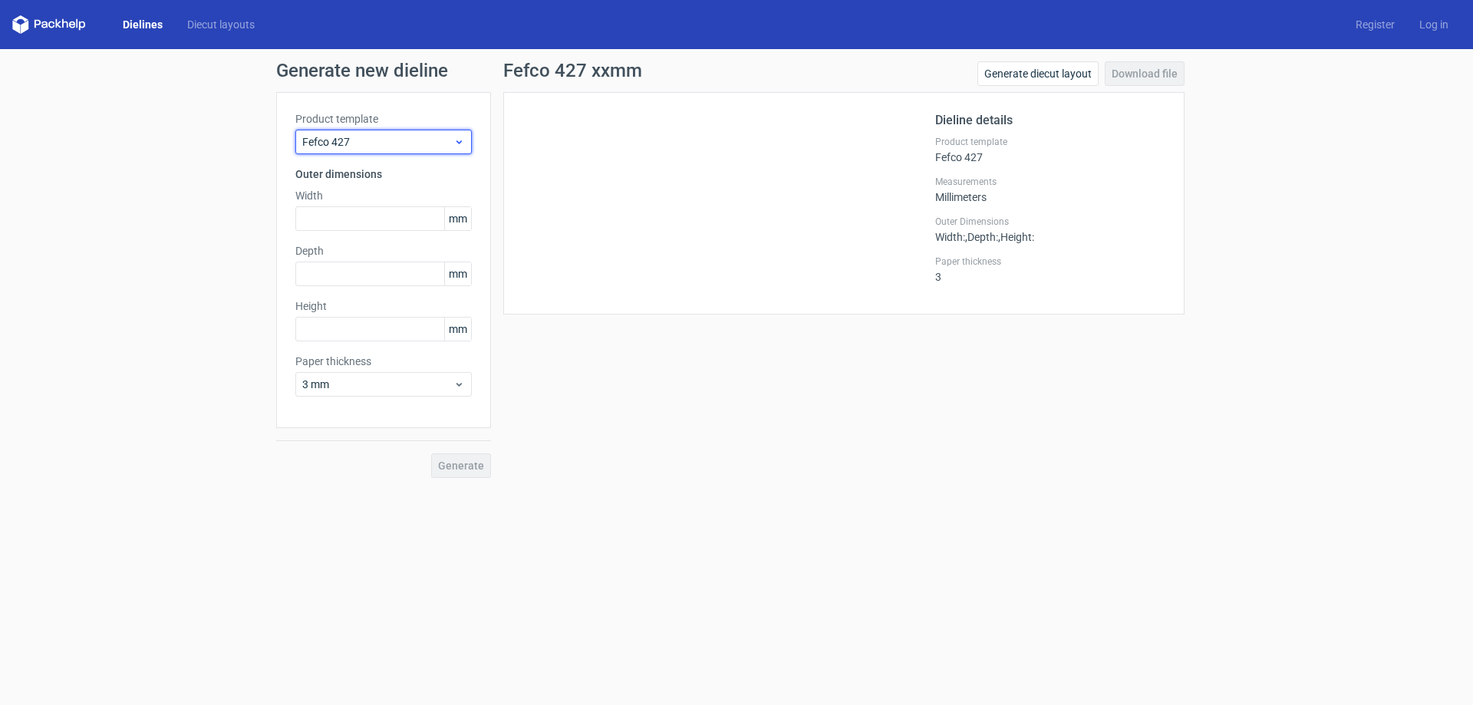
click at [374, 139] on span "Fefco 427" at bounding box center [377, 141] width 151 height 15
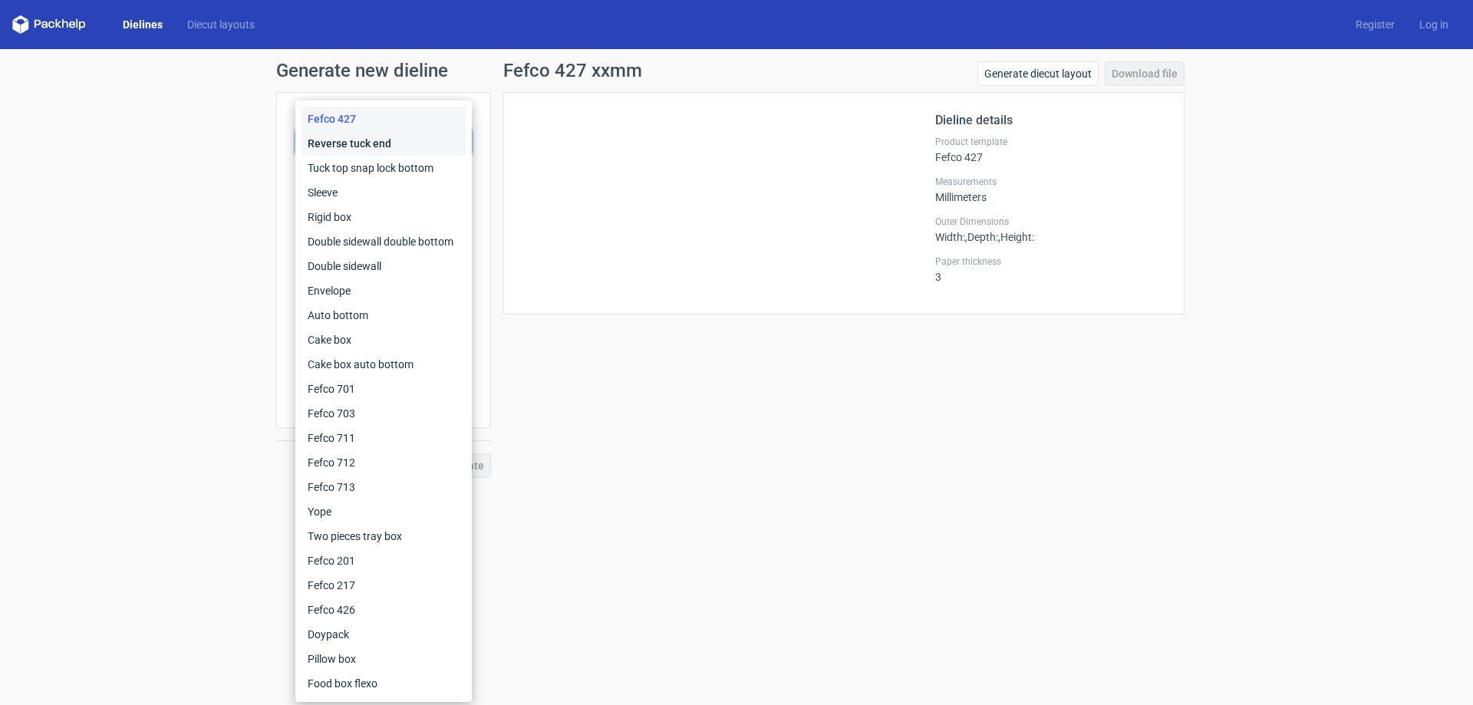
click at [366, 138] on div "Reverse tuck end" at bounding box center [383, 143] width 164 height 25
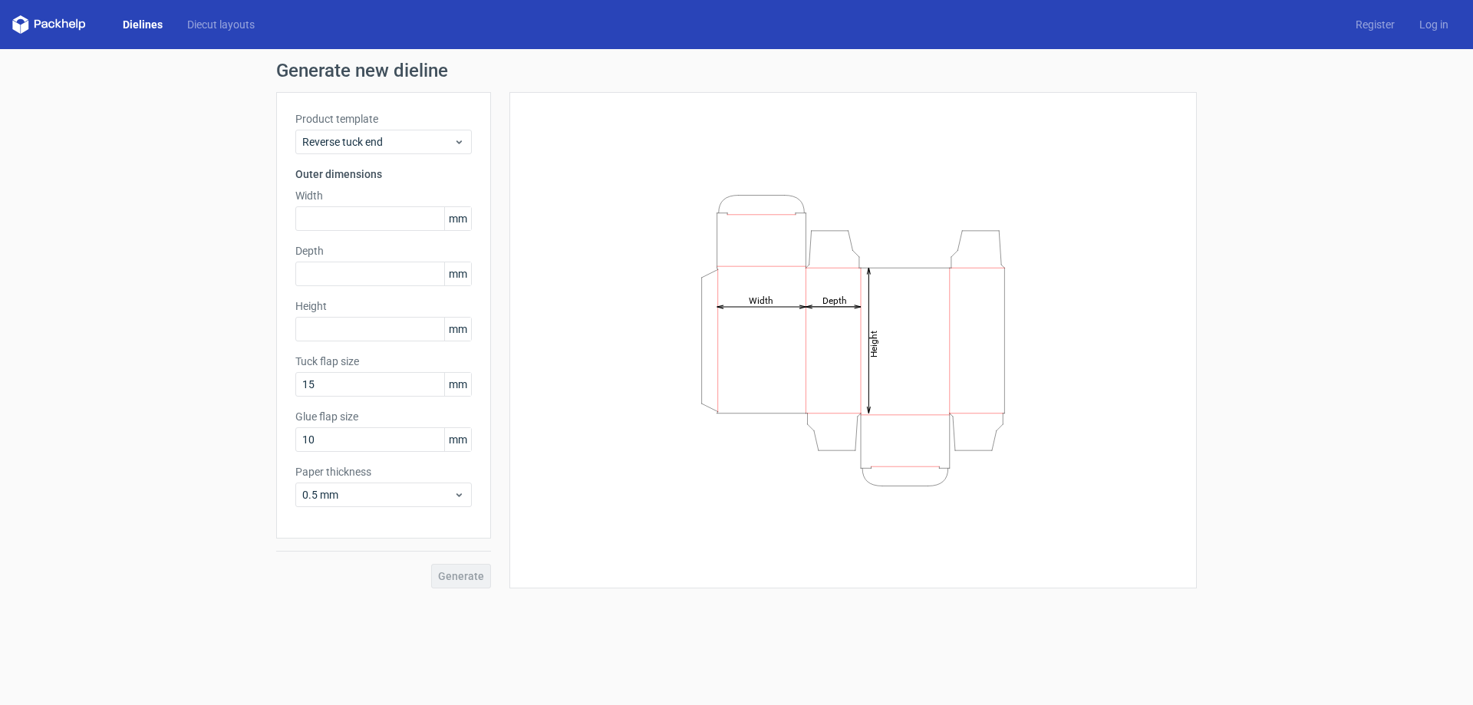
click at [343, 120] on label "Product template" at bounding box center [383, 118] width 176 height 15
click at [354, 140] on span "Reverse tuck end" at bounding box center [377, 141] width 151 height 15
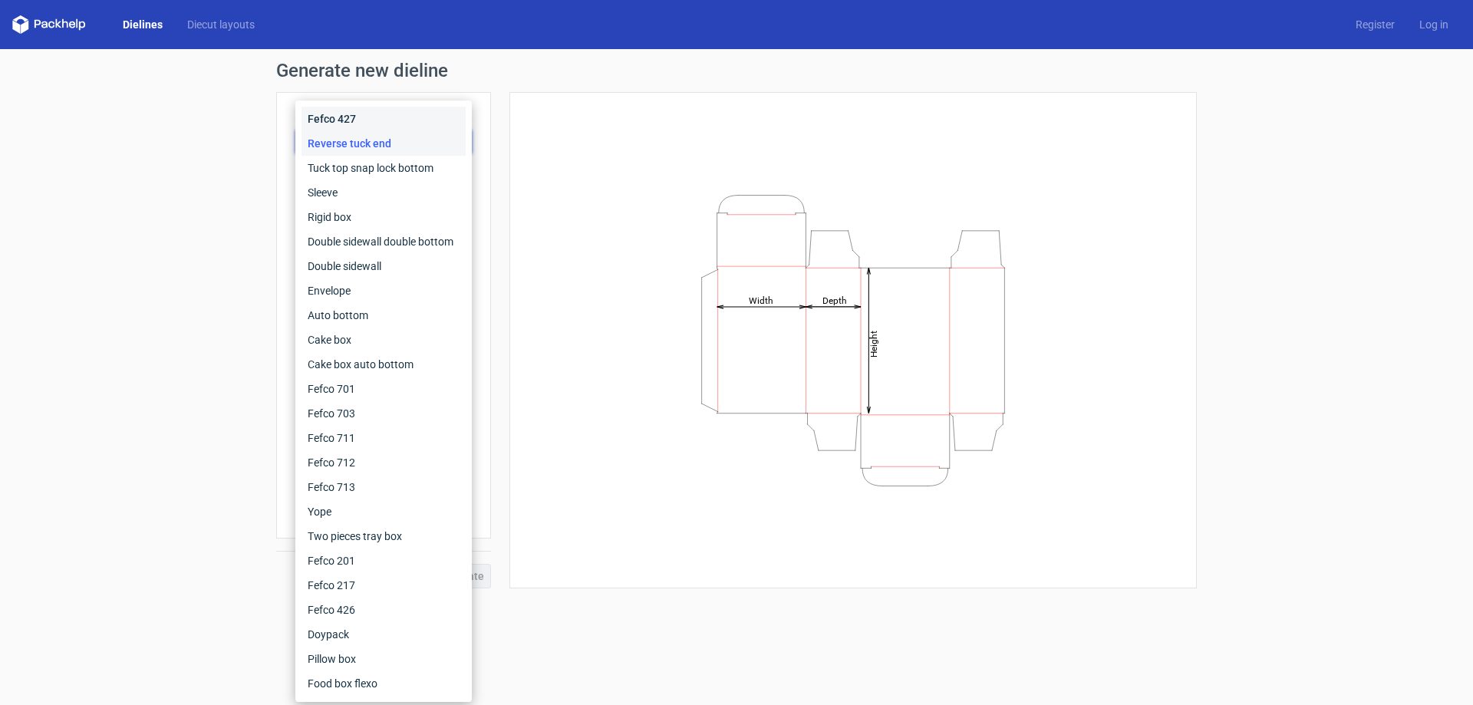
click at [350, 124] on div "Fefco 427" at bounding box center [383, 119] width 164 height 25
